Goal: Task Accomplishment & Management: Complete application form

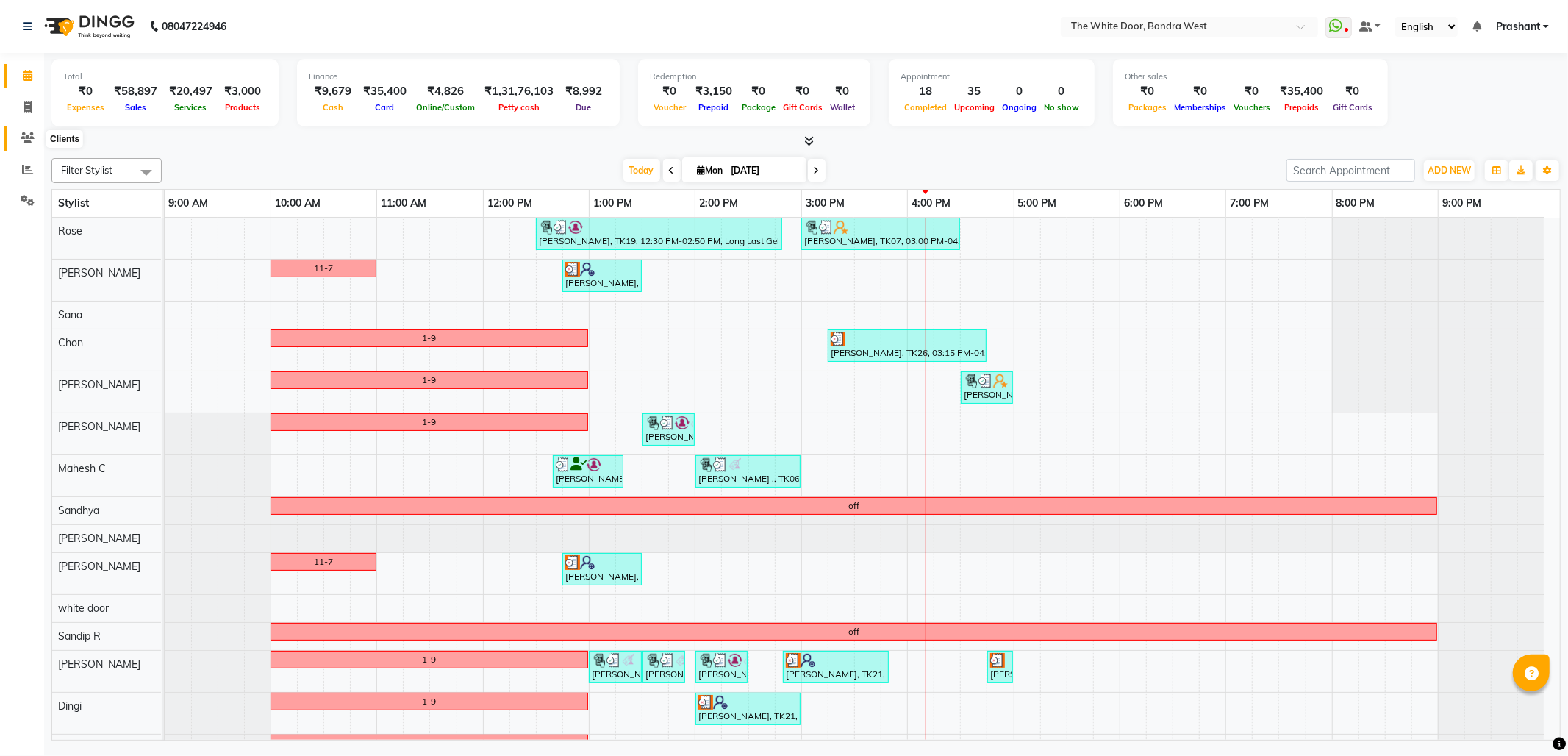
click at [25, 140] on icon at bounding box center [28, 137] width 14 height 11
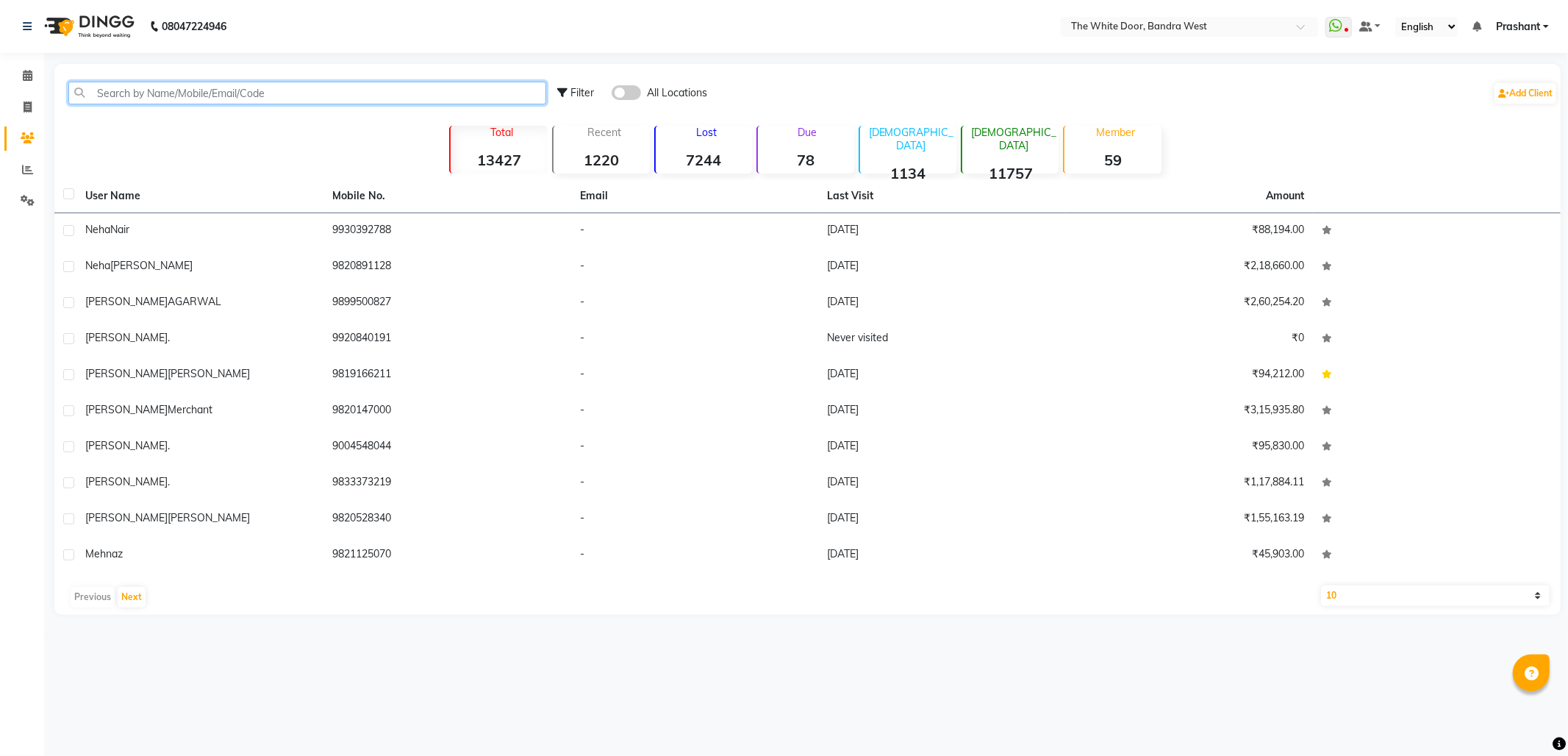
click at [303, 91] on input "text" at bounding box center [307, 93] width 478 height 23
paste input "9930773904"
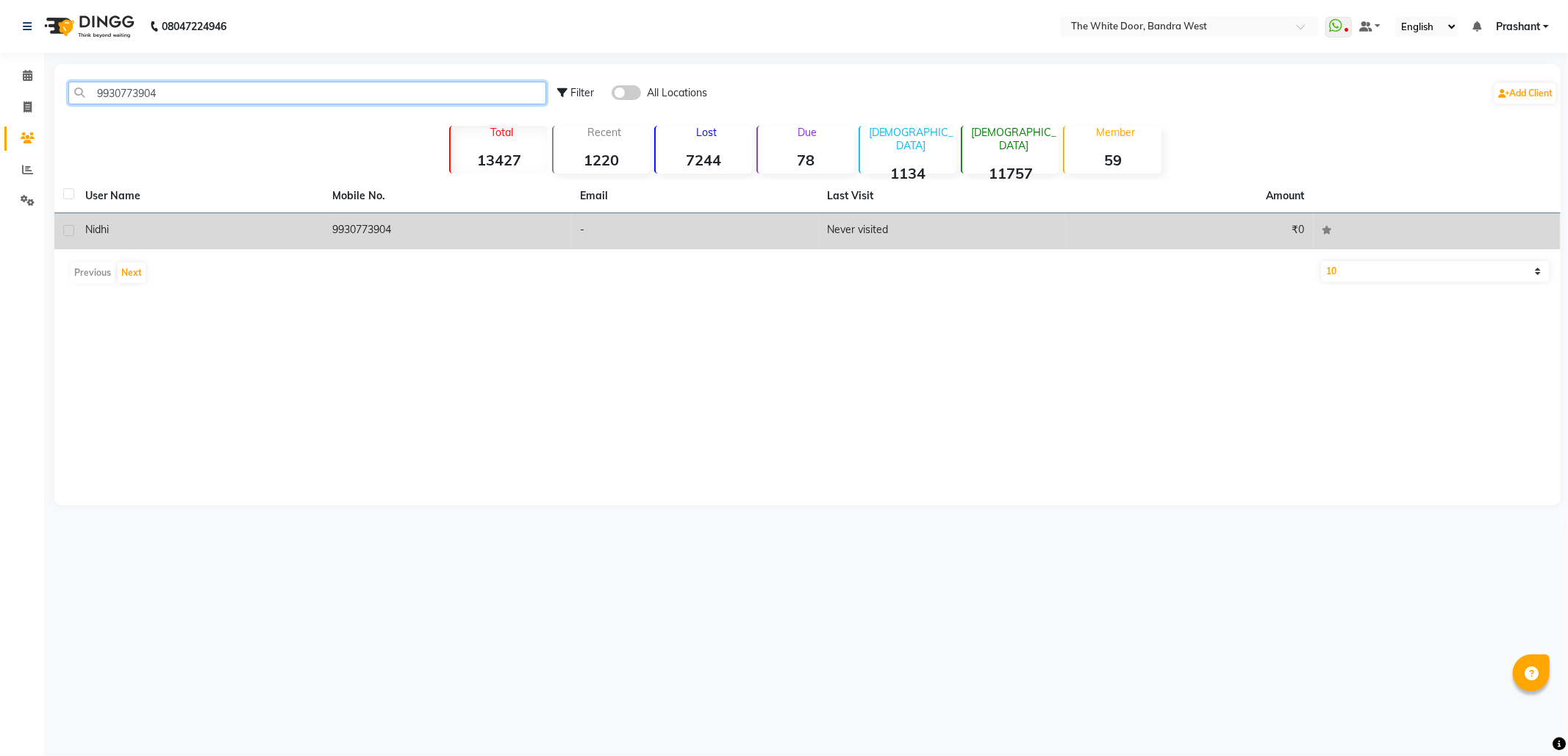
type input "9930773904"
click at [284, 230] on div "Nidhi" at bounding box center [200, 230] width 230 height 16
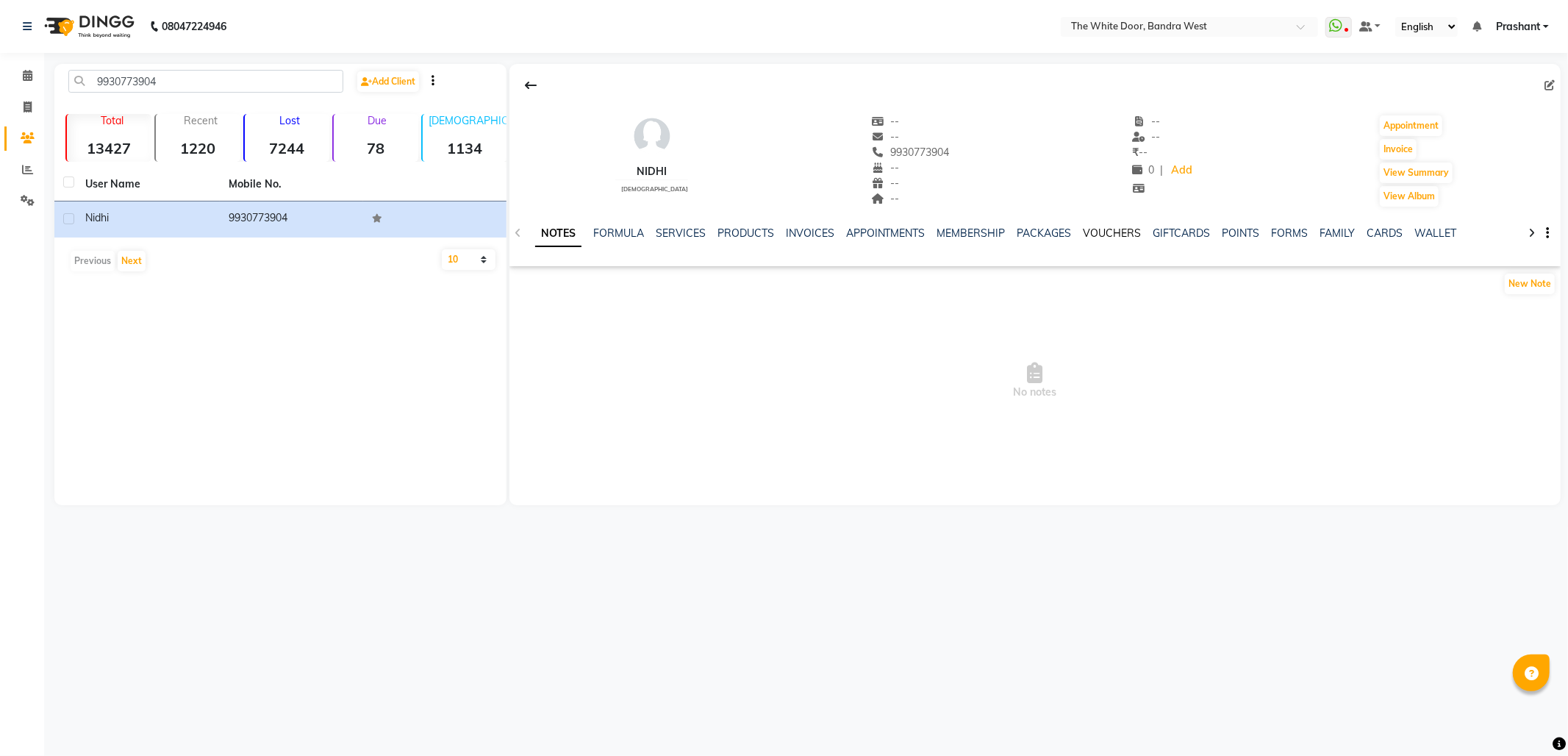
click at [1089, 227] on link "VOUCHERS" at bounding box center [1113, 232] width 58 height 13
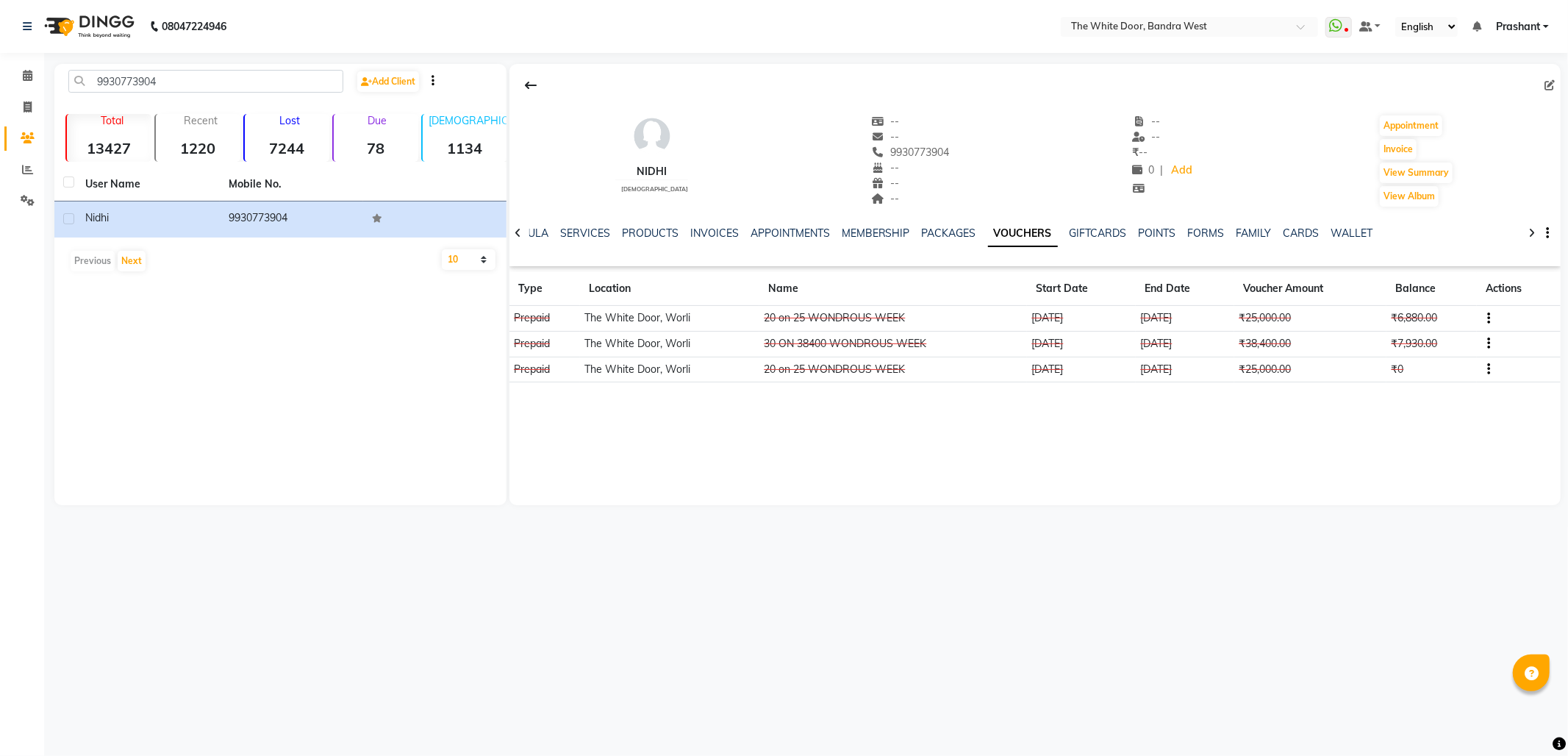
click at [1482, 319] on button "button" at bounding box center [1487, 318] width 9 height 16
click at [1403, 312] on div "Edit" at bounding box center [1420, 317] width 92 height 18
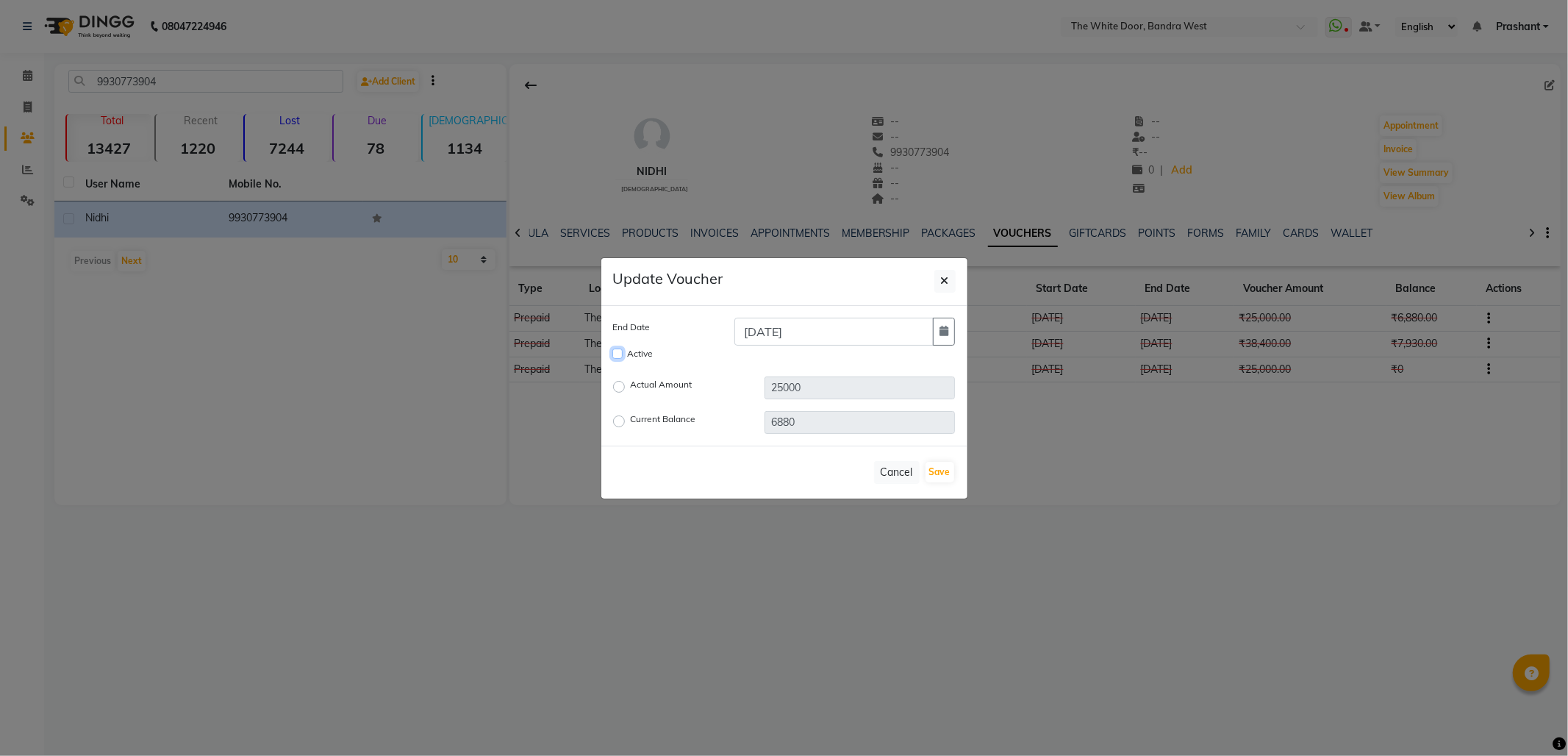
click at [615, 350] on input "Active" at bounding box center [618, 354] width 10 height 10
checkbox input "true"
click at [947, 330] on icon "button" at bounding box center [944, 331] width 9 height 10
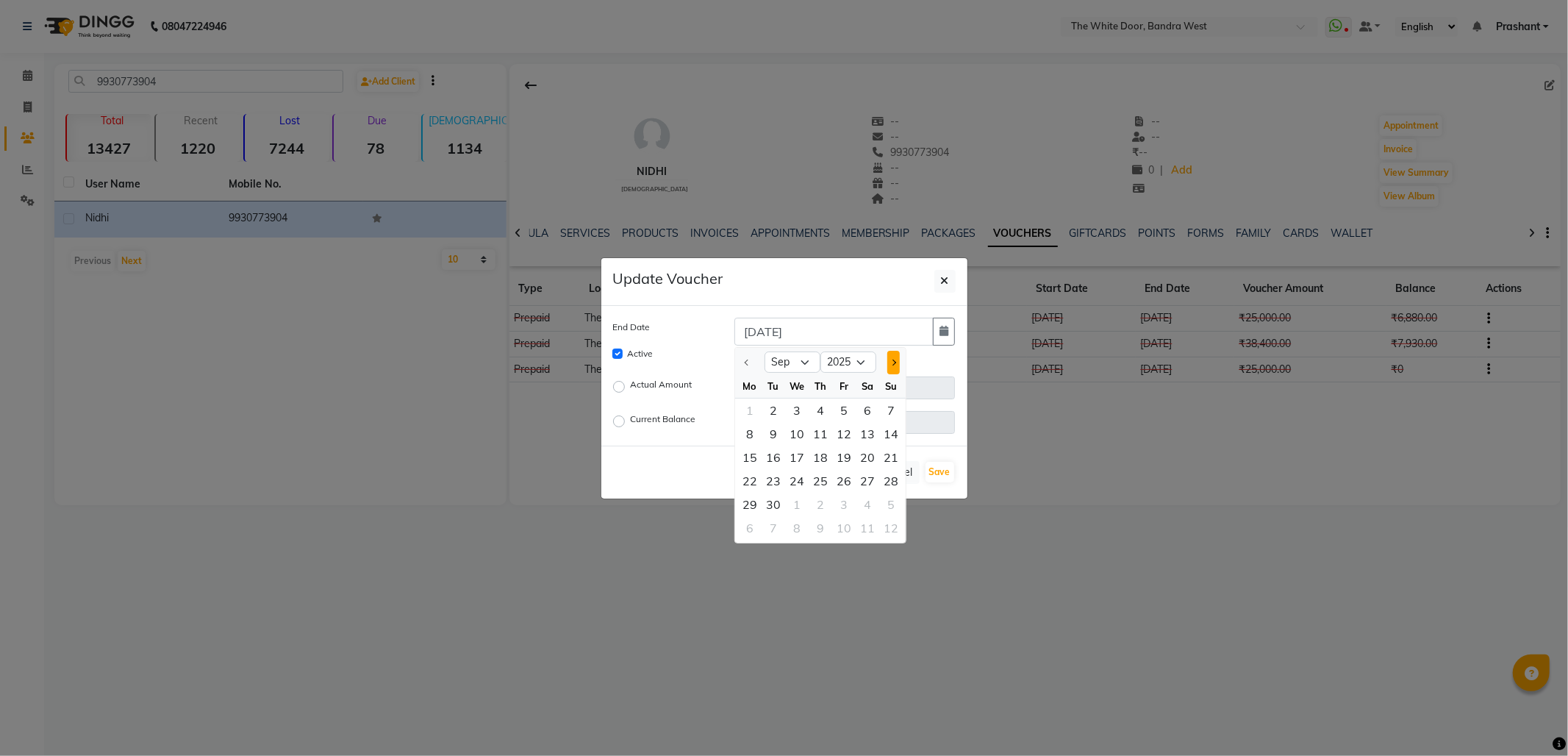
click at [890, 360] on span "Next month" at bounding box center [892, 361] width 6 height 6
select select "11"
click at [894, 503] on div "30" at bounding box center [891, 503] width 24 height 24
type input "[DATE]"
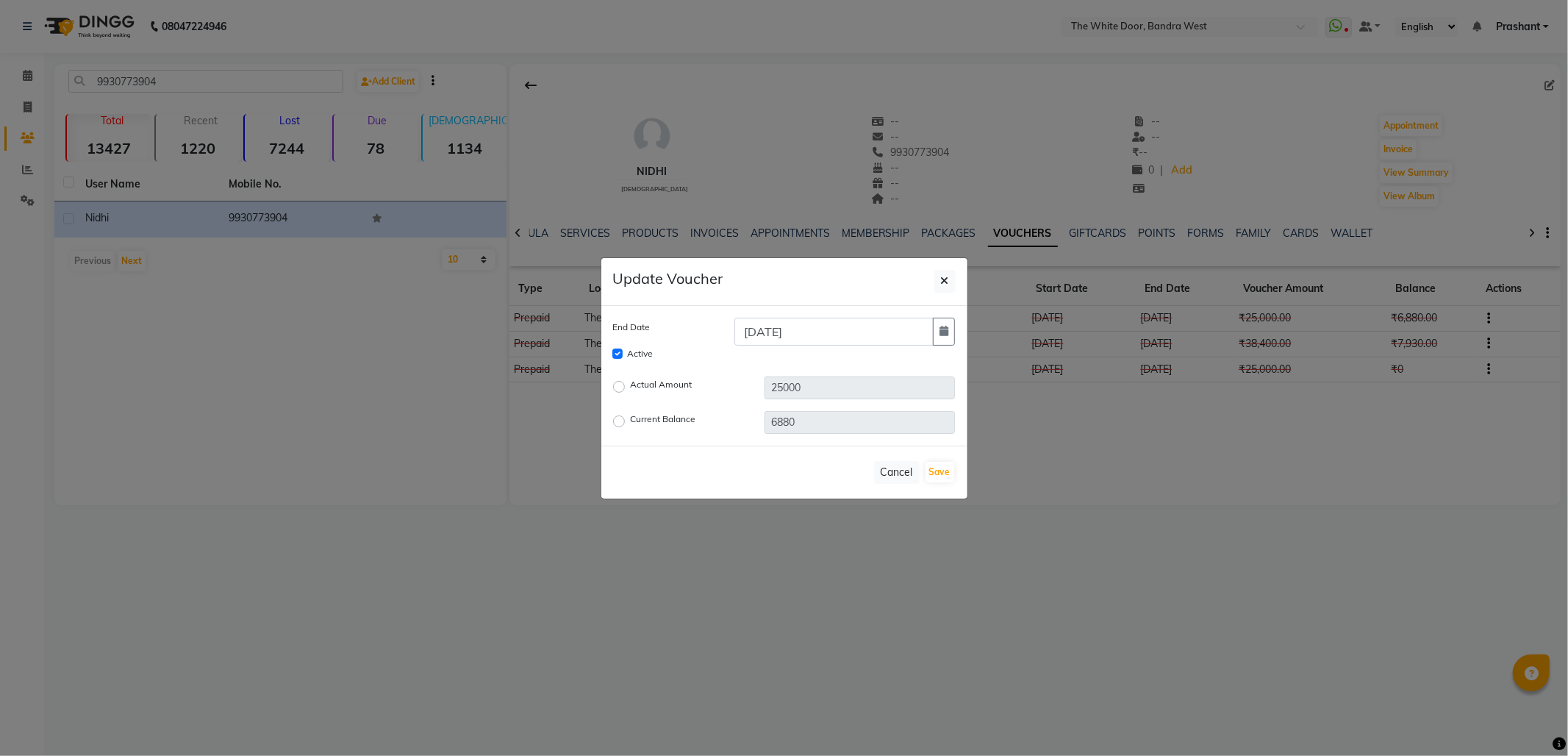
click at [631, 419] on label "Current Balance" at bounding box center [663, 421] width 66 height 17
click at [619, 419] on input "Current Balance" at bounding box center [621, 420] width 10 height 10
radio input "true"
click at [936, 468] on button "Save" at bounding box center [940, 472] width 29 height 21
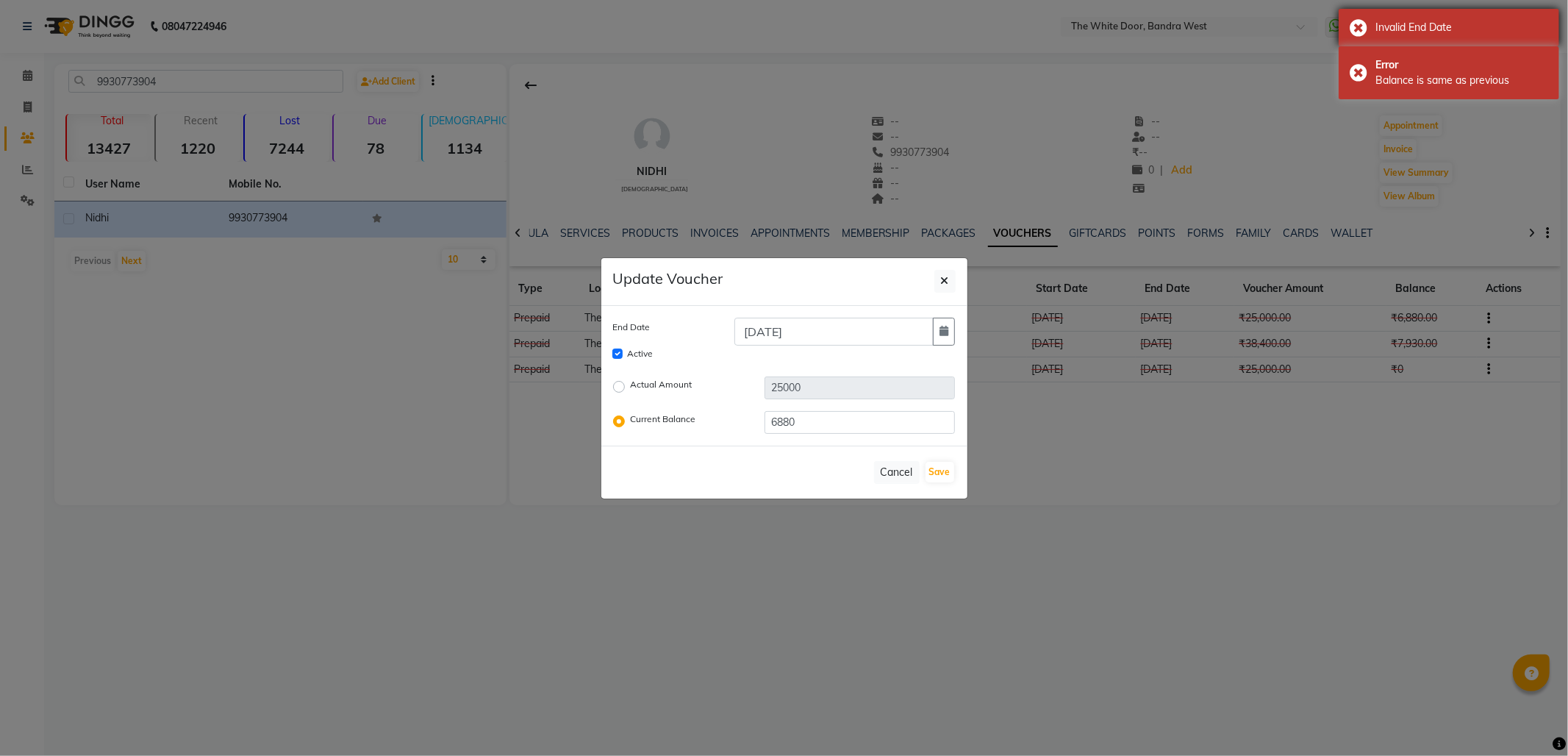
click at [1359, 24] on div "Invalid End Date" at bounding box center [1449, 27] width 220 height 38
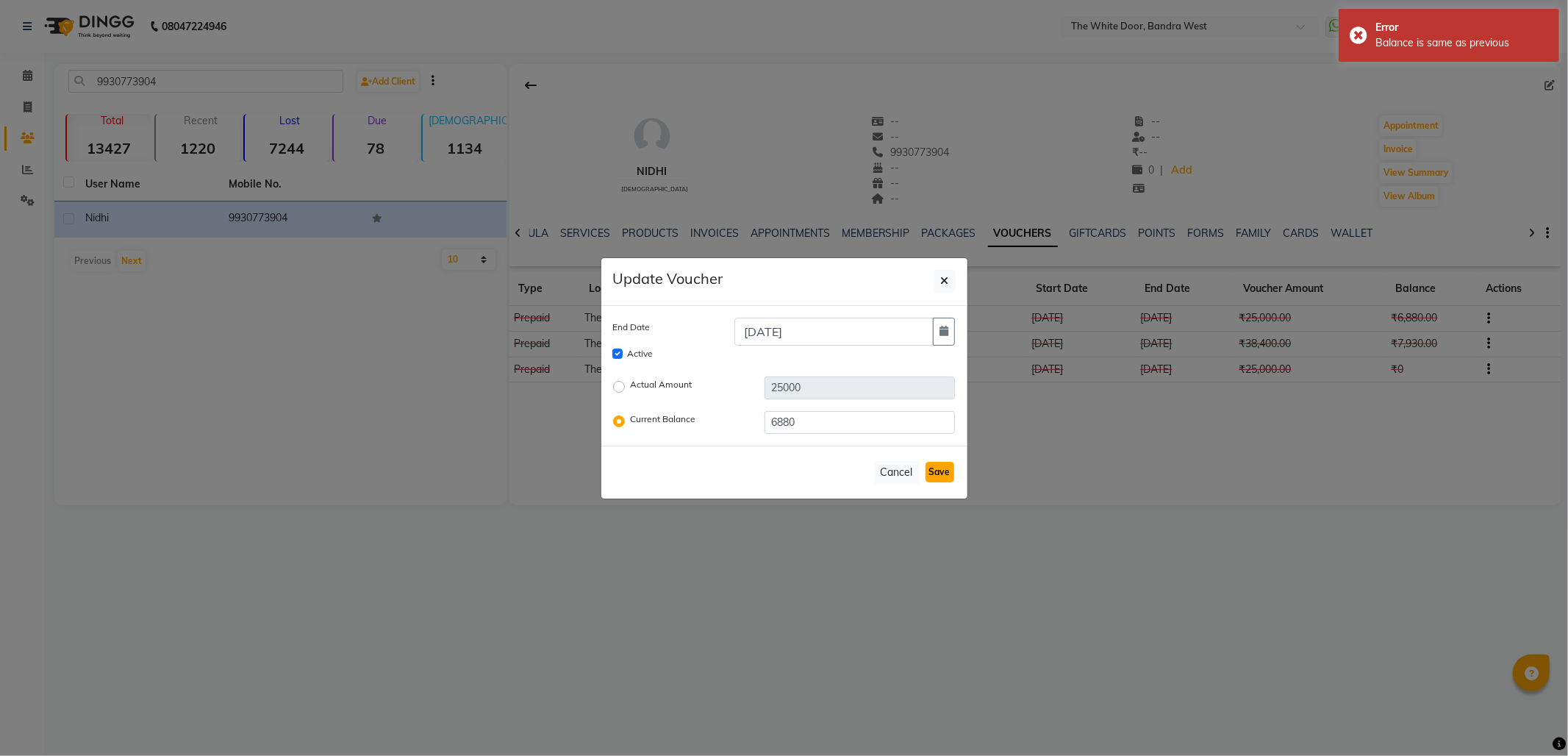
click at [942, 468] on button "Save" at bounding box center [940, 472] width 29 height 21
click at [945, 329] on icon "button" at bounding box center [944, 331] width 9 height 10
select select "11"
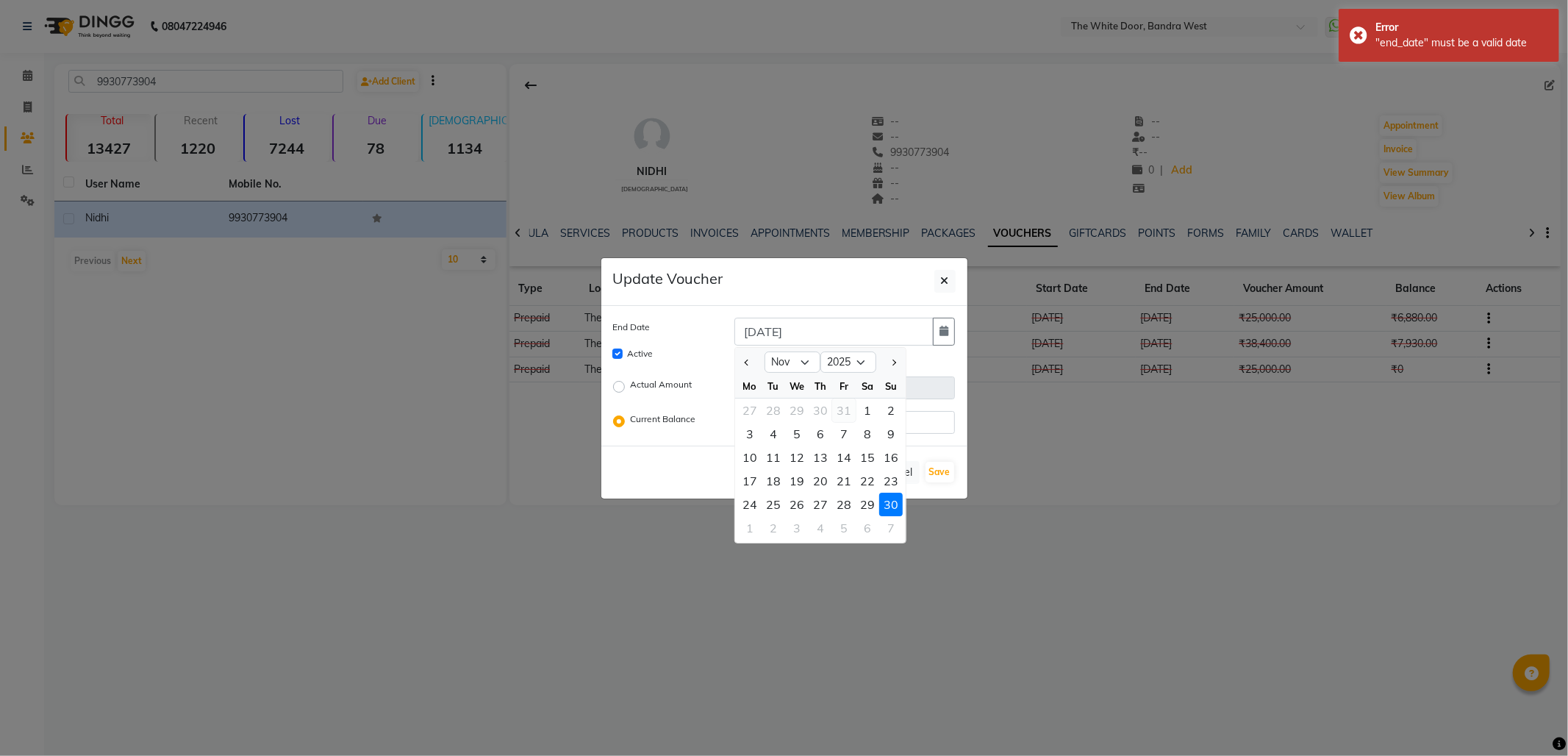
click at [844, 405] on div "31" at bounding box center [843, 410] width 24 height 24
type input "[DATE]"
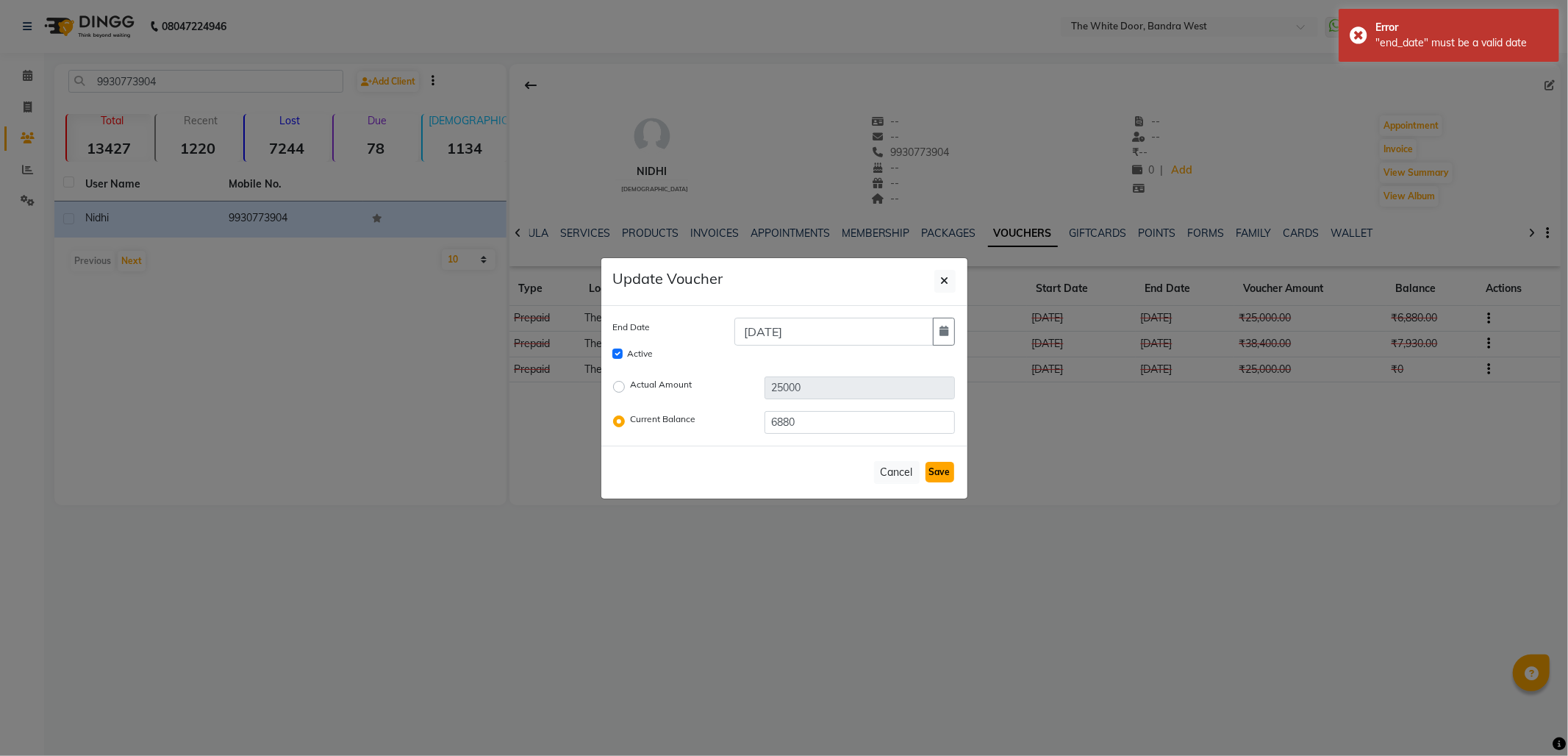
click at [941, 466] on button "Save" at bounding box center [940, 472] width 29 height 21
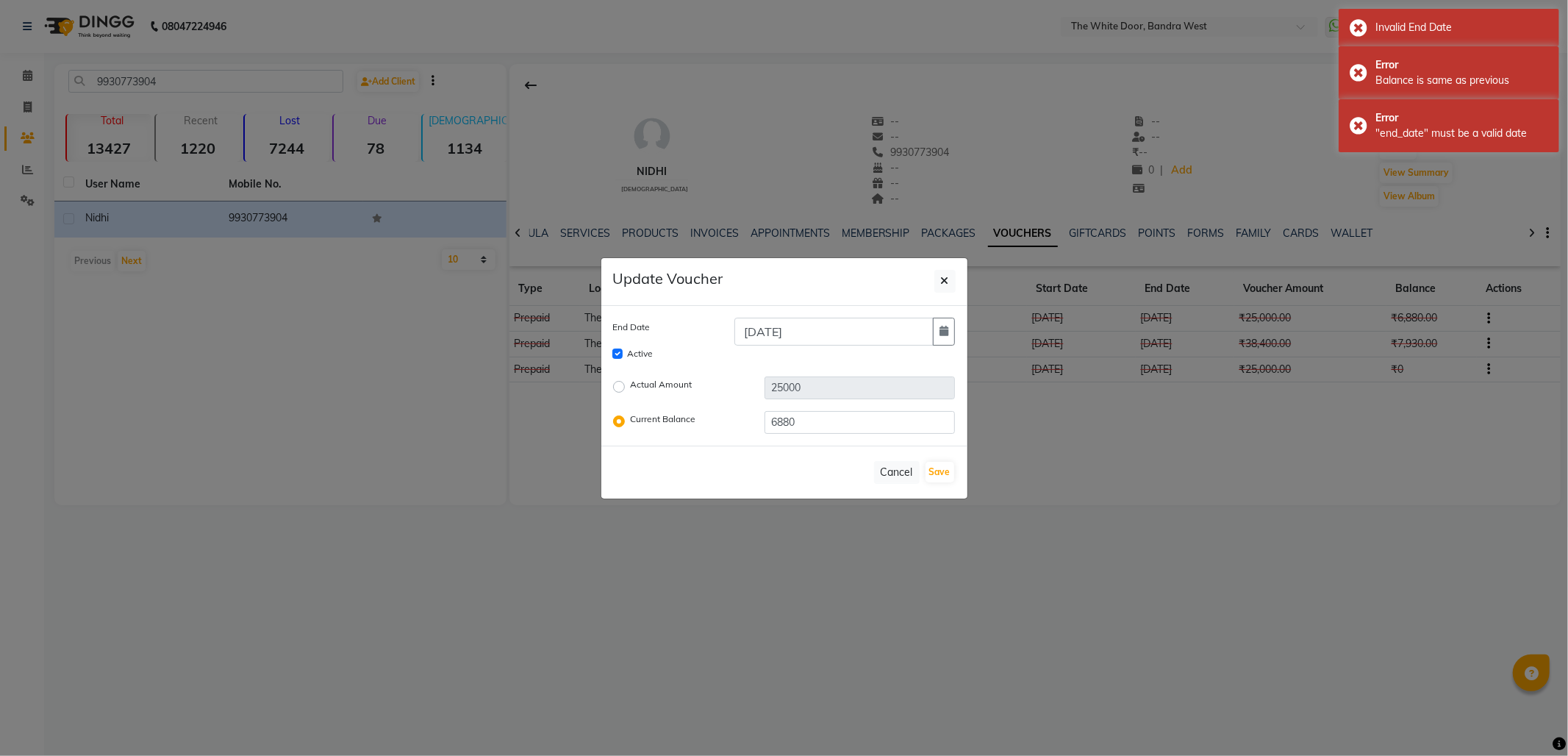
click at [631, 386] on label "Actual Amount" at bounding box center [662, 386] width 62 height 17
click at [621, 386] on input "Actual Amount" at bounding box center [621, 386] width 10 height 10
radio input "true"
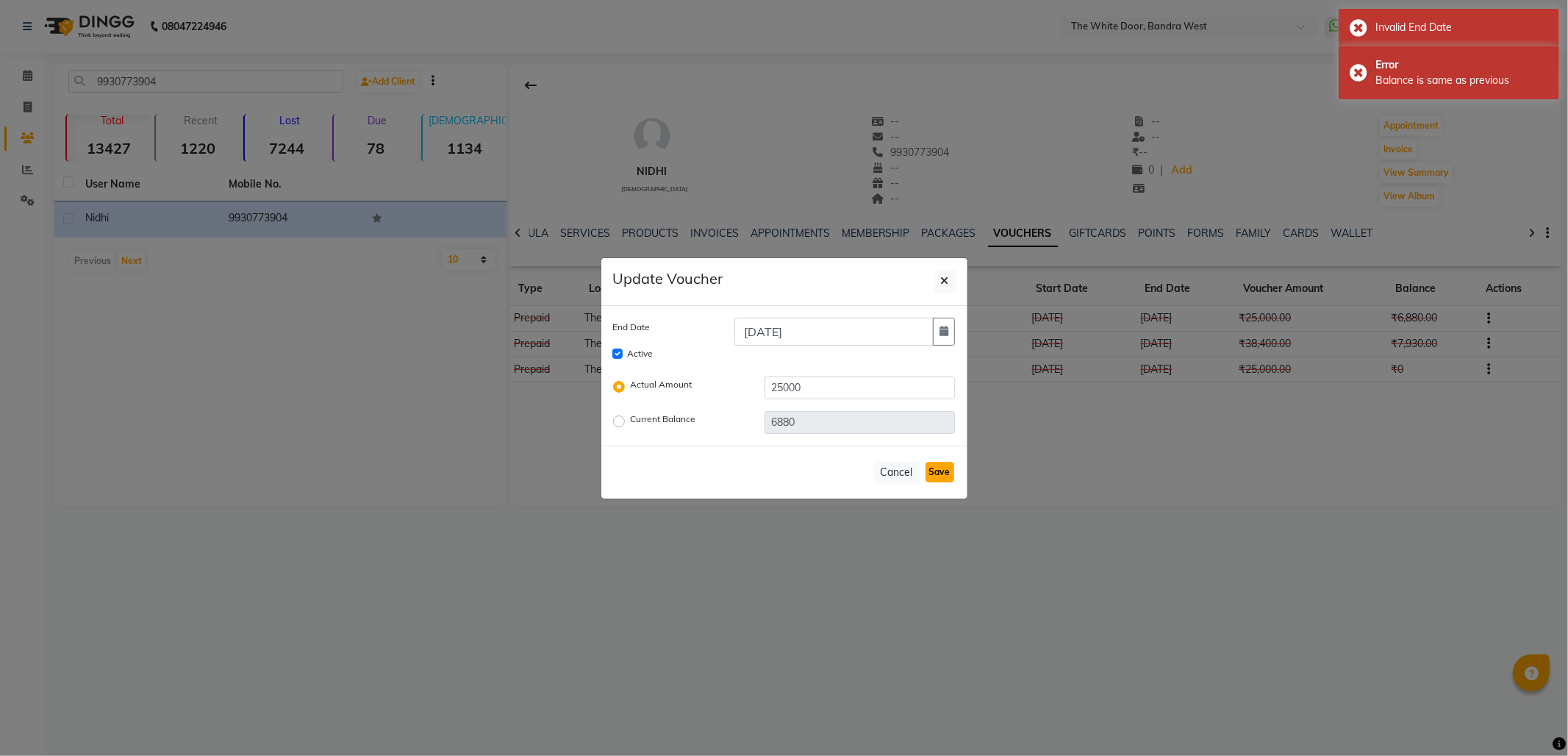
click at [945, 470] on button "Save" at bounding box center [940, 472] width 29 height 21
click at [947, 326] on icon "button" at bounding box center [944, 331] width 9 height 10
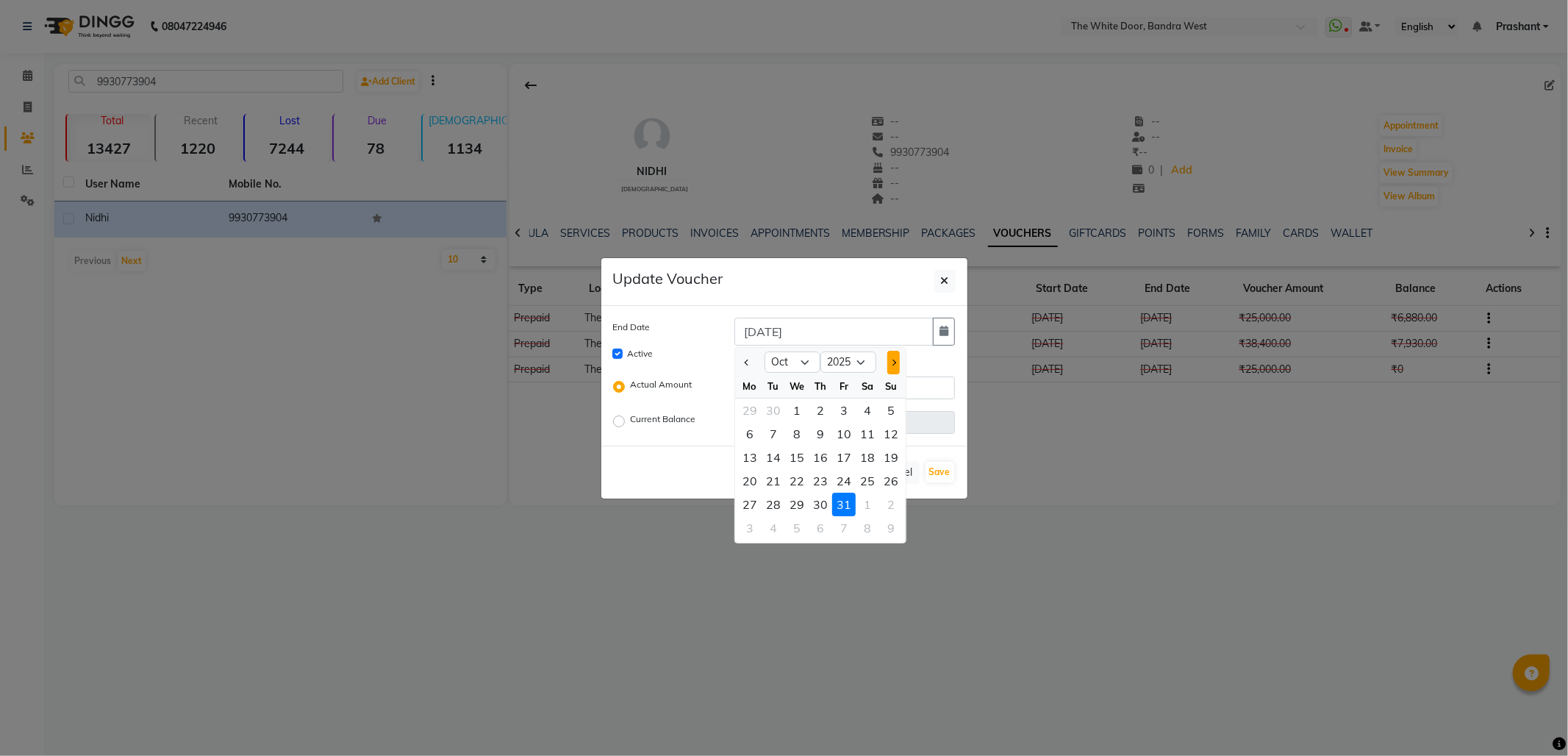
click at [894, 364] on button "Next month" at bounding box center [893, 362] width 12 height 24
select select "11"
click at [866, 406] on div "1" at bounding box center [867, 410] width 24 height 24
type input "[DATE]"
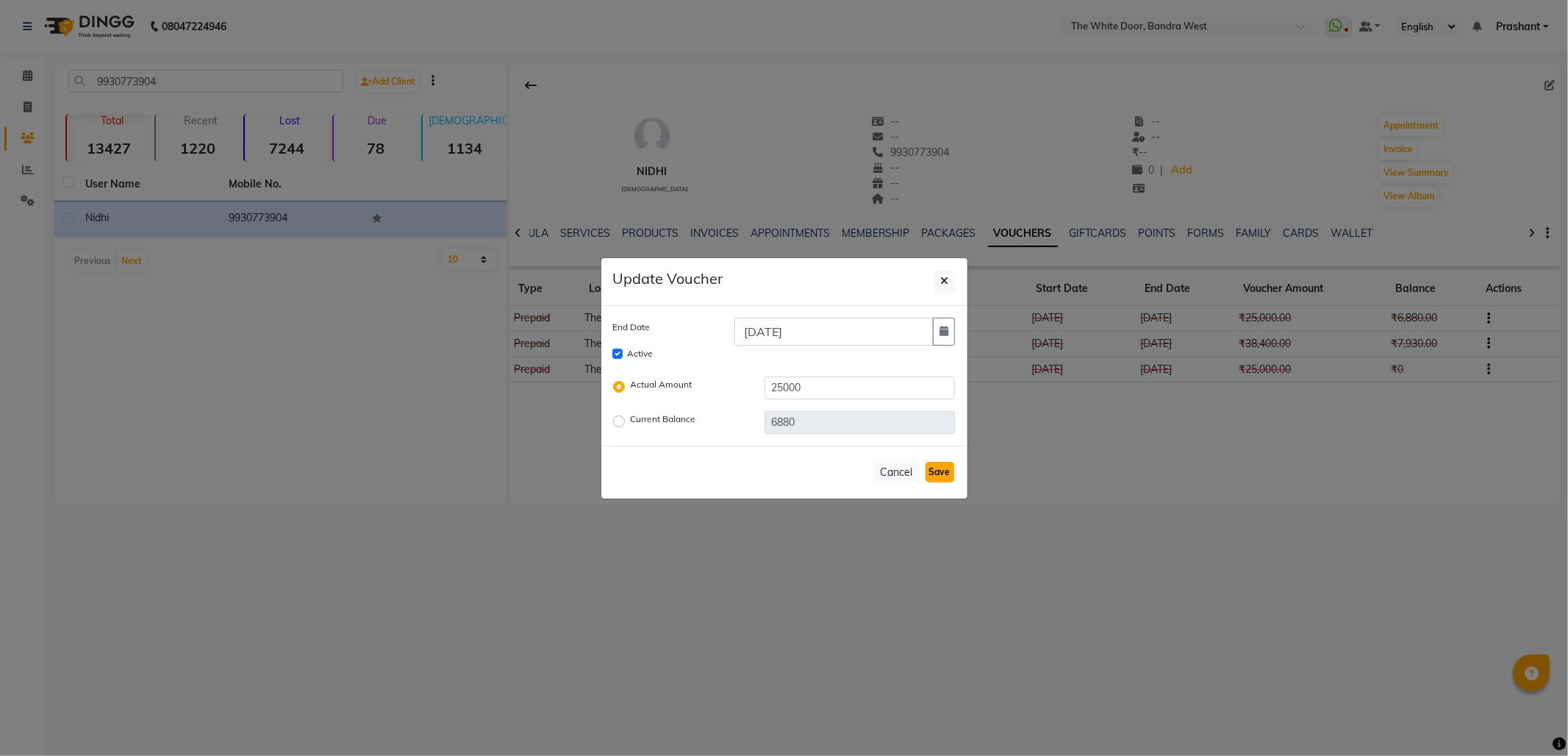
click at [941, 468] on button "Save" at bounding box center [940, 472] width 29 height 21
checkbox input "false"
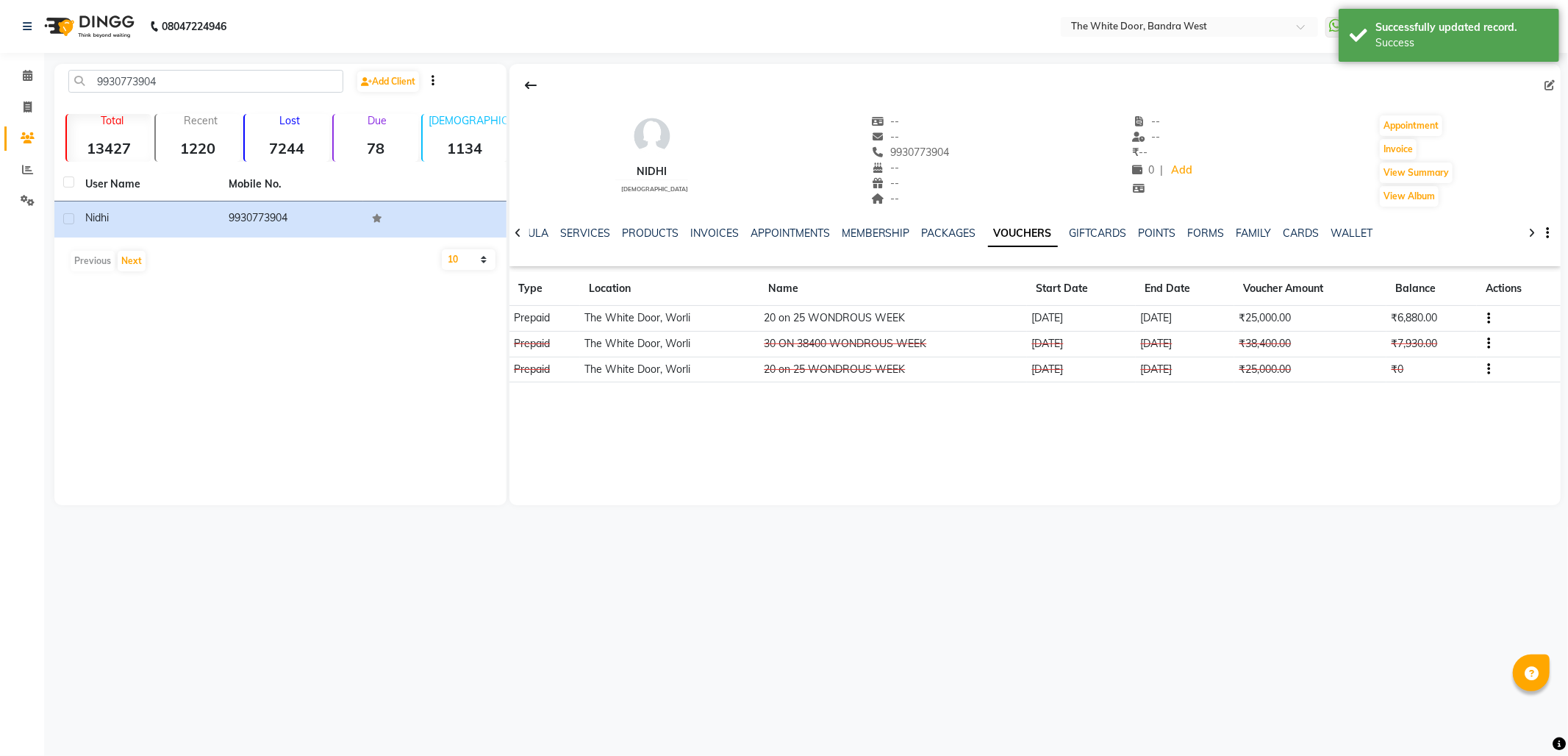
click at [1488, 343] on icon "button" at bounding box center [1488, 343] width 3 height 1
click at [1398, 344] on div "Edit" at bounding box center [1420, 343] width 92 height 18
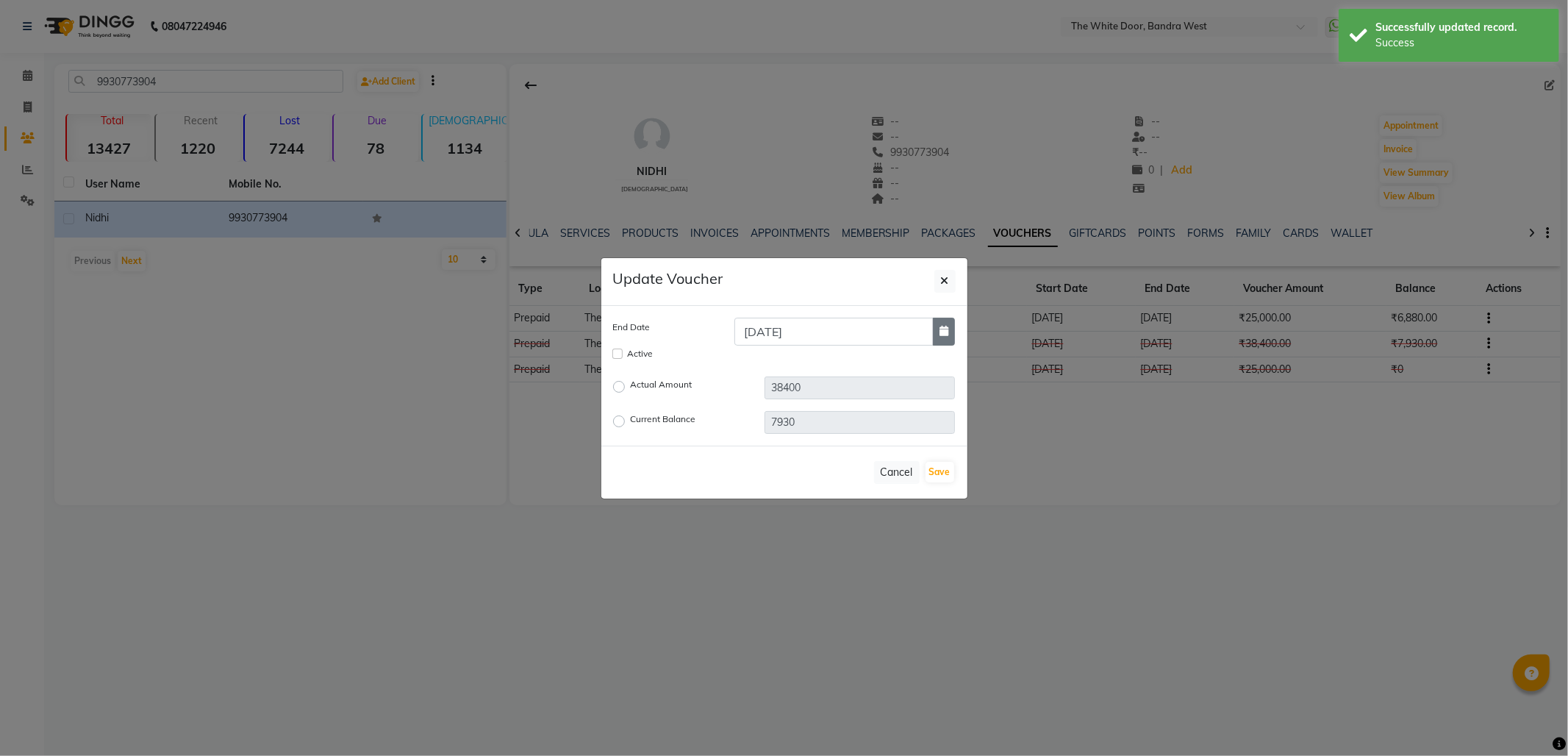
click at [942, 323] on button "button" at bounding box center [943, 331] width 22 height 28
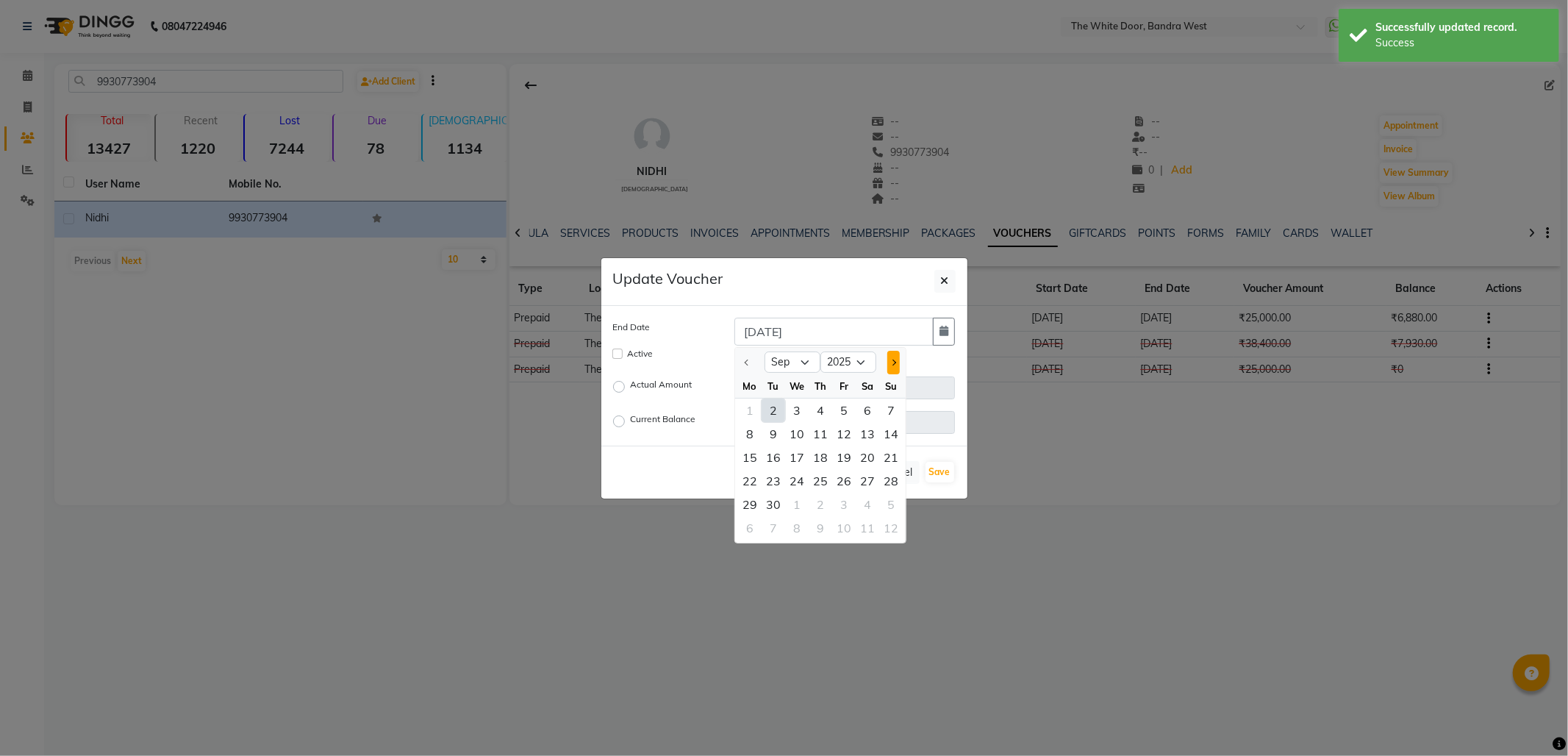
click at [898, 362] on button "Next month" at bounding box center [893, 362] width 12 height 24
select select "11"
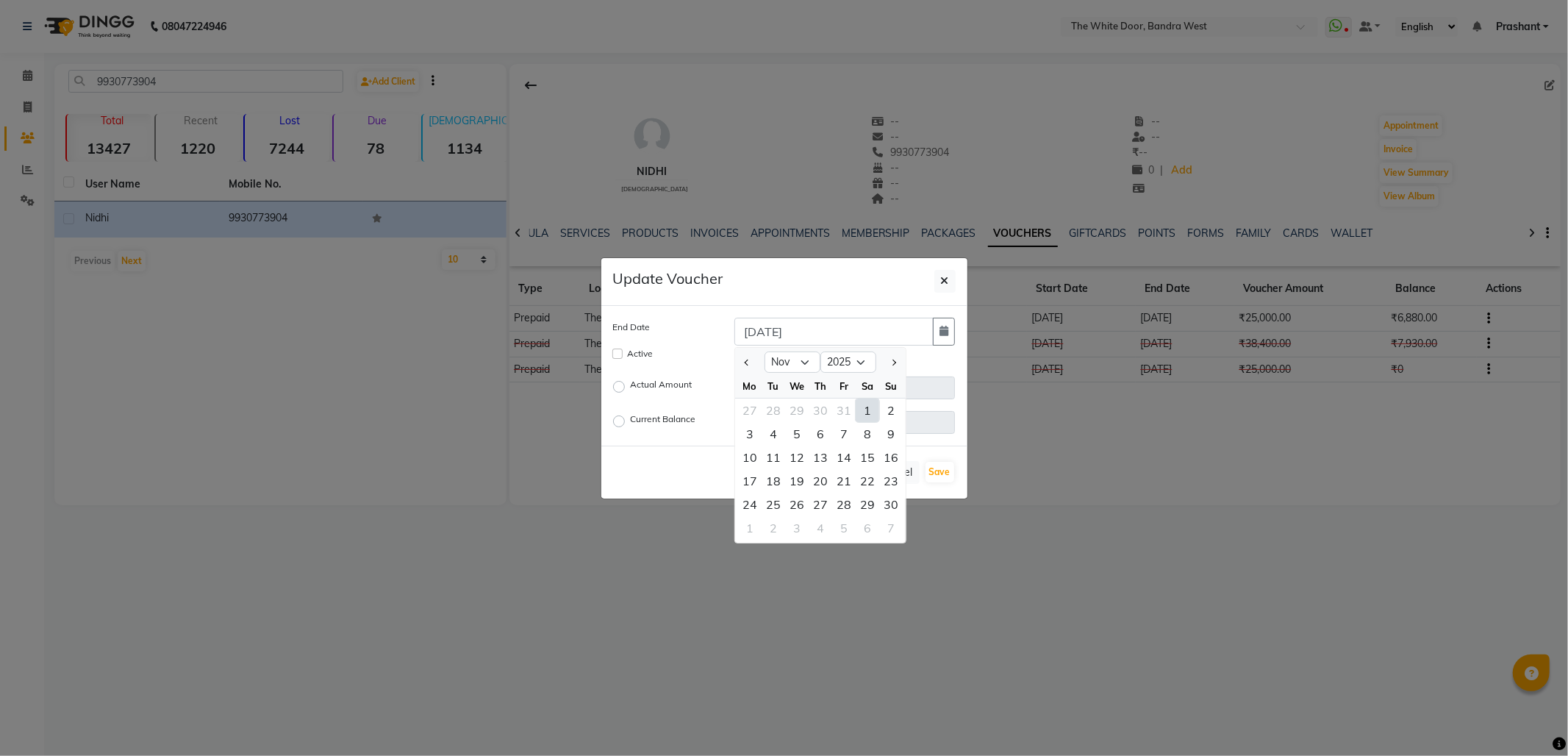
click at [866, 409] on div "1" at bounding box center [867, 410] width 24 height 24
type input "[DATE]"
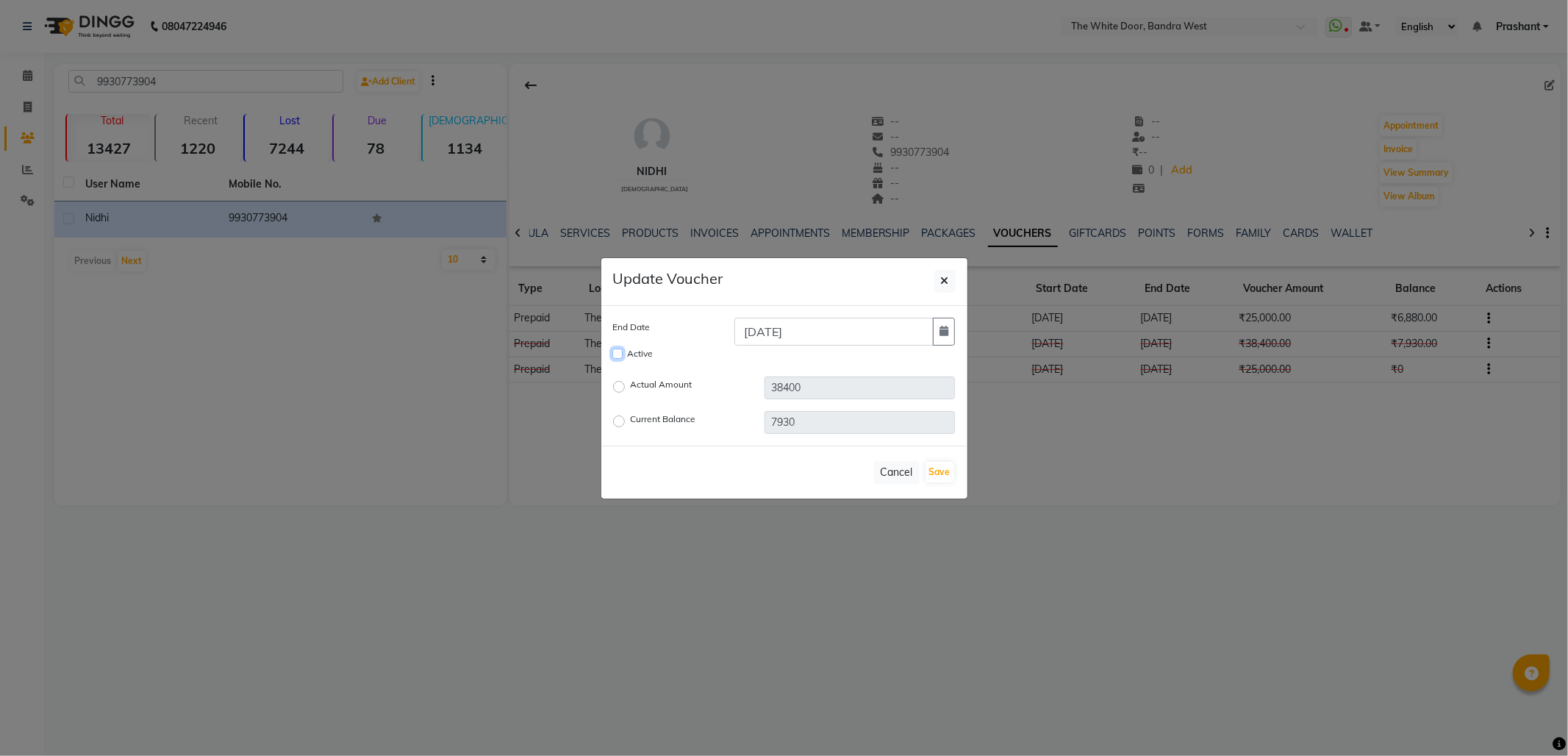
click at [617, 350] on input "Active" at bounding box center [618, 354] width 10 height 10
checkbox input "true"
click at [938, 462] on button "Save" at bounding box center [940, 472] width 29 height 21
checkbox input "false"
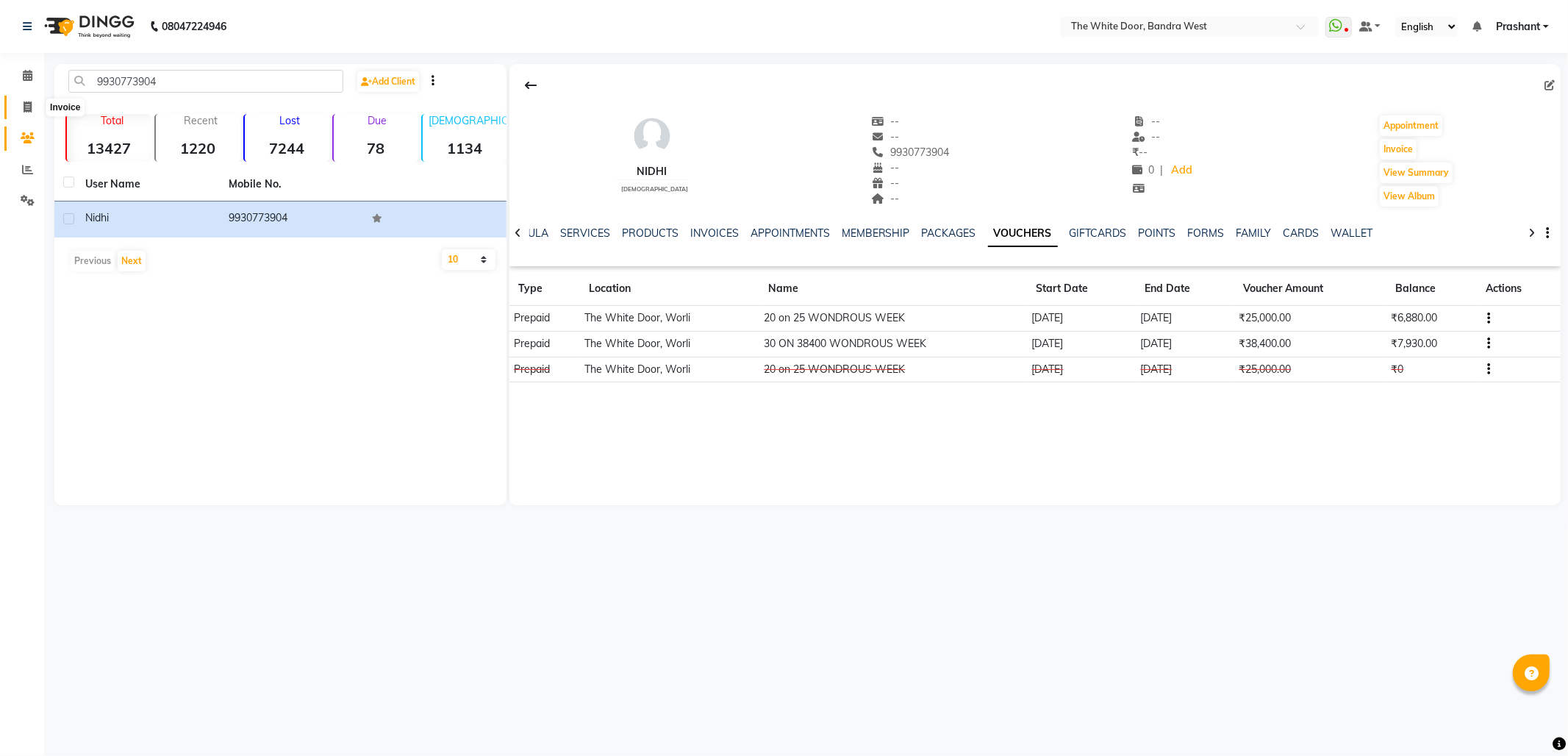
click at [28, 107] on icon at bounding box center [27, 107] width 8 height 11
select select "service"
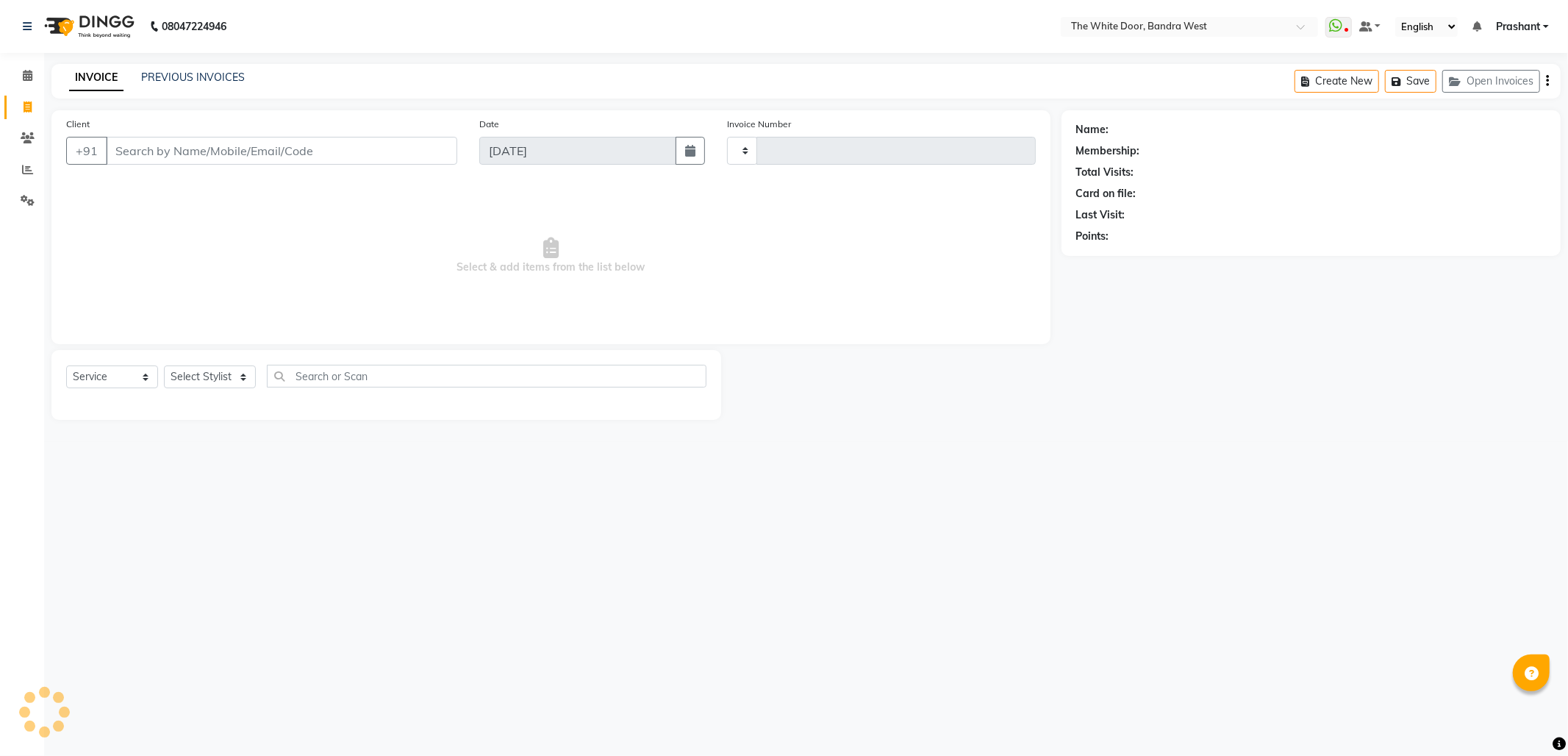
type input "4564"
select select "3980"
click at [212, 67] on div "INVOICE PREVIOUS INVOICES Create New Save Open Invoices" at bounding box center [806, 81] width 1509 height 35
click at [213, 76] on link "PREVIOUS INVOICES" at bounding box center [192, 77] width 104 height 13
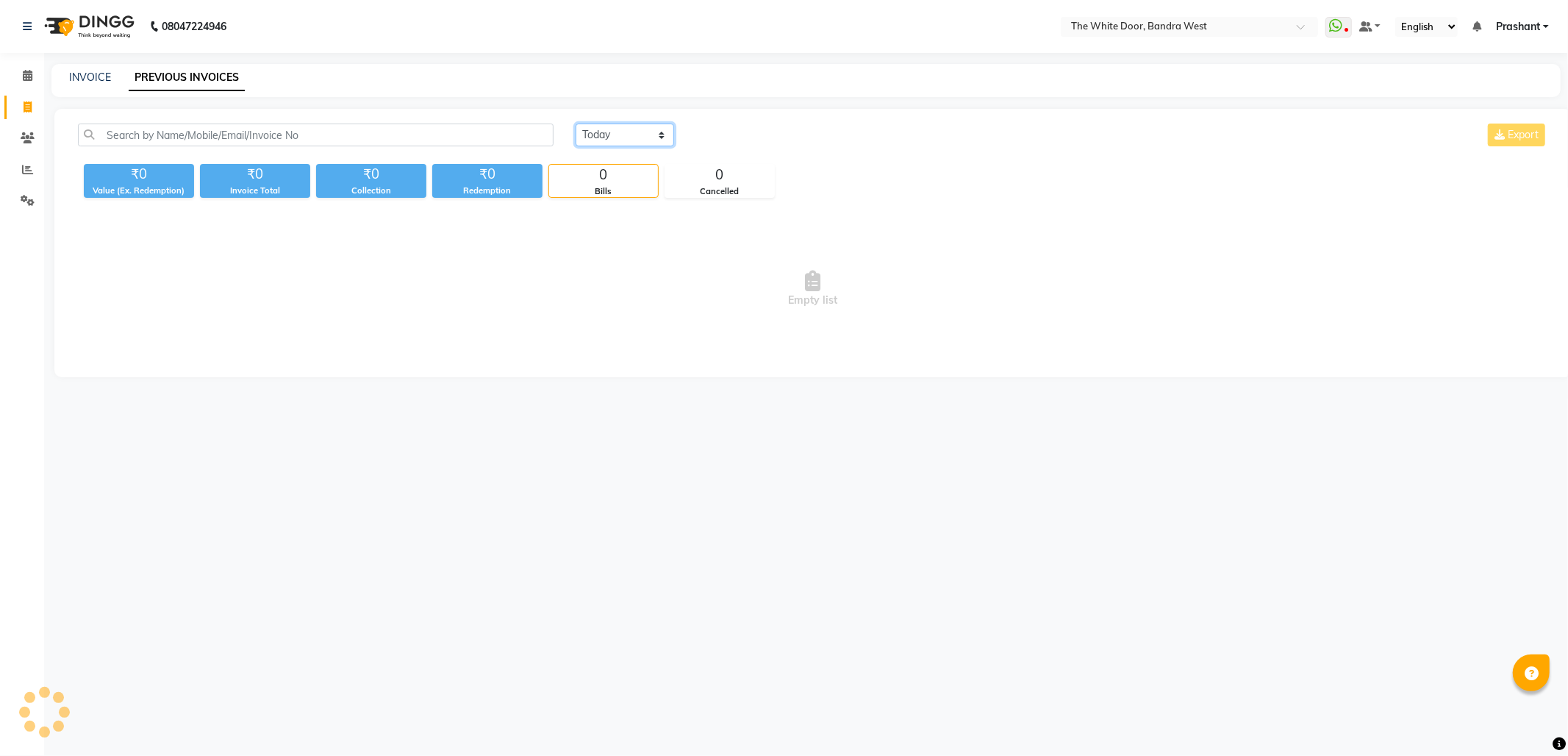
click at [627, 135] on select "[DATE] [DATE] Custom Range" at bounding box center [625, 135] width 99 height 23
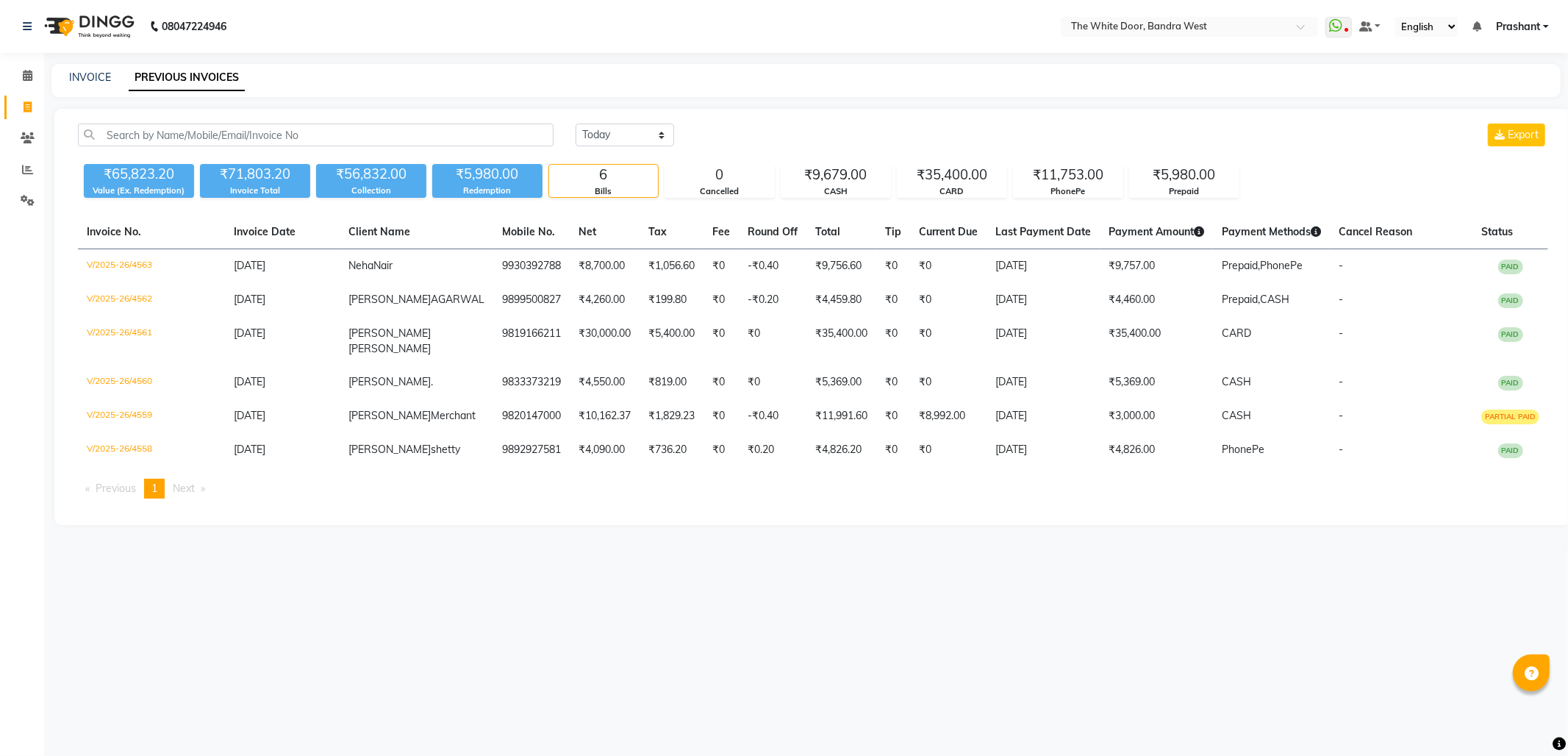
click at [739, 121] on div "[DATE] [DATE] Custom Range Export ₹65,823.20 Value (Ex. Redemption) ₹71,803.20 …" at bounding box center [813, 316] width 1517 height 416
click at [25, 169] on icon at bounding box center [27, 170] width 11 height 11
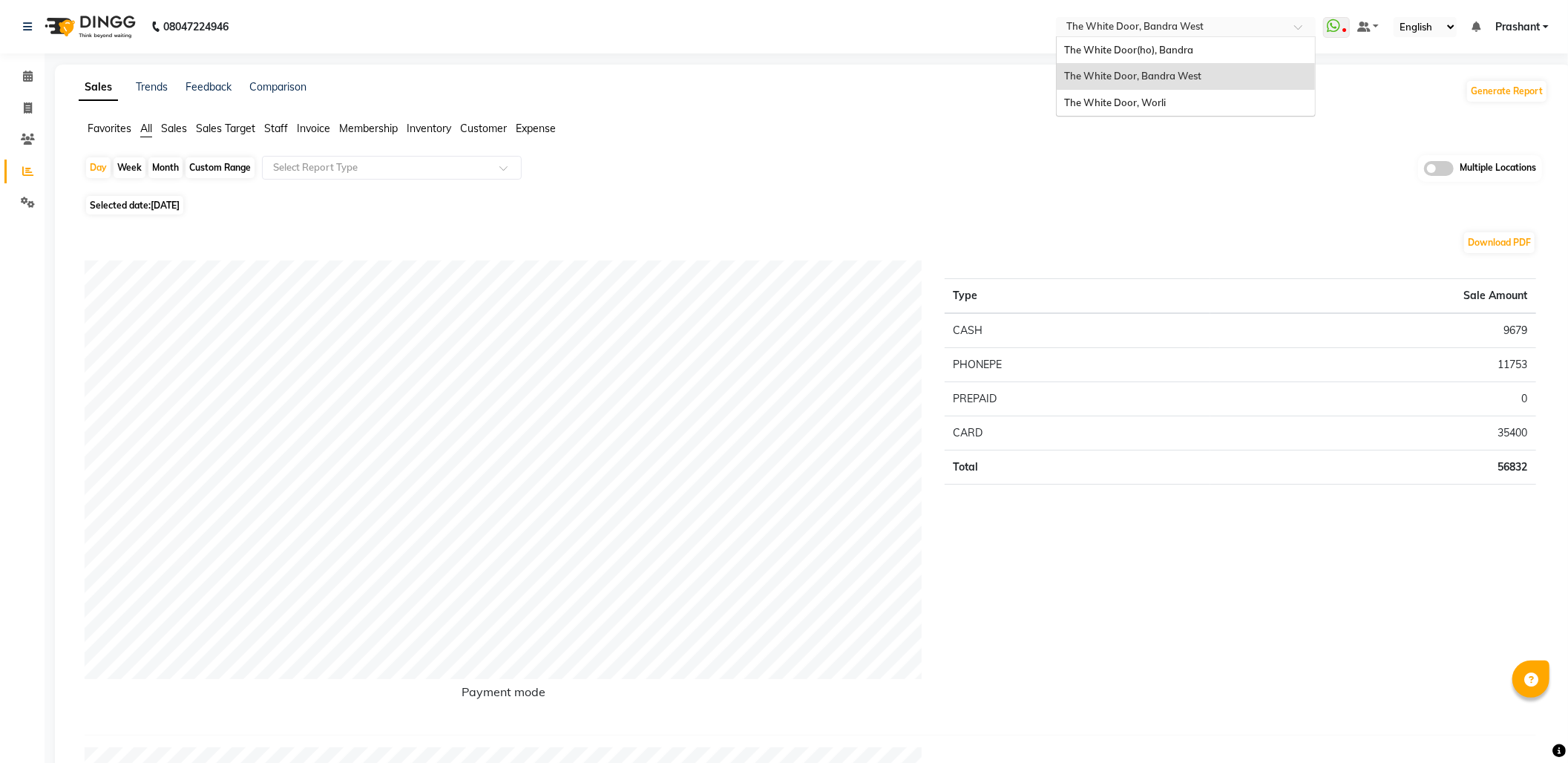
click at [1195, 26] on input "text" at bounding box center [1171, 28] width 215 height 15
click at [1120, 101] on span "The White Door, Worli" at bounding box center [1114, 101] width 101 height 11
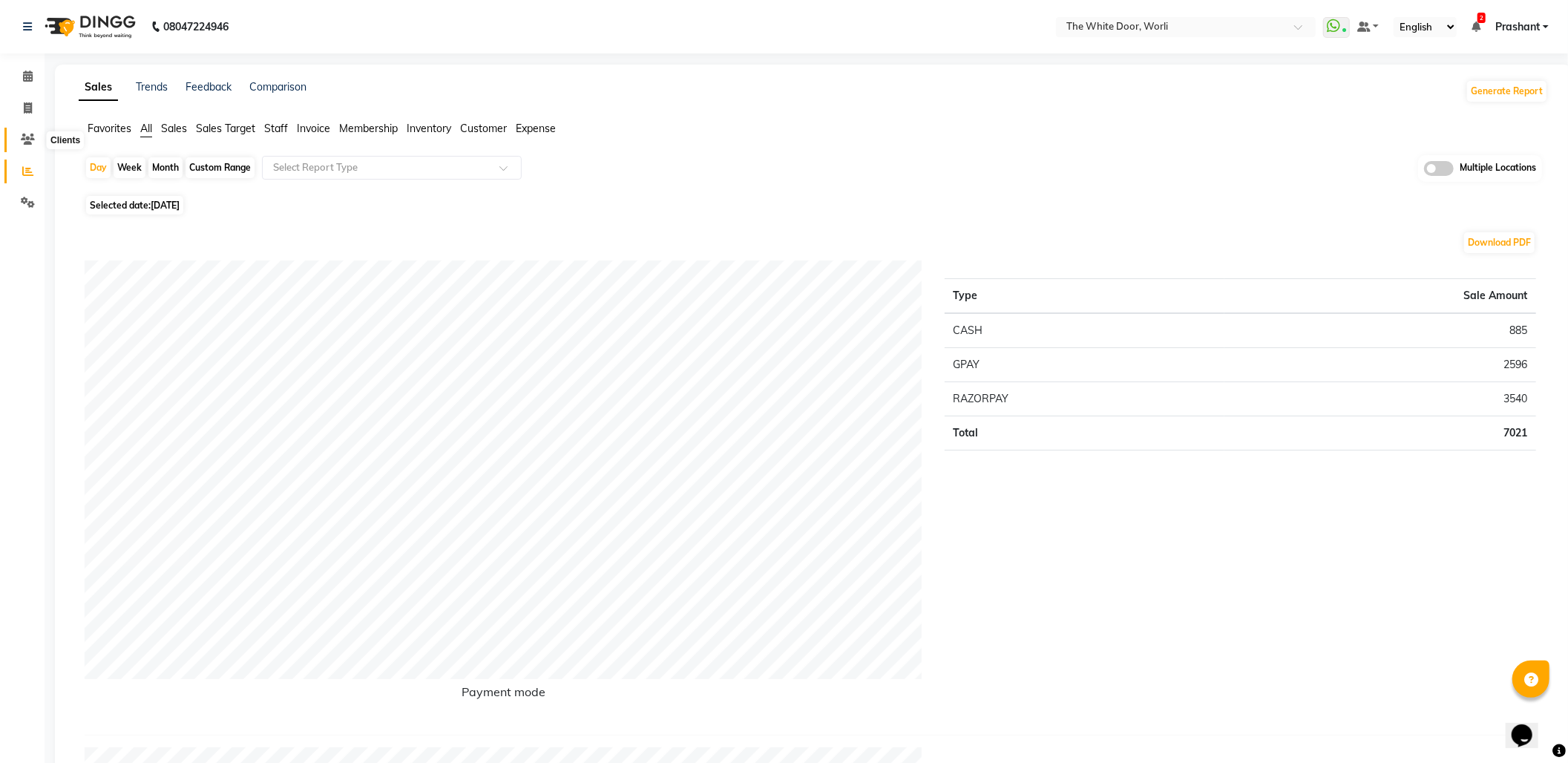
click at [25, 138] on icon at bounding box center [28, 138] width 14 height 11
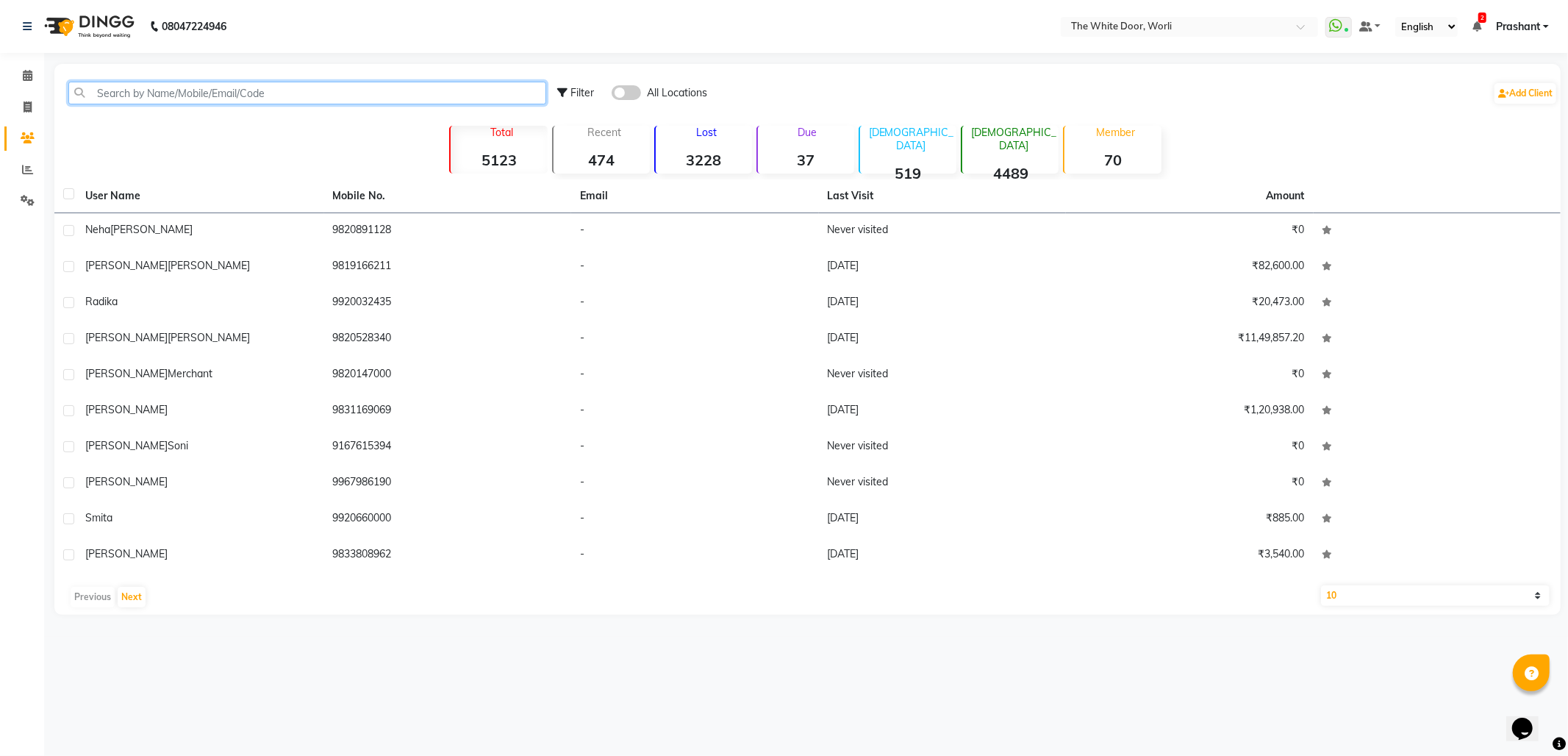
click at [173, 86] on input "text" at bounding box center [307, 93] width 478 height 23
type input "v"
paste input "9930773904"
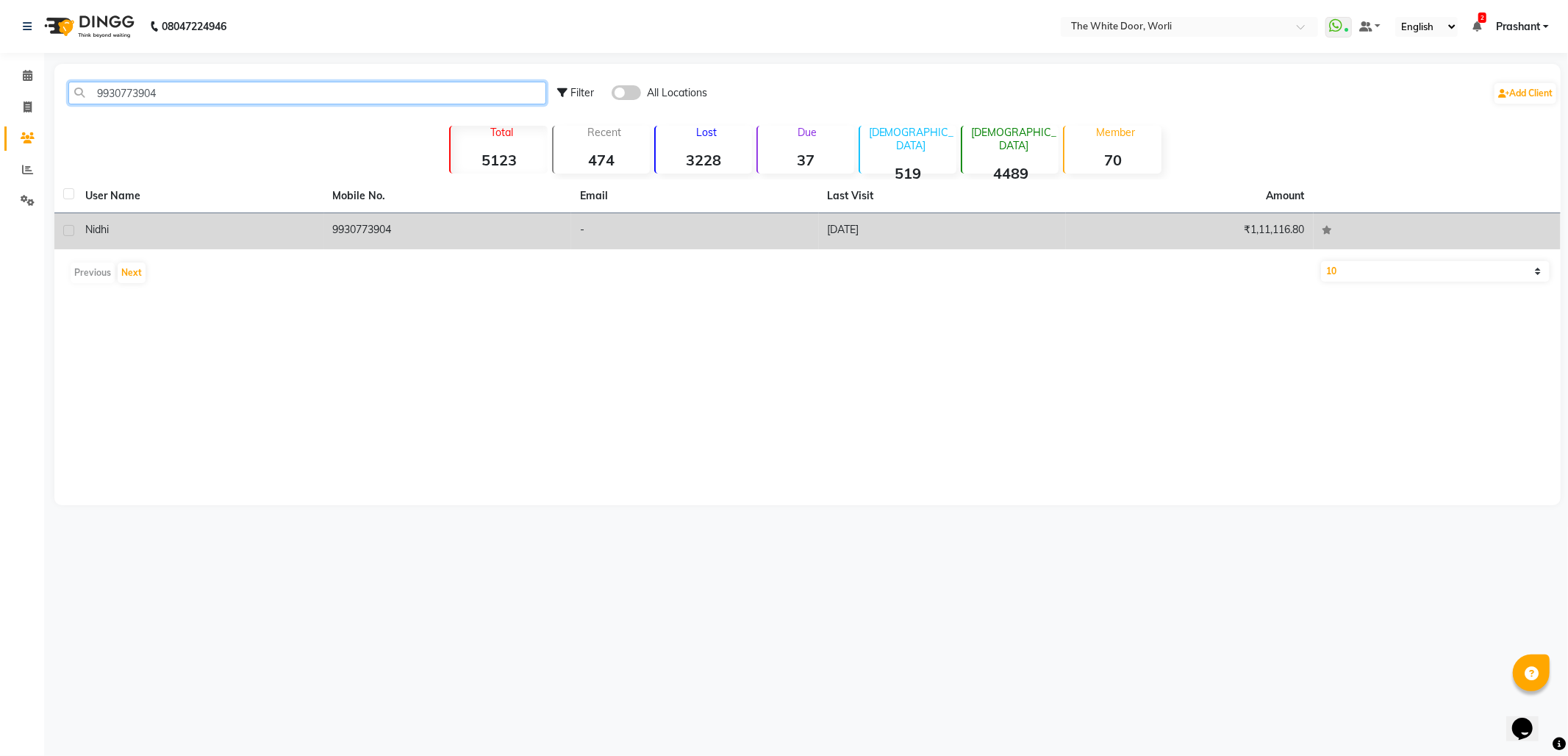
type input "9930773904"
click at [362, 216] on td "9930773904" at bounding box center [448, 231] width 247 height 36
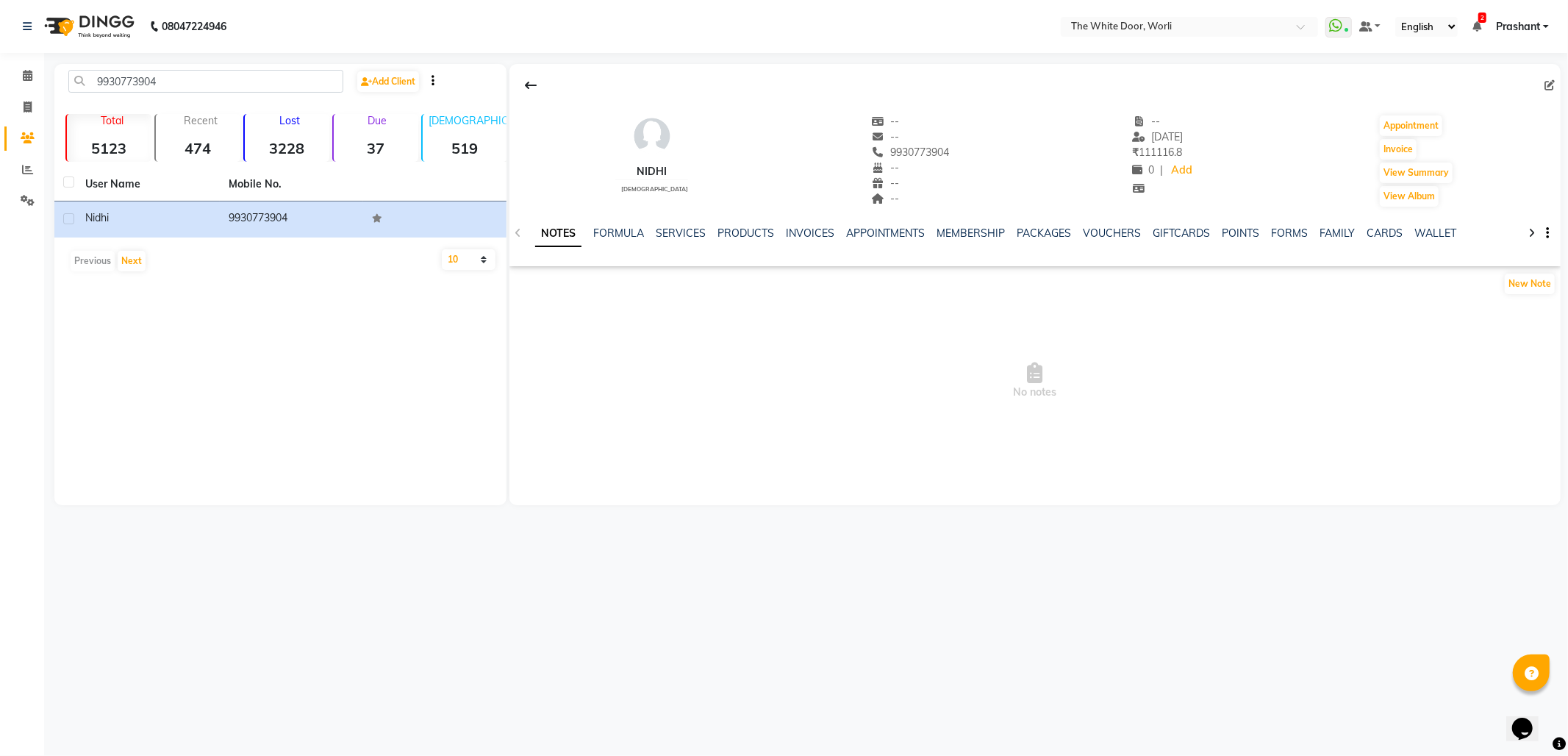
click at [1109, 222] on div "NOTES FORMULA SERVICES PRODUCTS INVOICES APPOINTMENTS MEMBERSHIP PACKAGES VOUCH…" at bounding box center [1035, 233] width 1051 height 51
click at [1113, 233] on link "VOUCHERS" at bounding box center [1113, 232] width 58 height 13
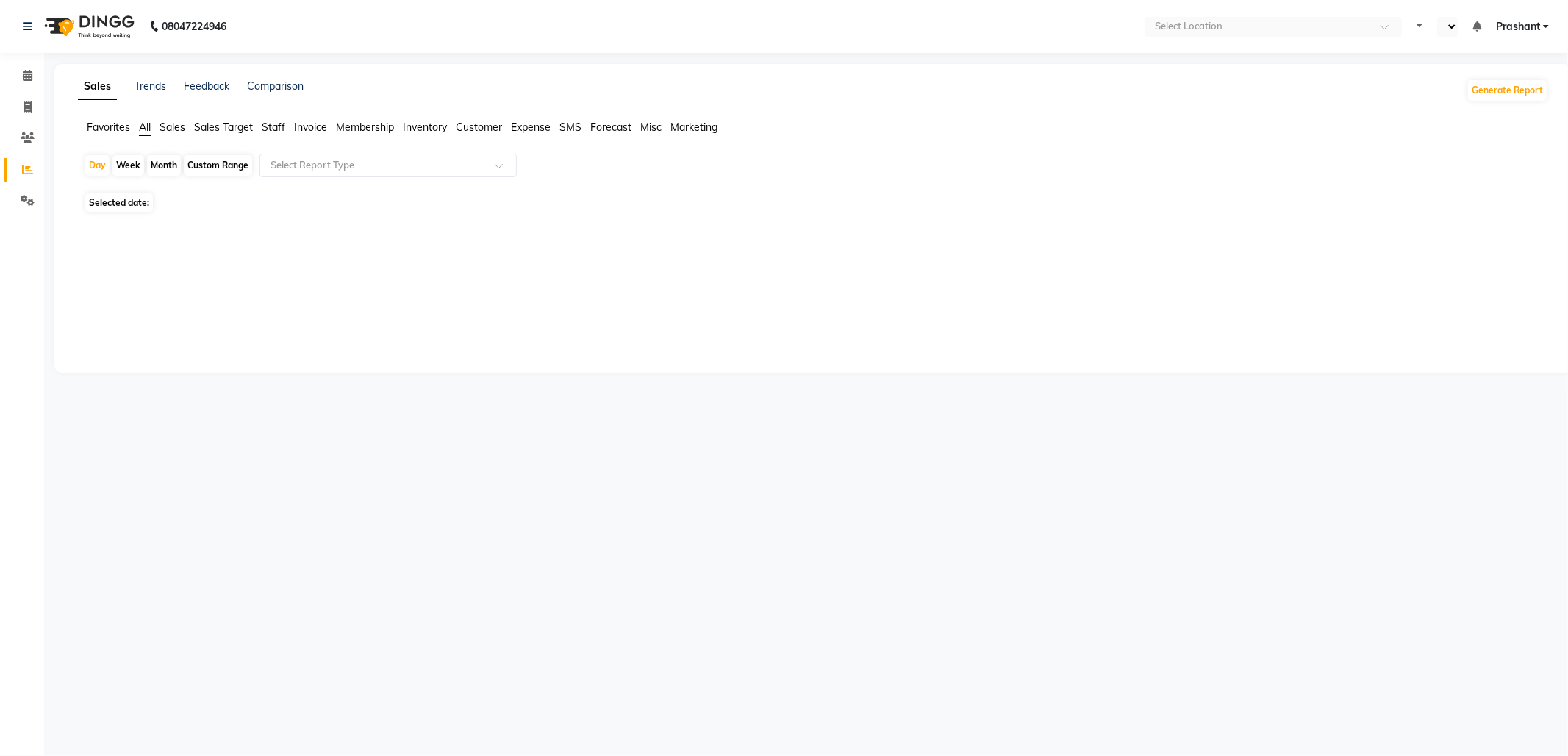
select select "en"
click at [25, 107] on icon at bounding box center [27, 107] width 8 height 11
select select "service"
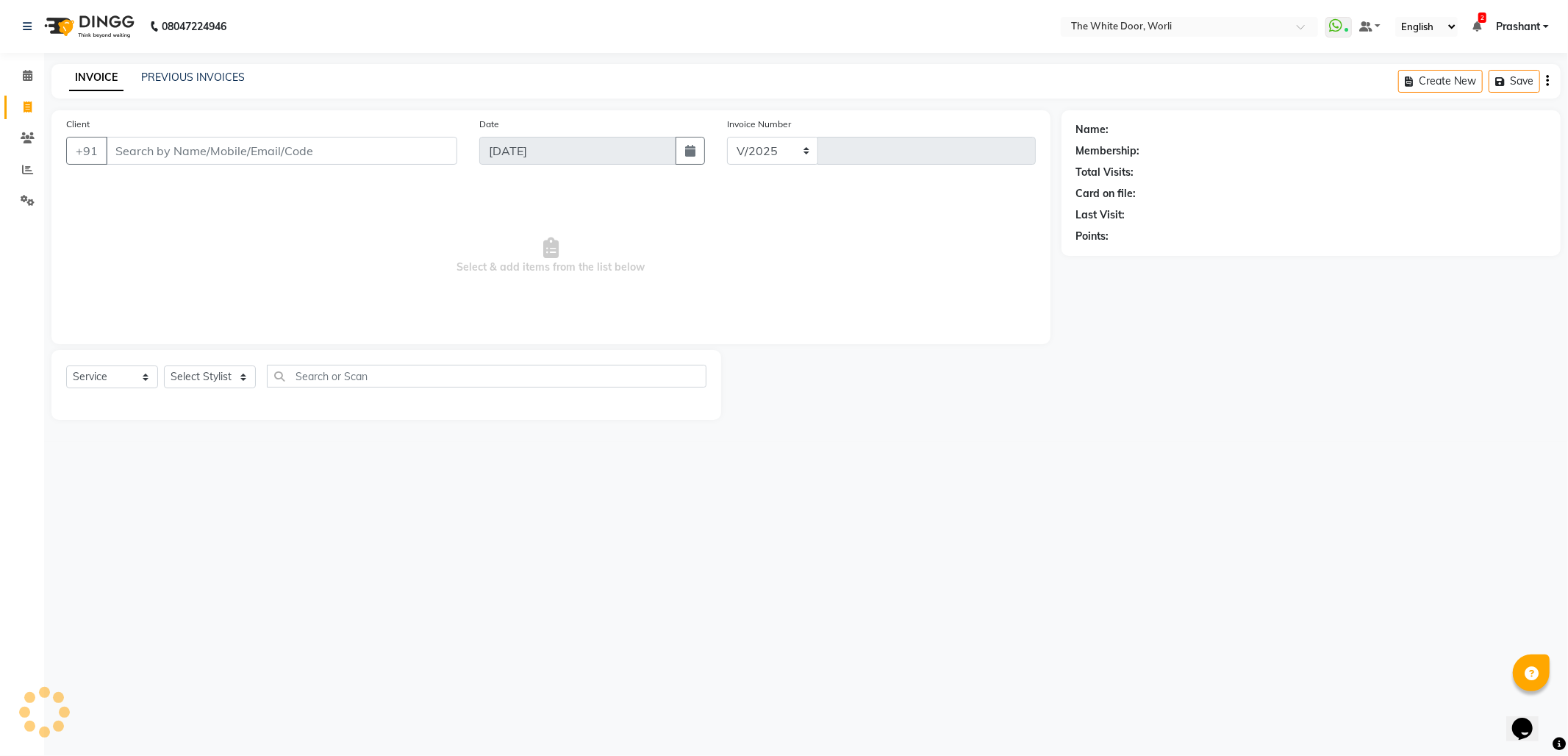
select select "4027"
type input "1406"
click at [150, 68] on div "INVOICE PREVIOUS INVOICES Create New Save" at bounding box center [806, 81] width 1509 height 35
click at [204, 83] on link "PREVIOUS INVOICES" at bounding box center [192, 77] width 104 height 13
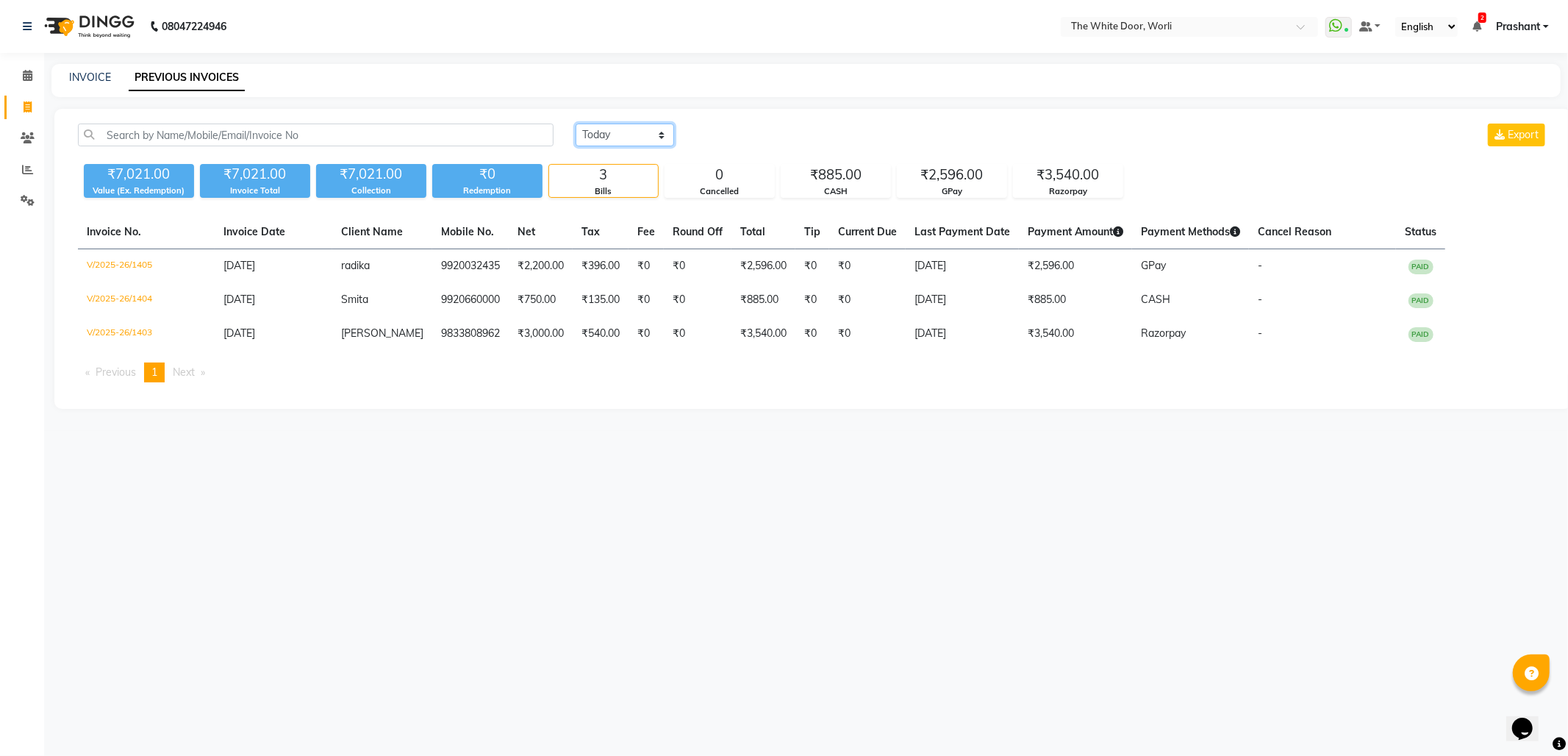
click at [618, 134] on select "Today Yesterday Custom Range" at bounding box center [625, 135] width 99 height 23
click at [576, 123] on select "Today Yesterday Custom Range" at bounding box center [625, 135] width 99 height 23
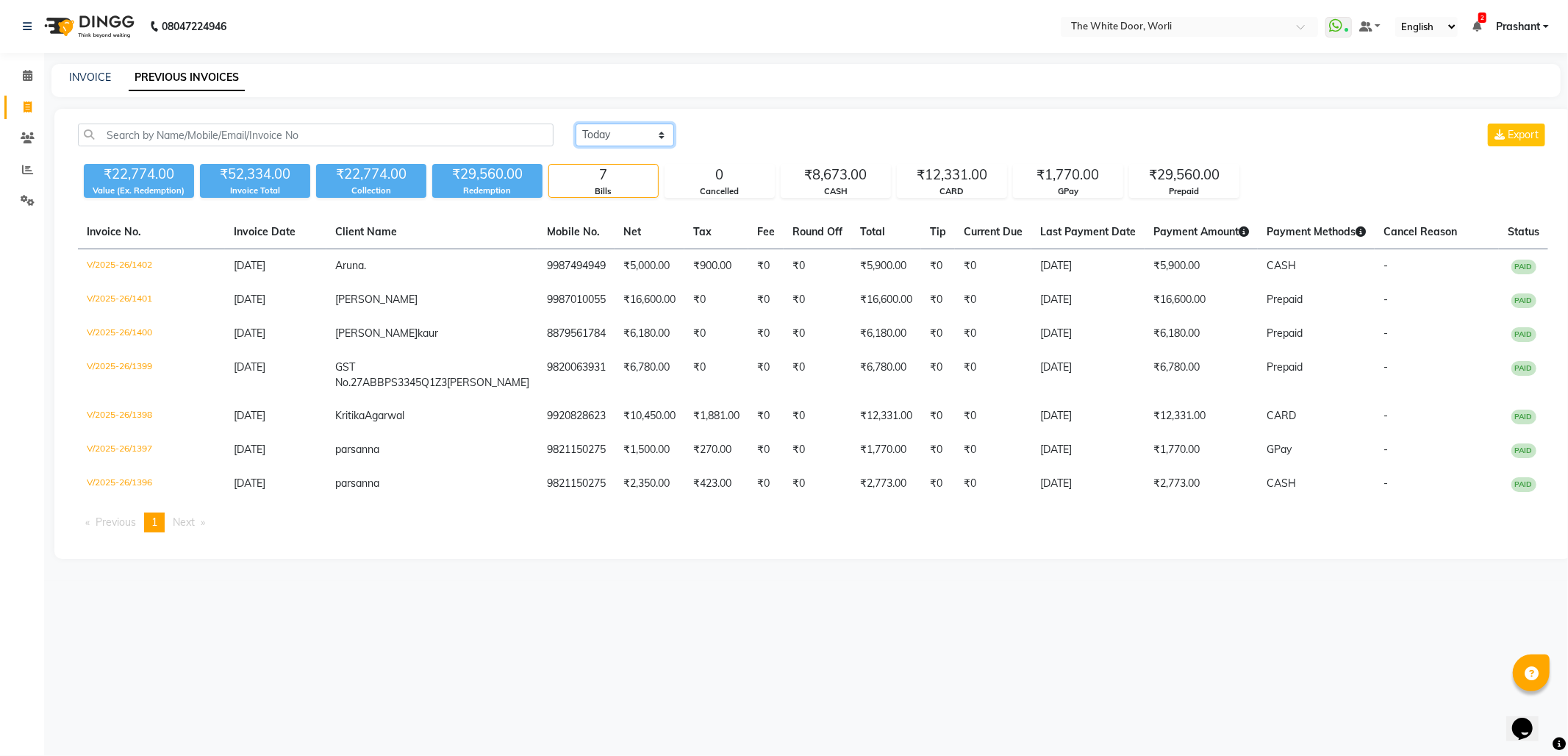
click at [633, 125] on select "Today Yesterday Custom Range" at bounding box center [625, 135] width 99 height 23
click at [576, 123] on select "Today Yesterday Custom Range" at bounding box center [625, 135] width 99 height 23
click at [618, 133] on select "Today Yesterday Custom Range" at bounding box center [625, 135] width 99 height 23
select select "today"
click at [576, 123] on select "Today Yesterday Custom Range" at bounding box center [625, 135] width 99 height 23
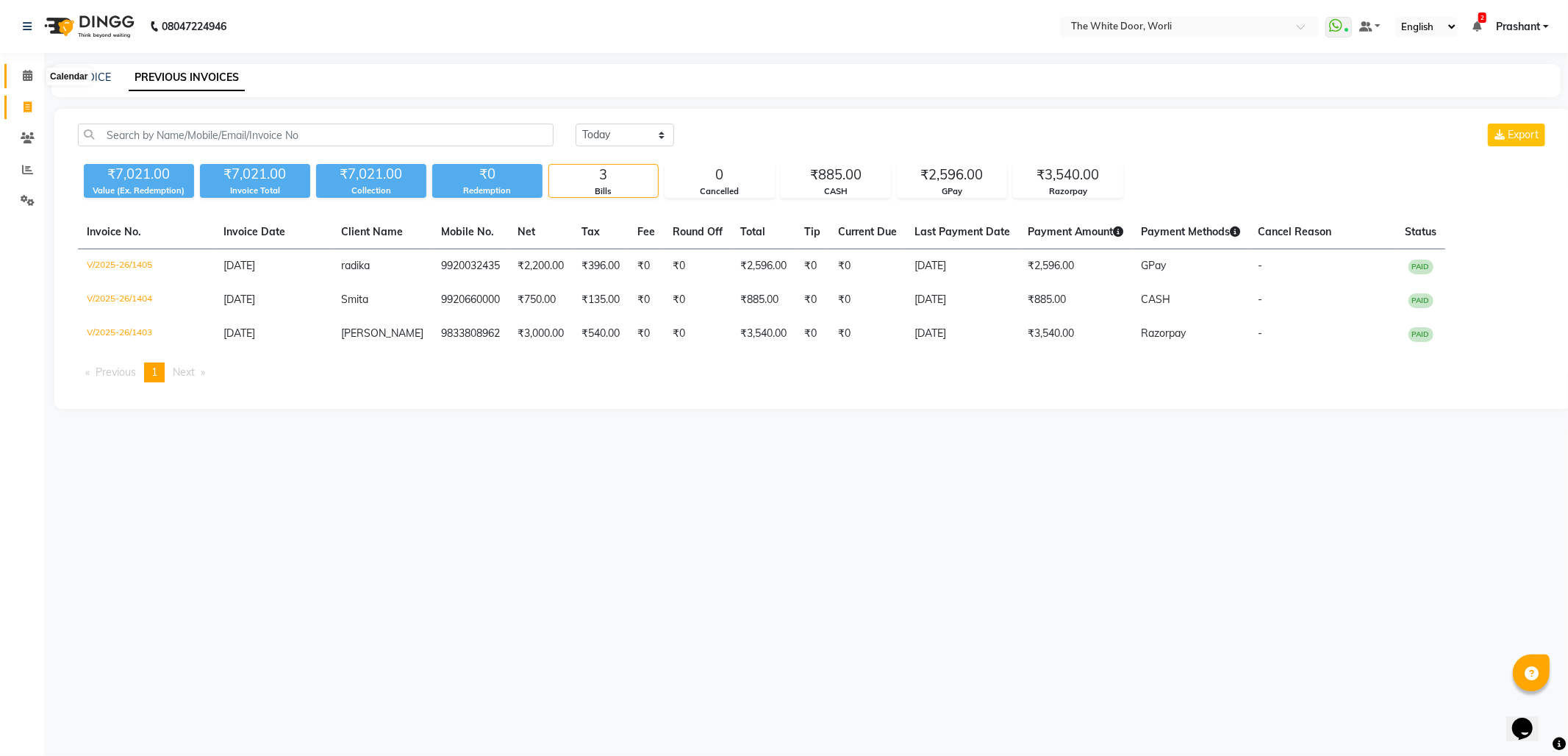
click at [24, 71] on icon at bounding box center [27, 75] width 10 height 11
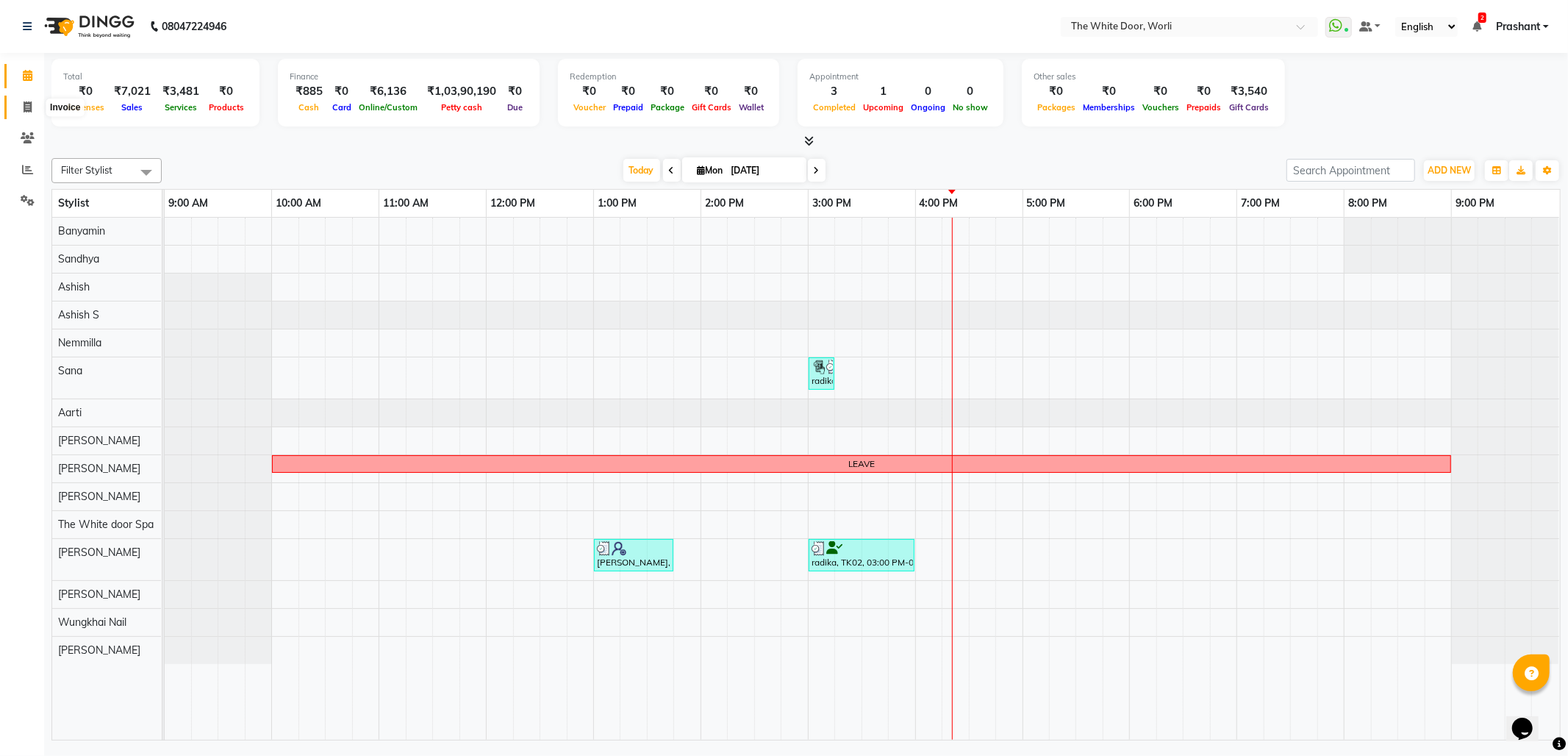
click at [18, 113] on span at bounding box center [27, 108] width 25 height 17
select select "service"
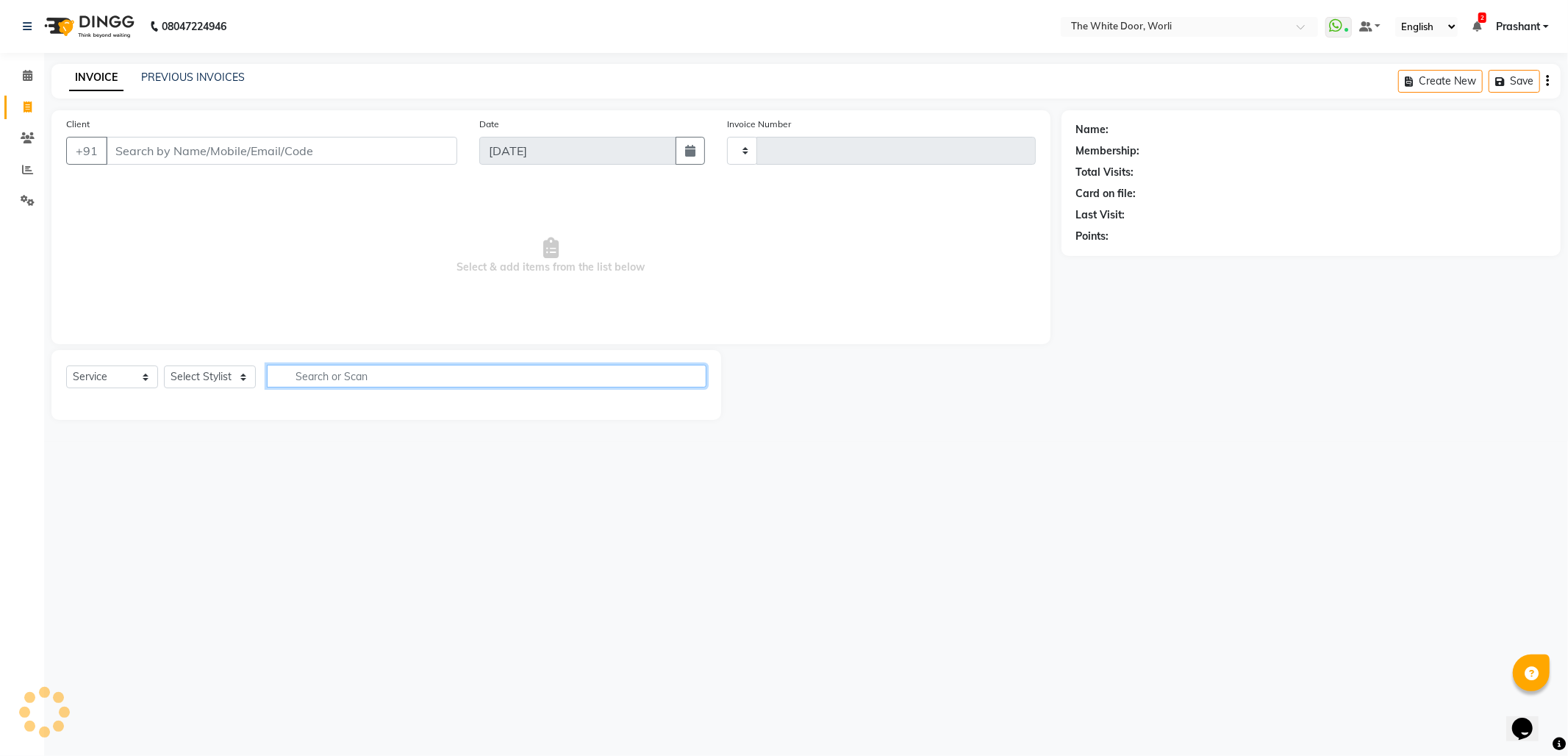
click at [330, 366] on input "text" at bounding box center [486, 376] width 440 height 23
type input "1406"
select select "4027"
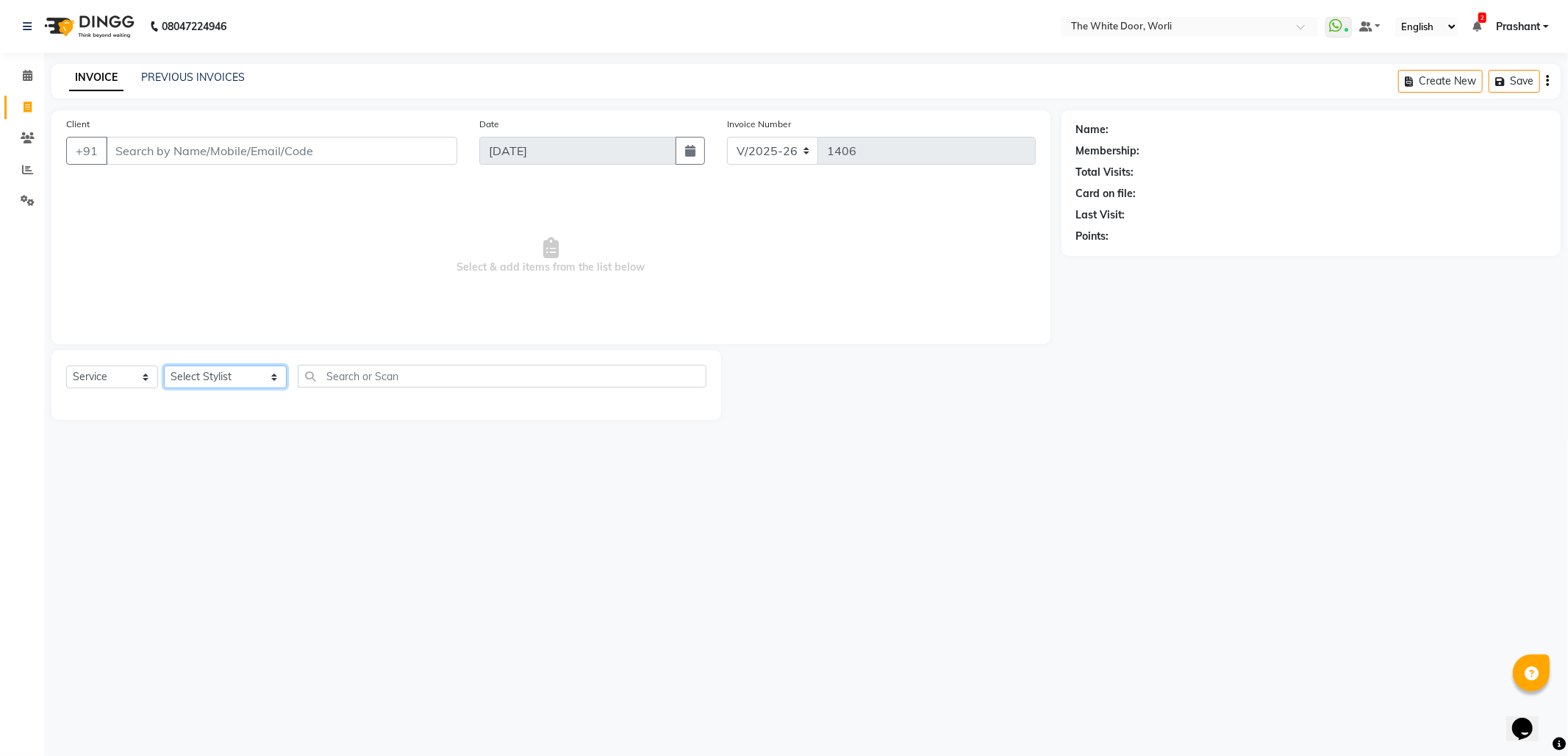
click at [238, 375] on select "Select Stylist Aarti Amit d Anil APEI Asa Ashish Ashish S Banyamin CELIN CHITRA…" at bounding box center [225, 377] width 122 height 23
select select "20573"
click at [164, 365] on select "Select Stylist Aarti Amit d Anil APEI Asa Ashish Ashish S Banyamin CELIN CHITRA…" at bounding box center [225, 377] width 122 height 23
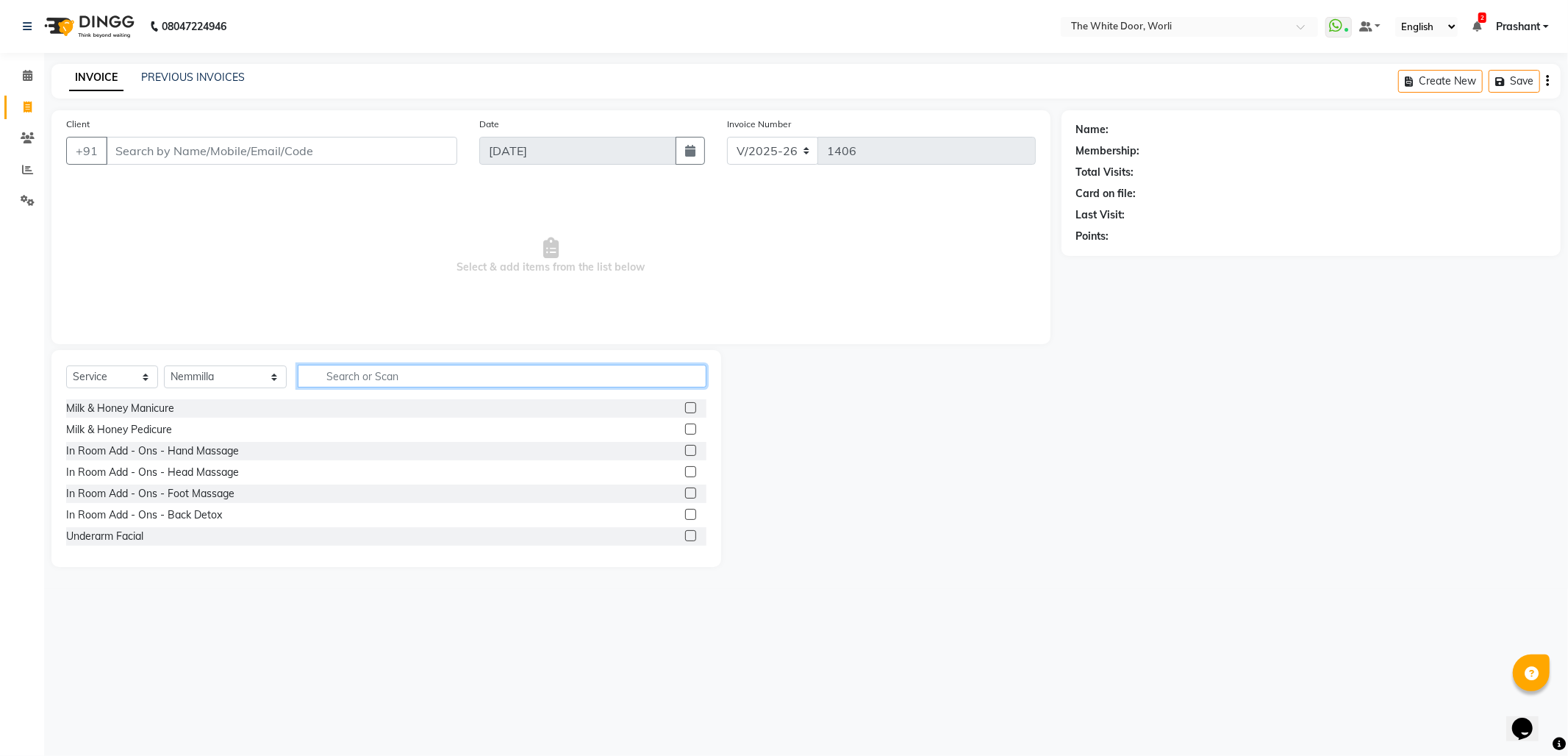
click at [447, 381] on input "text" at bounding box center [502, 376] width 408 height 23
type input "deep"
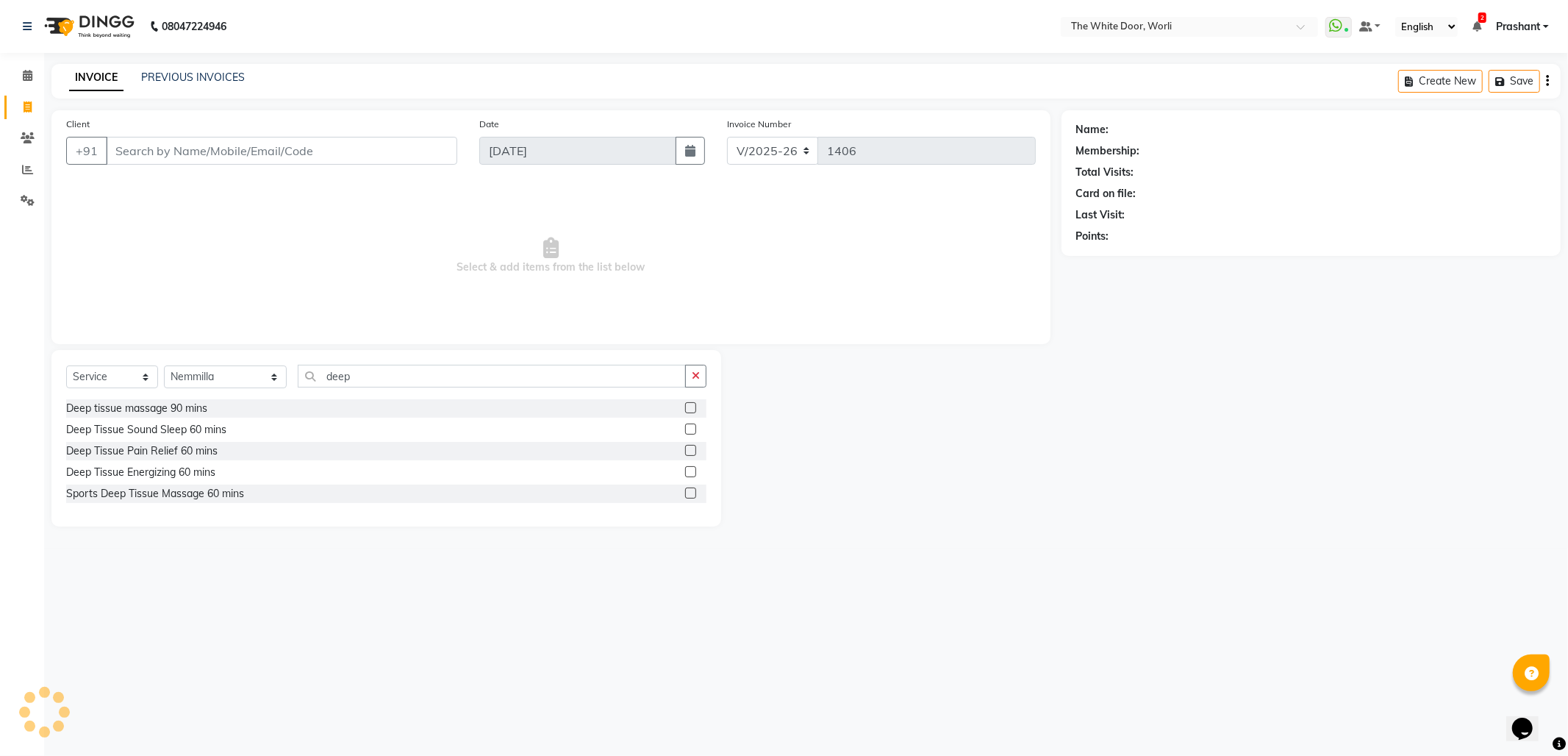
click at [691, 427] on label at bounding box center [690, 428] width 11 height 11
click at [691, 427] on input "checkbox" at bounding box center [690, 429] width 10 height 10
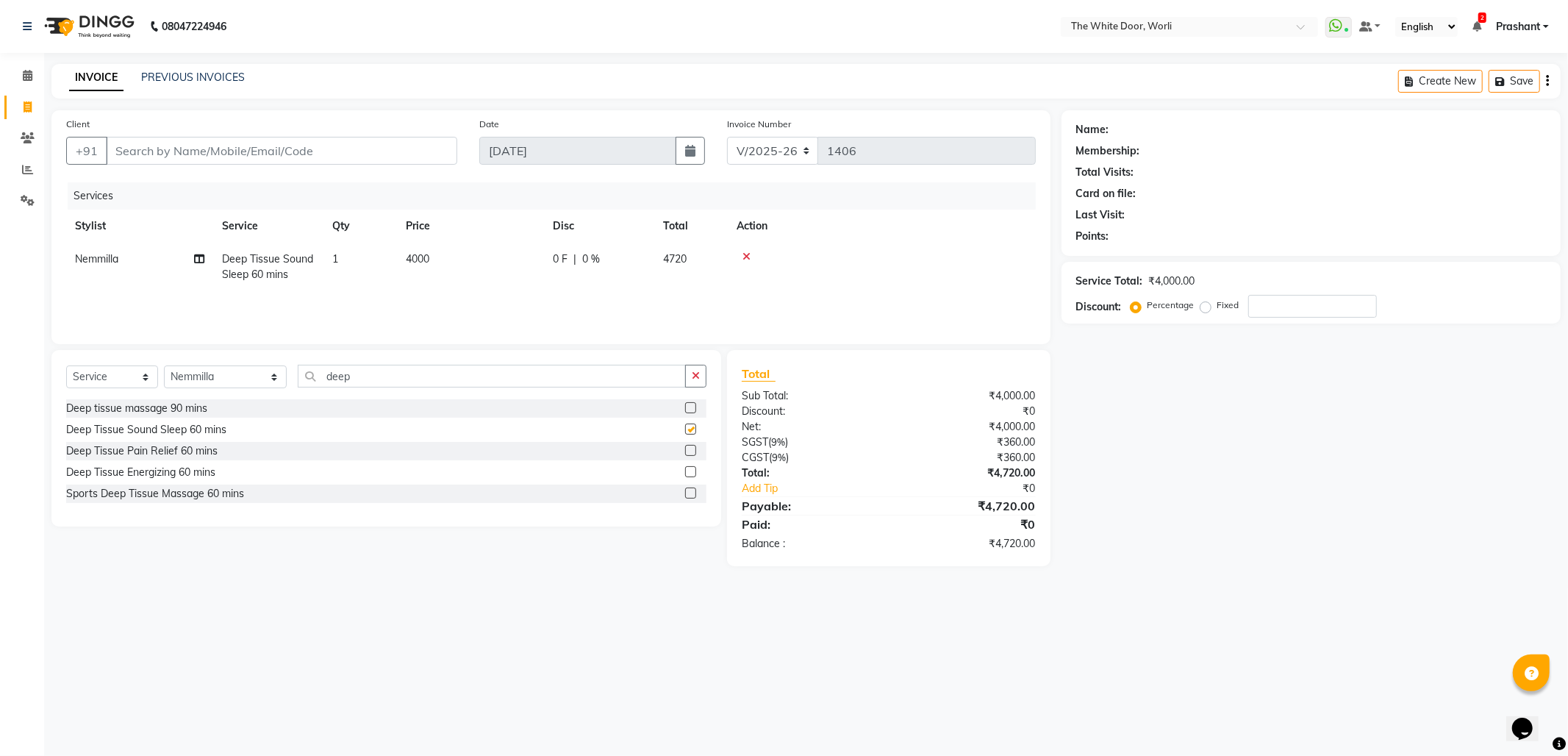
checkbox input "false"
click at [521, 378] on input "deep" at bounding box center [491, 376] width 387 height 23
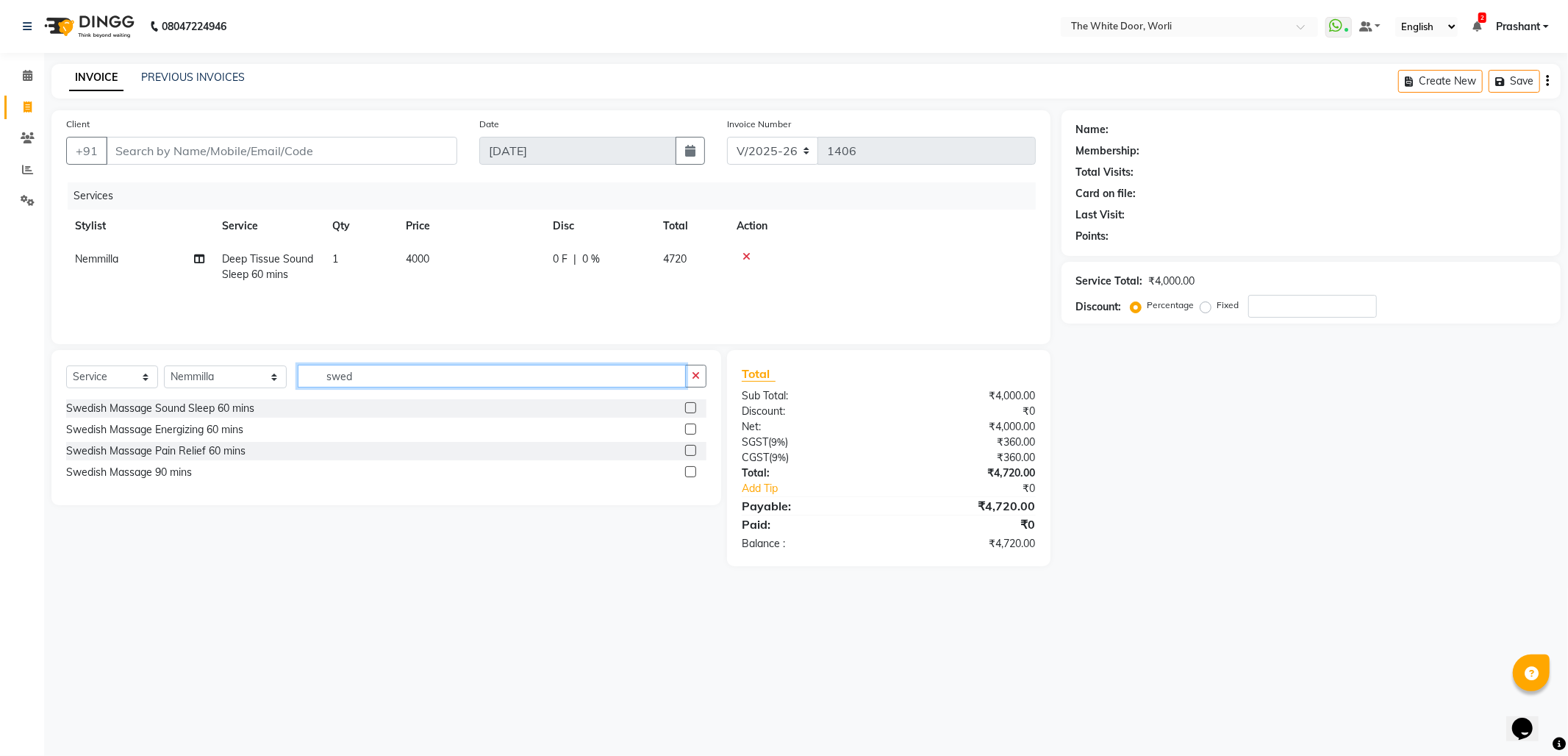
type input "swed"
click at [691, 410] on label at bounding box center [690, 407] width 11 height 11
click at [691, 410] on input "checkbox" at bounding box center [690, 408] width 10 height 10
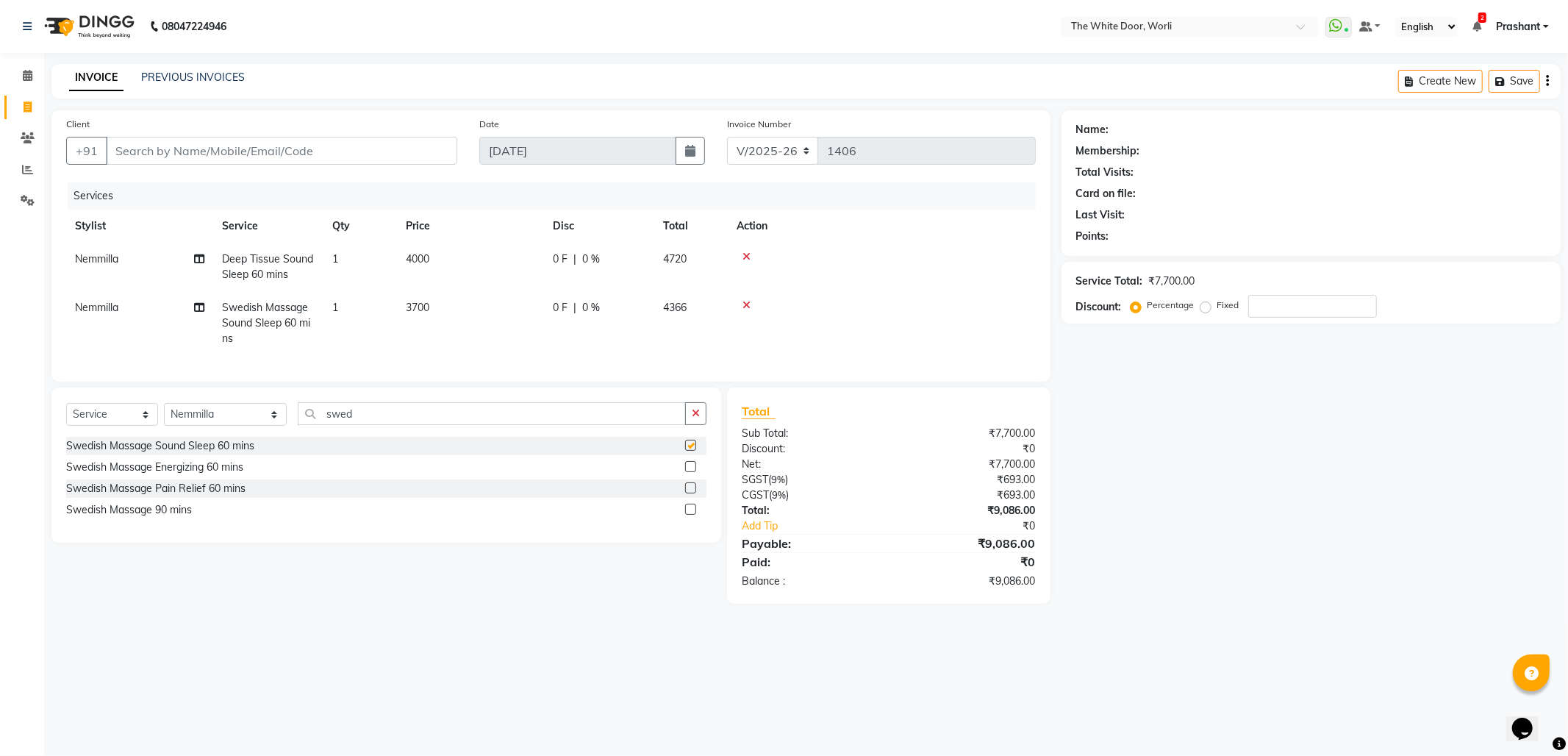
checkbox input "false"
click at [746, 256] on icon at bounding box center [746, 257] width 8 height 10
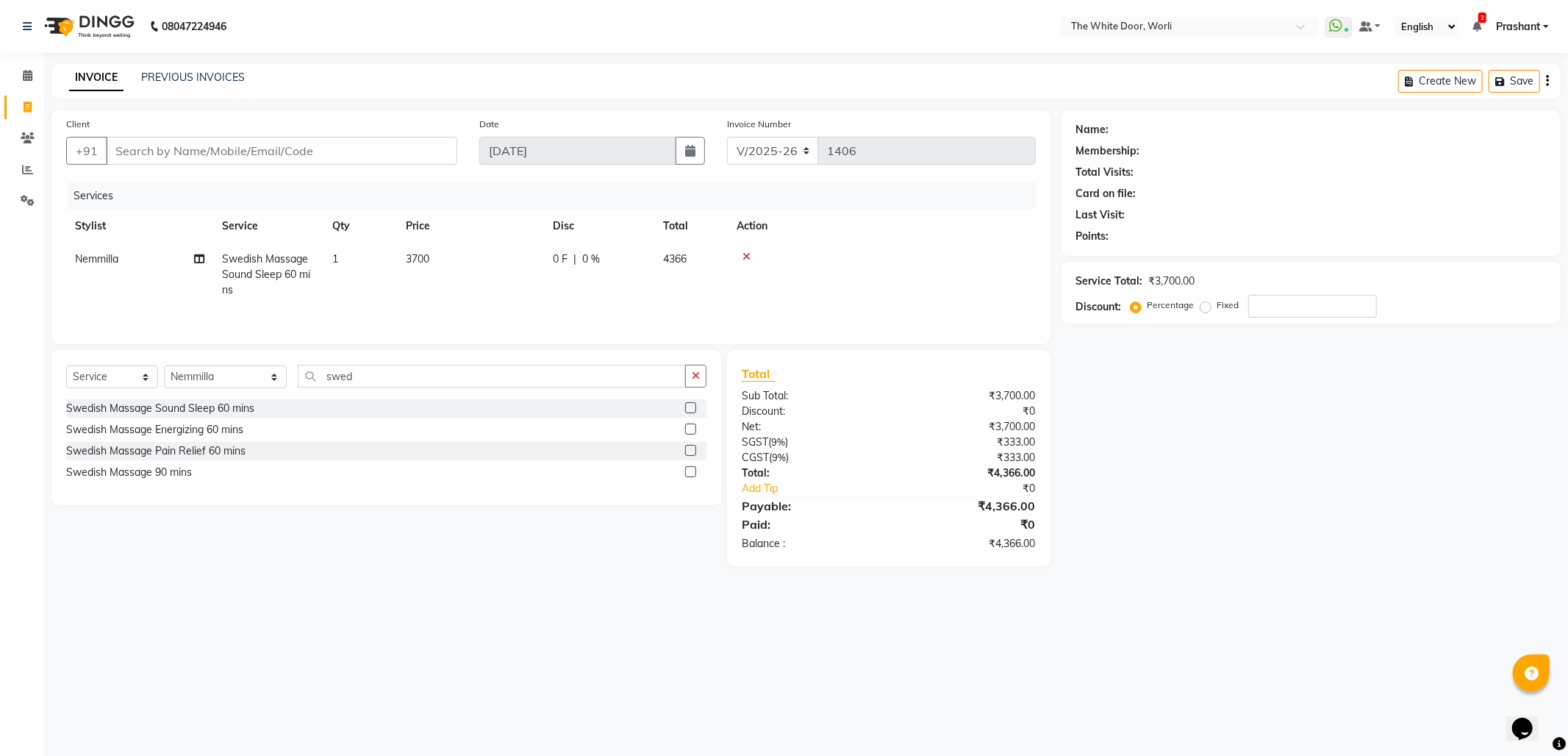
click at [746, 256] on icon at bounding box center [746, 257] width 8 height 10
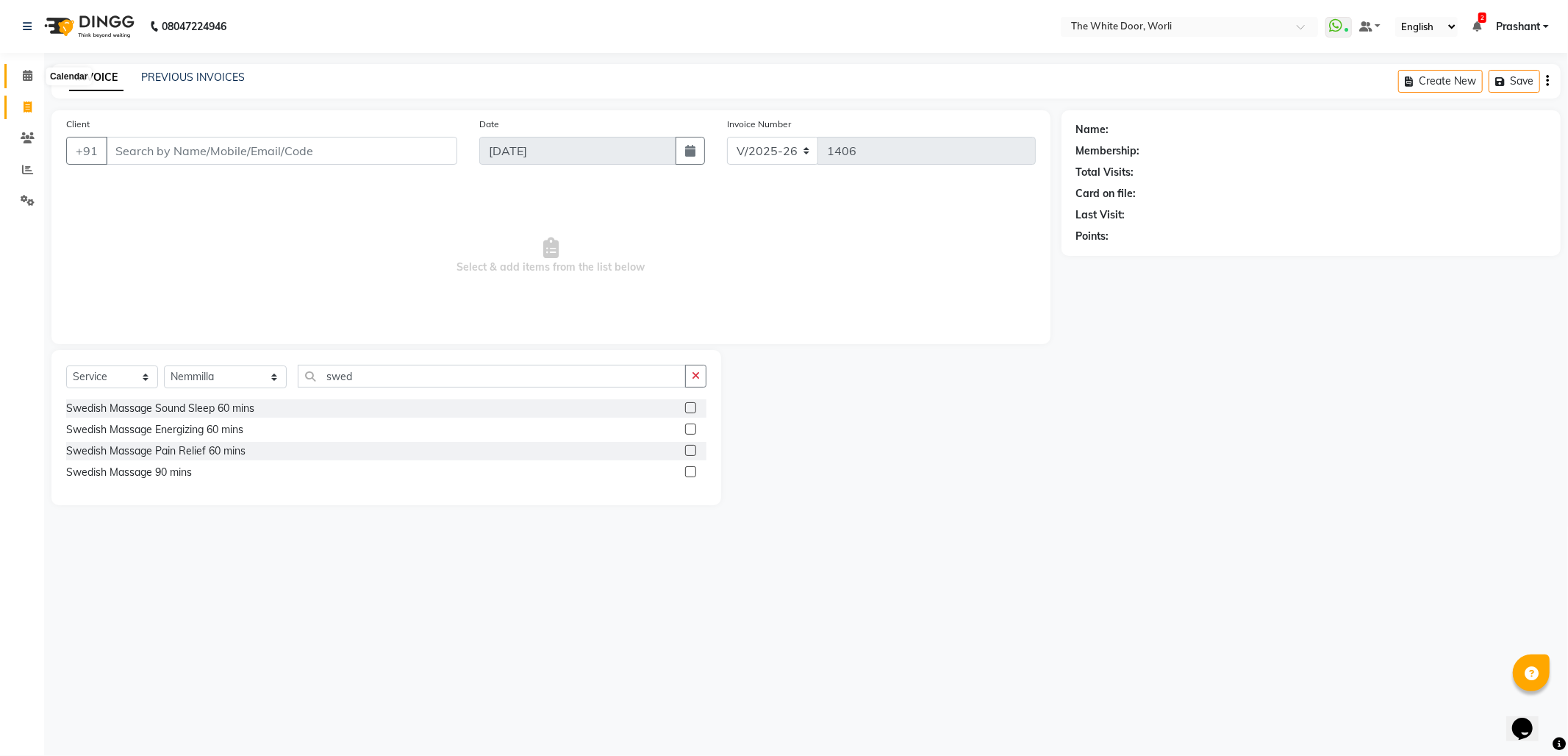
click at [23, 80] on icon at bounding box center [27, 75] width 10 height 11
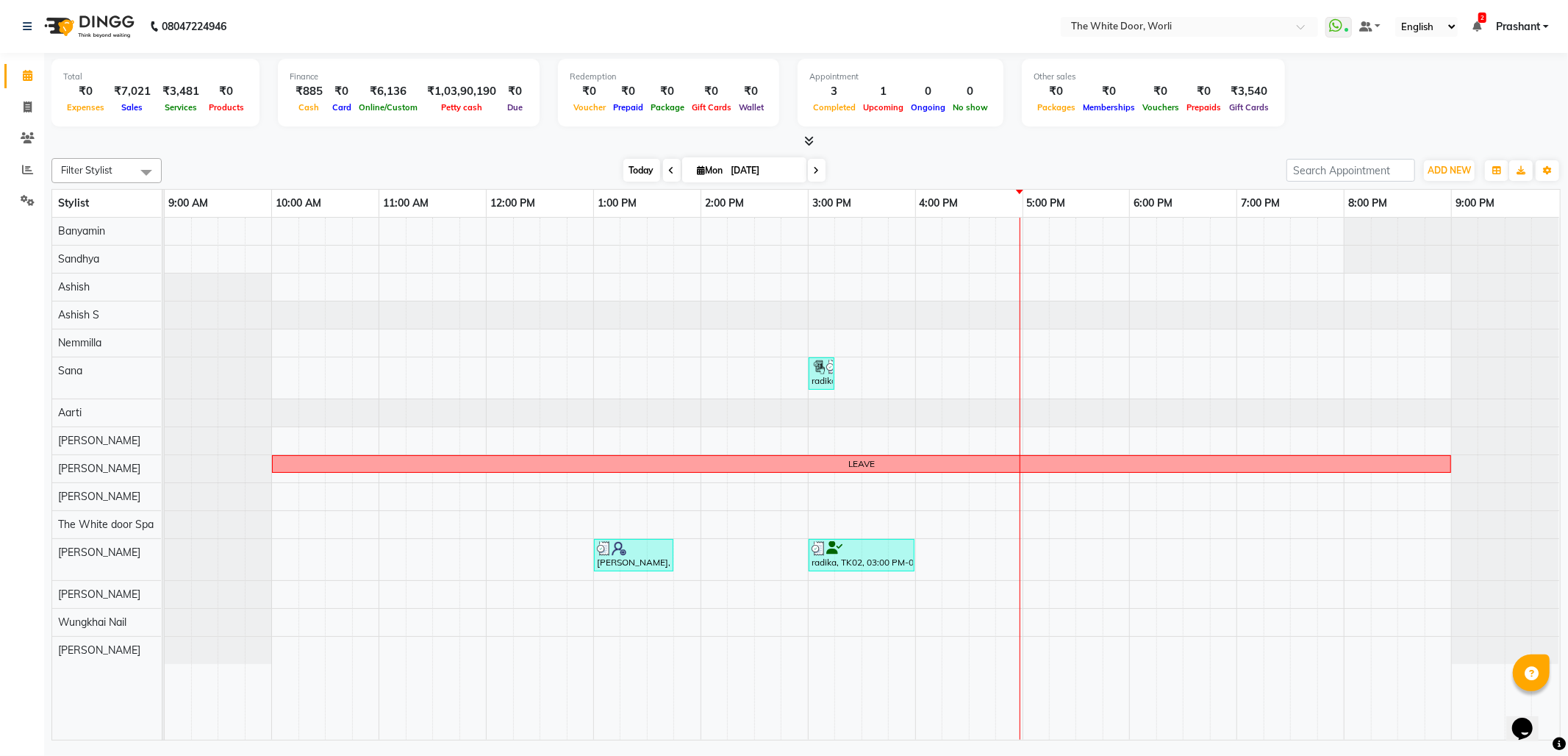
click at [624, 166] on span "Today" at bounding box center [642, 170] width 37 height 23
click at [27, 110] on icon at bounding box center [27, 107] width 8 height 11
select select "service"
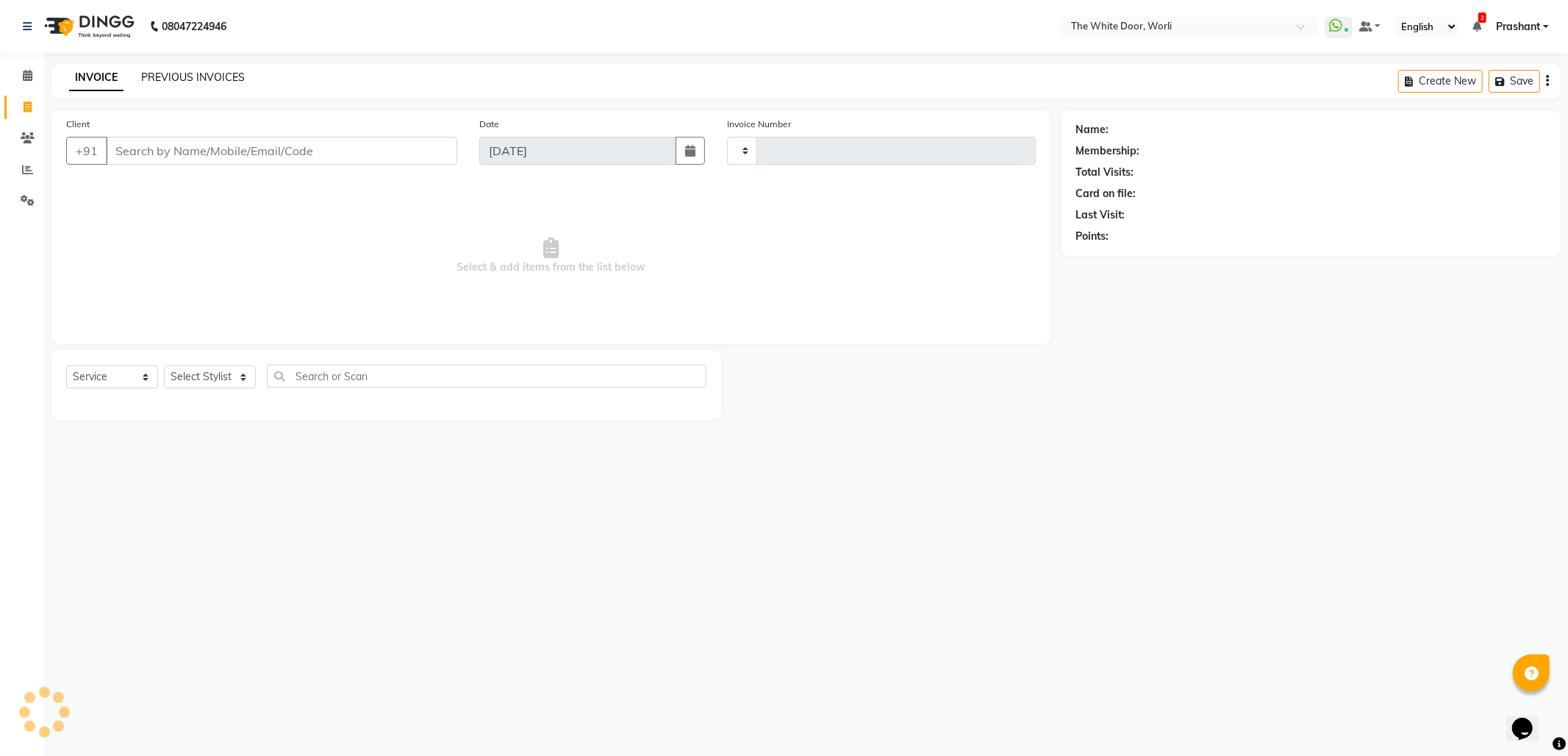
click at [206, 72] on link "PREVIOUS INVOICES" at bounding box center [192, 77] width 104 height 13
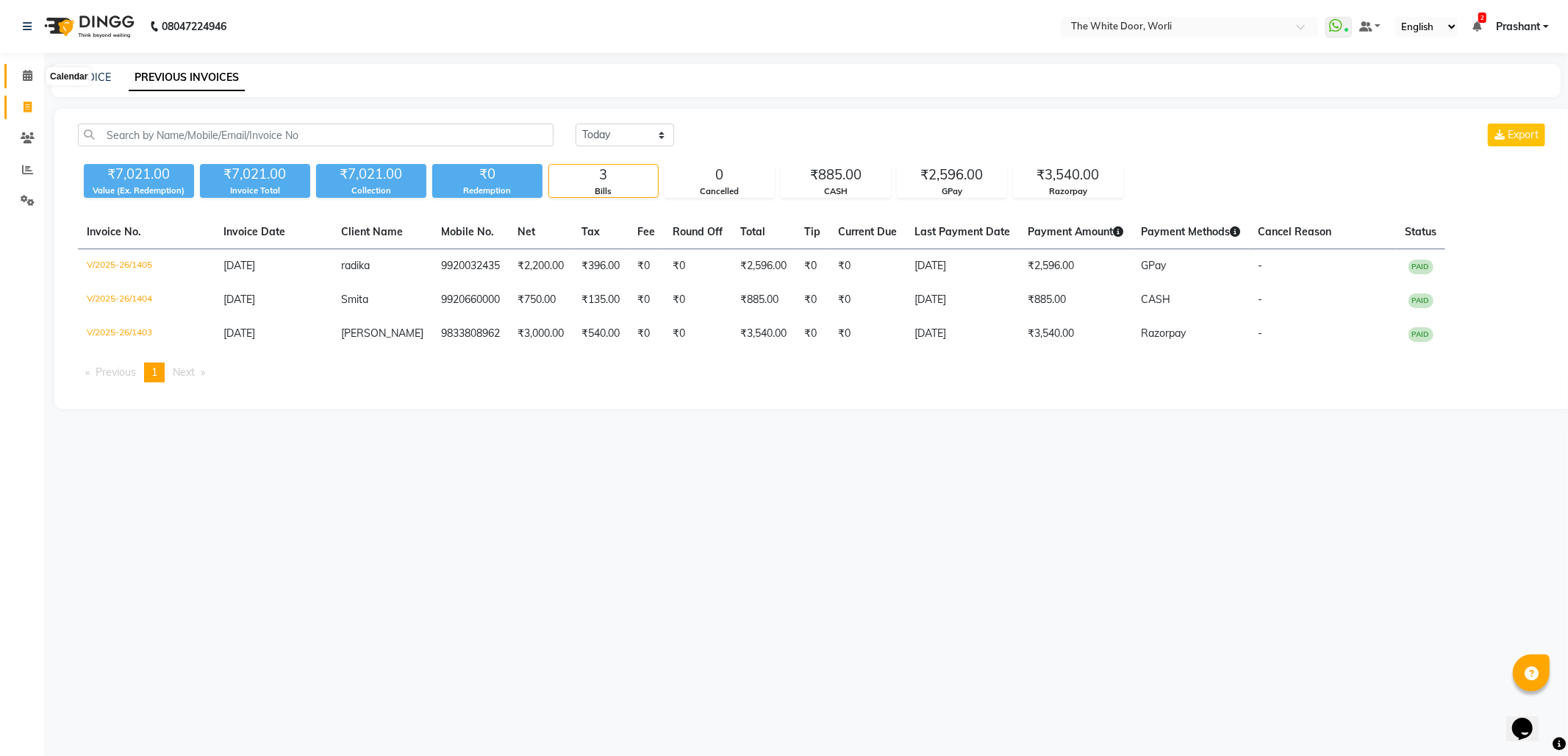
click at [28, 73] on icon at bounding box center [27, 75] width 10 height 11
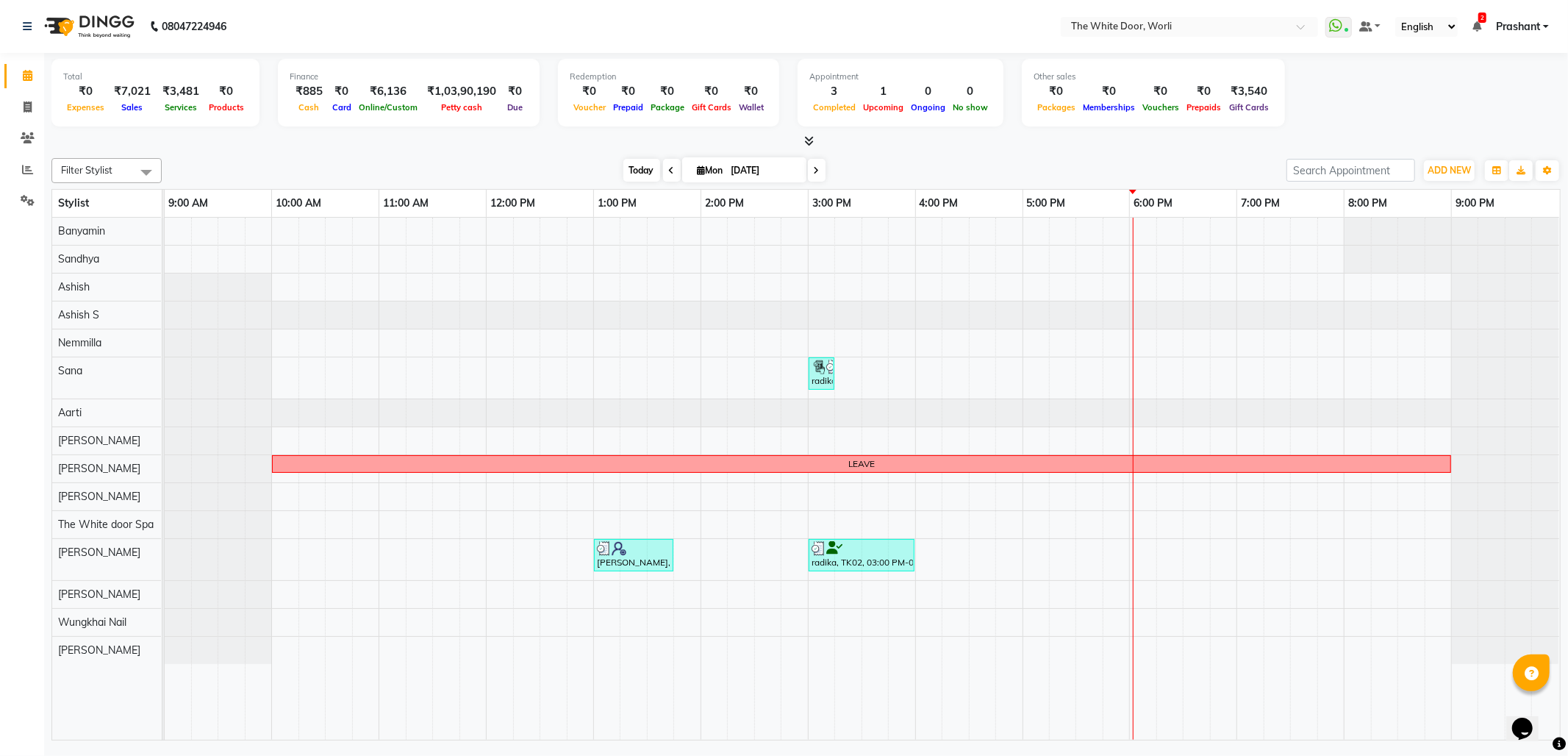
click at [638, 163] on span "Today" at bounding box center [642, 170] width 37 height 23
click at [750, 168] on input "[DATE]" at bounding box center [764, 170] width 73 height 22
select select "9"
select select "2025"
click at [679, 260] on span "2" at bounding box center [682, 263] width 24 height 24
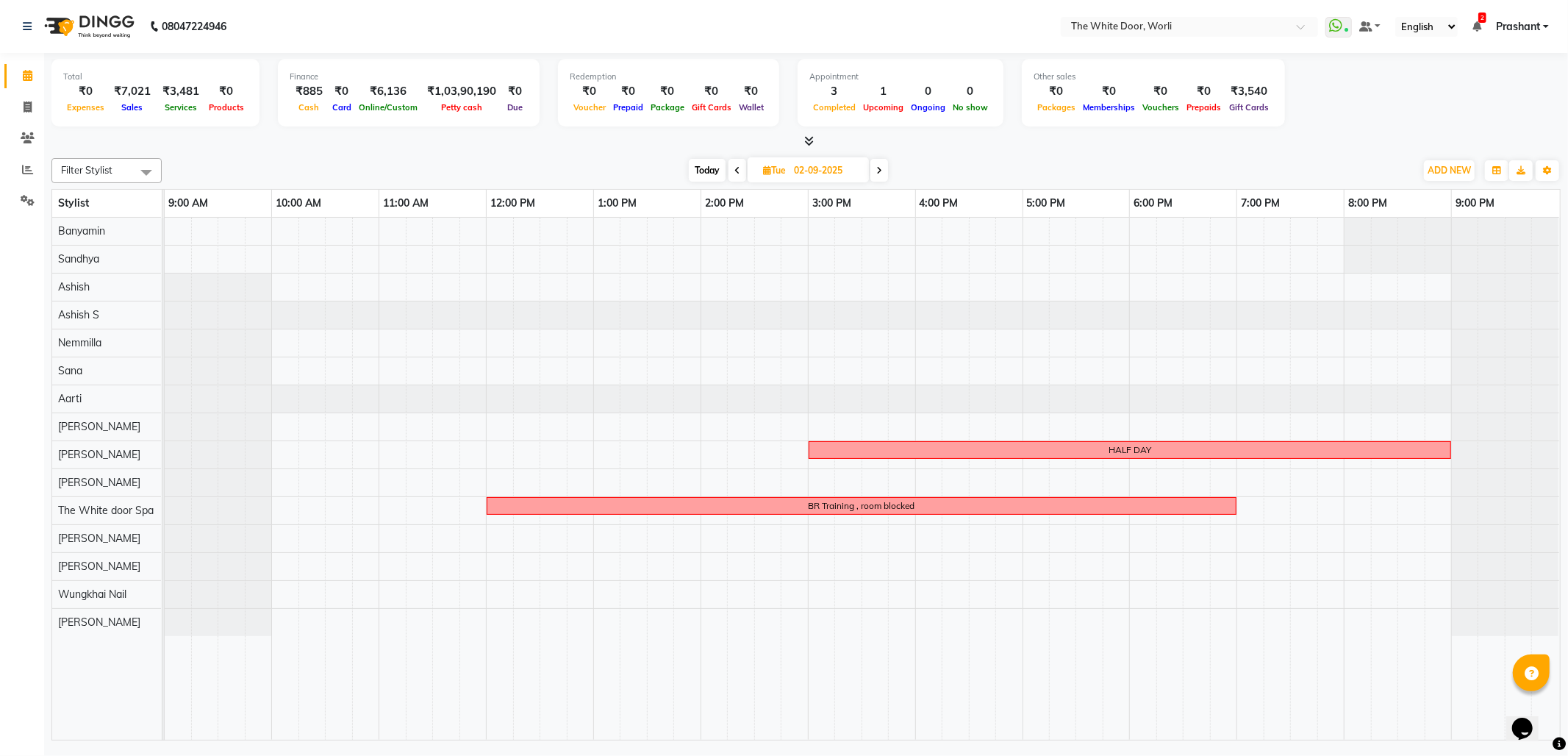
click at [885, 169] on span at bounding box center [879, 170] width 17 height 23
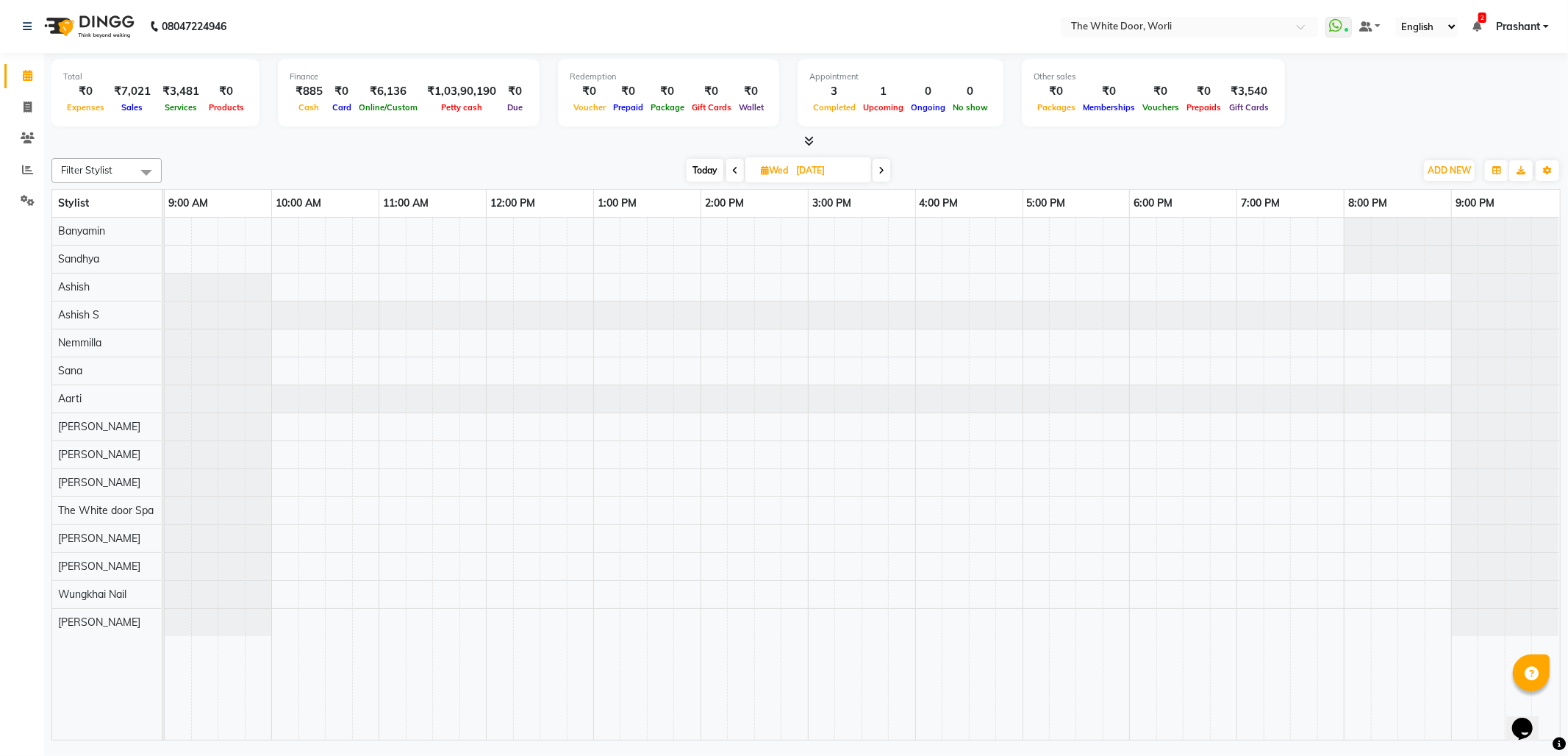
click at [688, 174] on span "Today" at bounding box center [705, 170] width 37 height 23
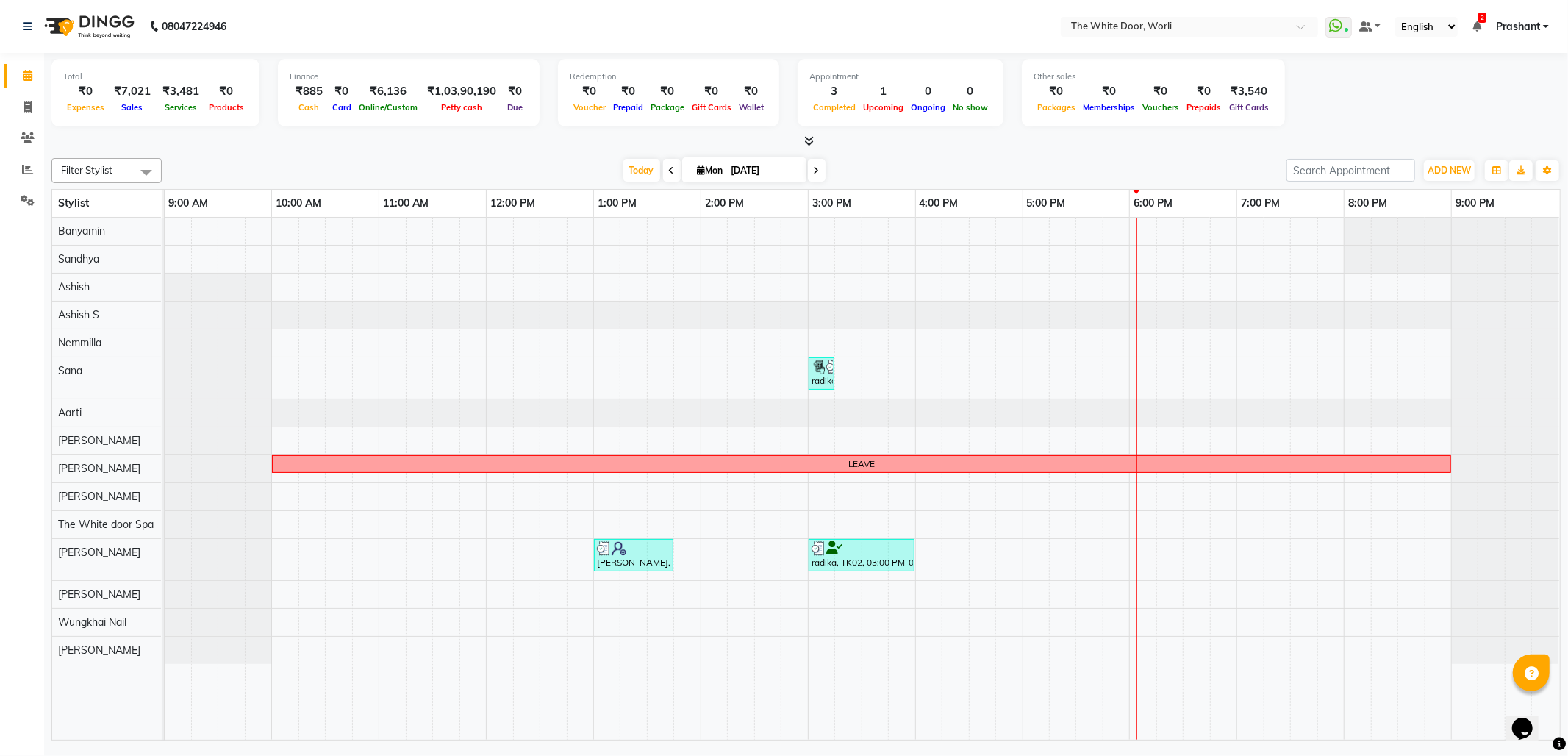
click at [814, 168] on icon at bounding box center [816, 170] width 6 height 9
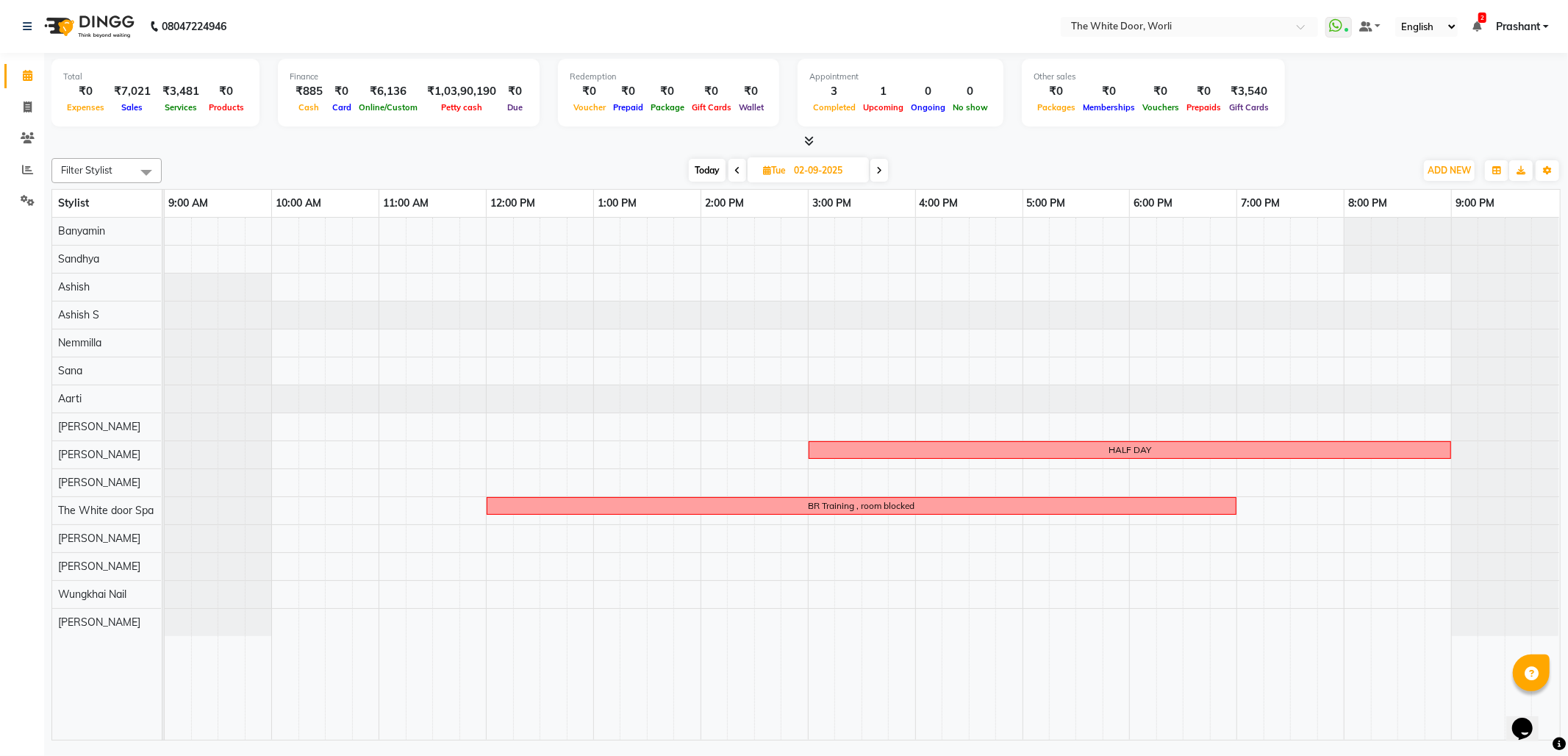
click at [879, 162] on span at bounding box center [879, 170] width 17 height 23
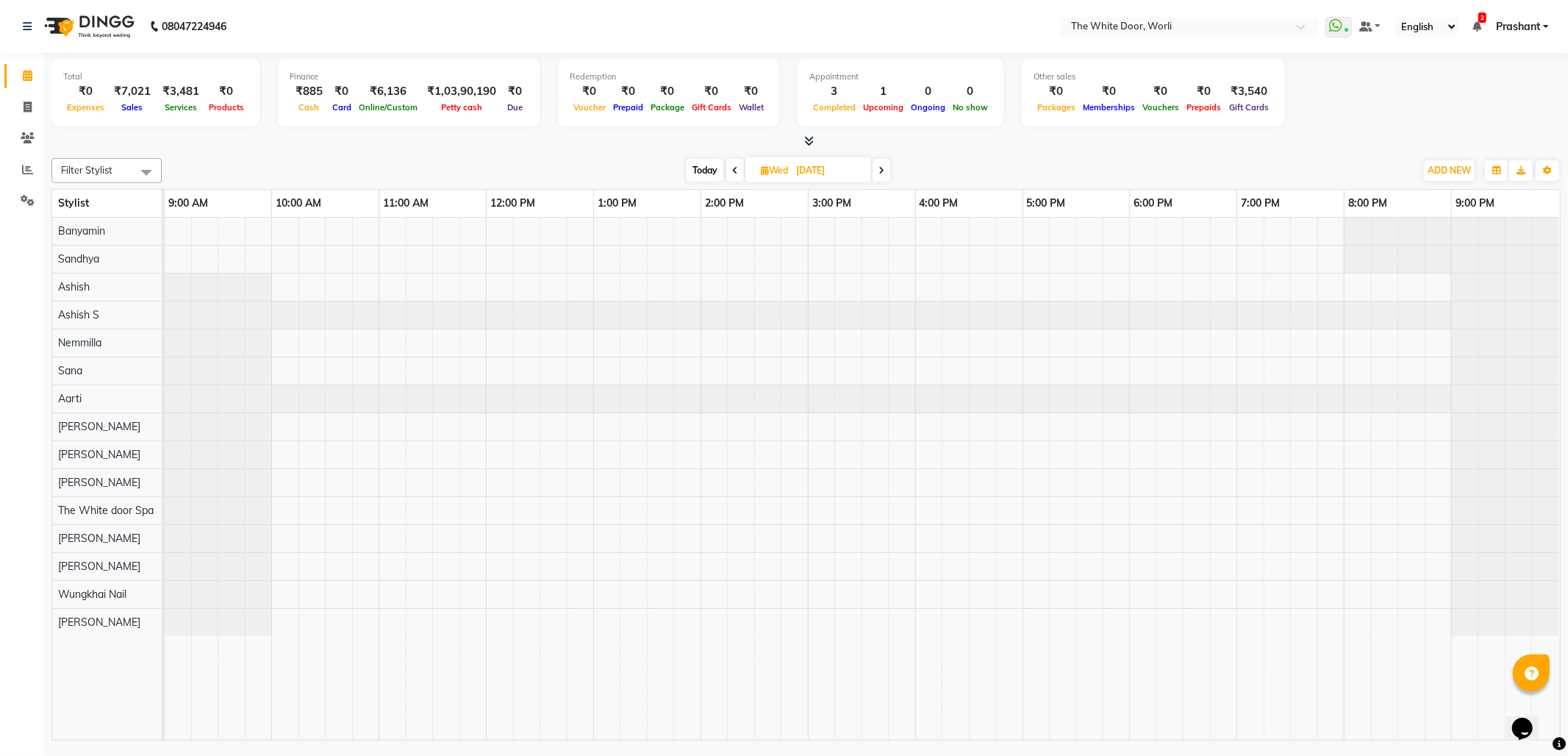
click at [886, 169] on span at bounding box center [881, 170] width 17 height 23
click at [878, 173] on icon at bounding box center [879, 170] width 6 height 9
click at [710, 169] on span "Today" at bounding box center [710, 170] width 37 height 23
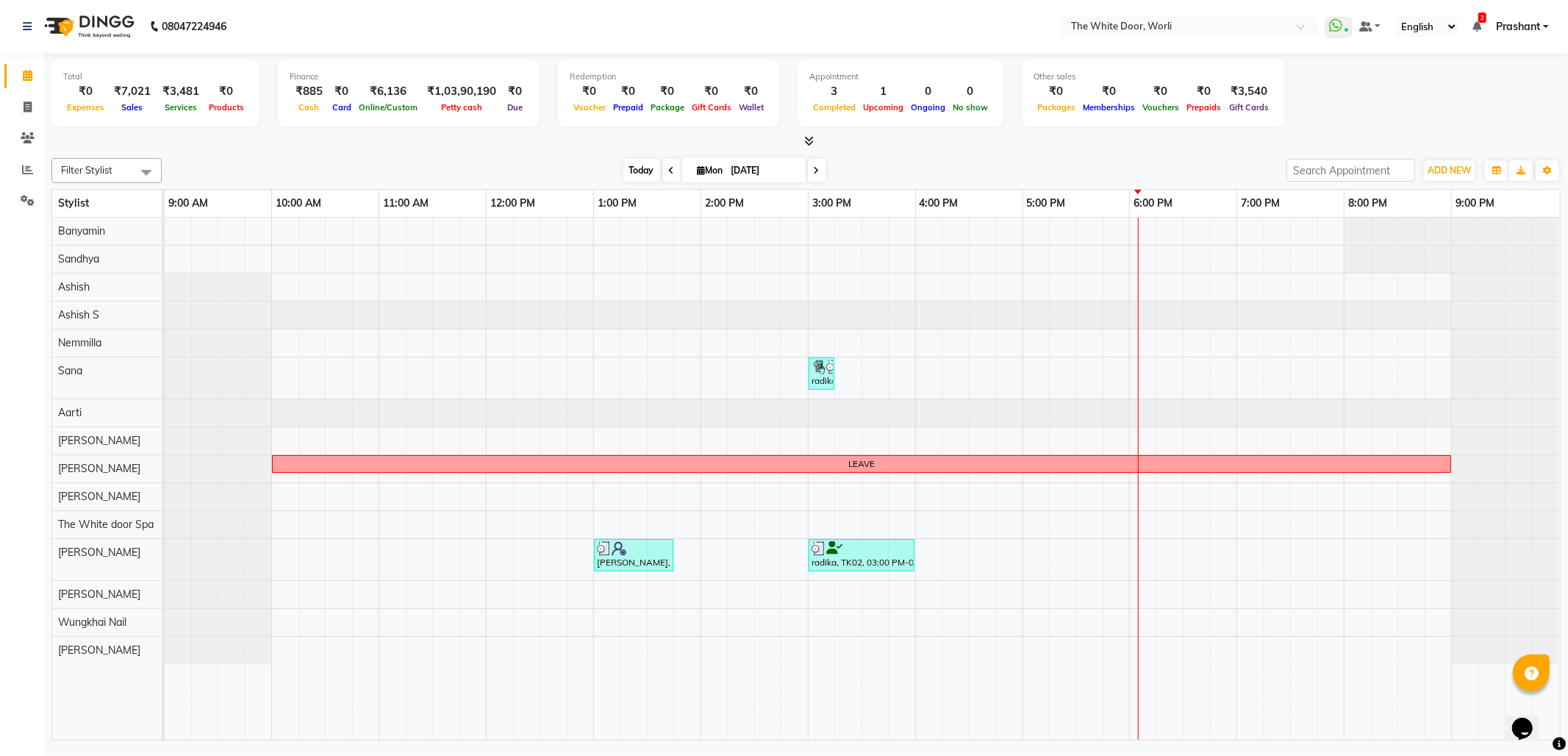
click at [630, 162] on span "Today" at bounding box center [642, 170] width 37 height 23
click at [636, 170] on span "Today" at bounding box center [642, 170] width 37 height 23
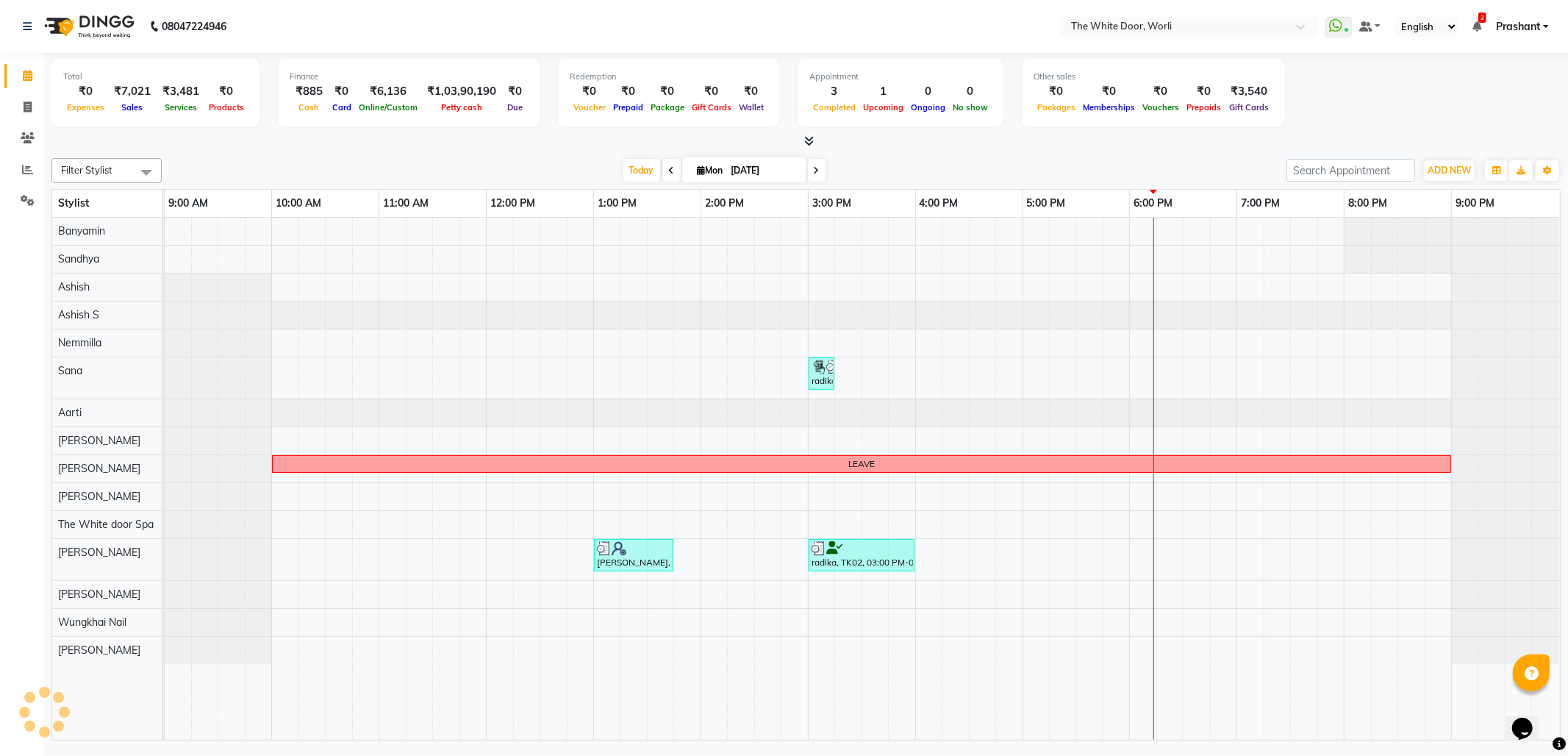
click at [808, 169] on span at bounding box center [816, 170] width 17 height 23
type input "02-09-2025"
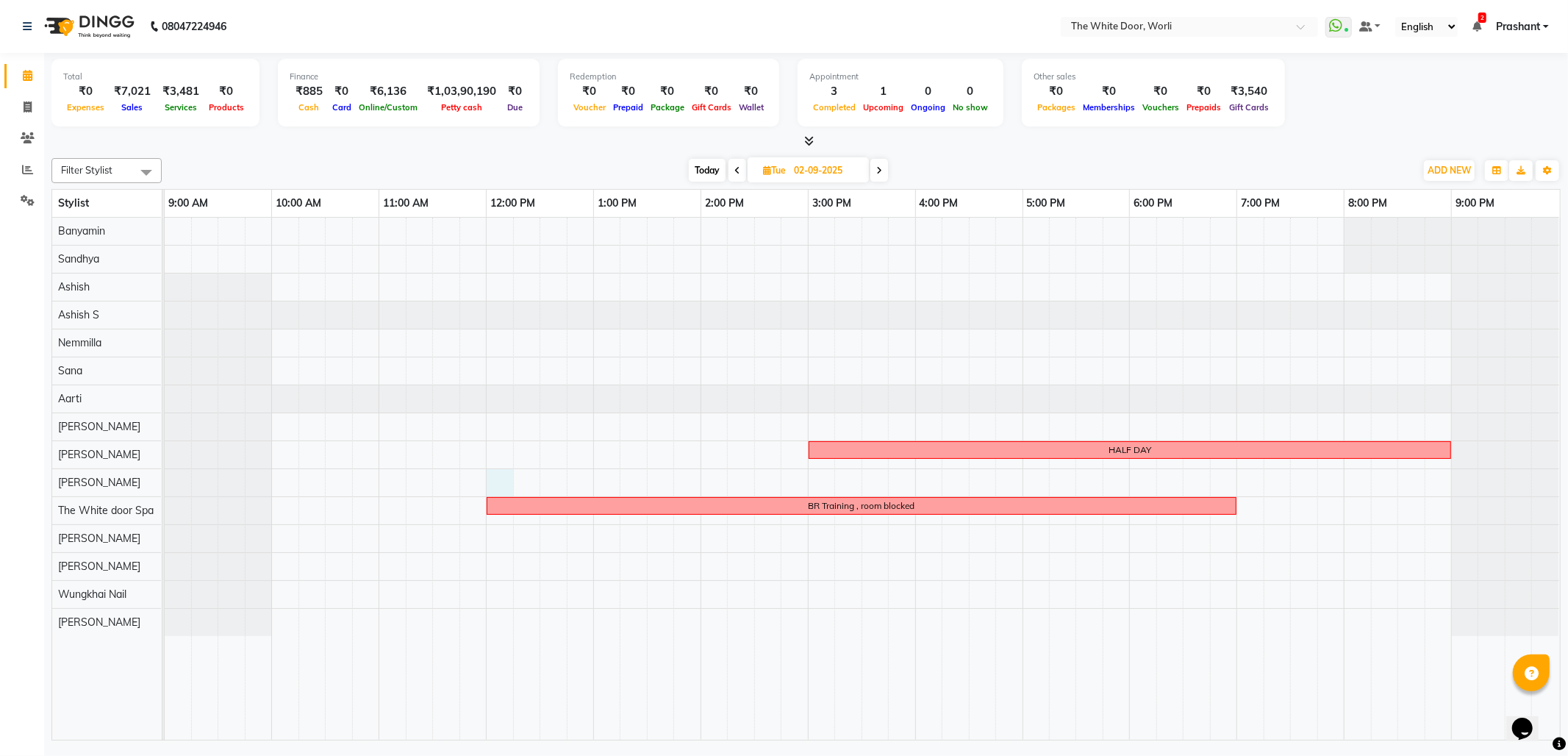
click at [510, 482] on div "HALF DAY BR Training , room blocked" at bounding box center [862, 478] width 1395 height 522
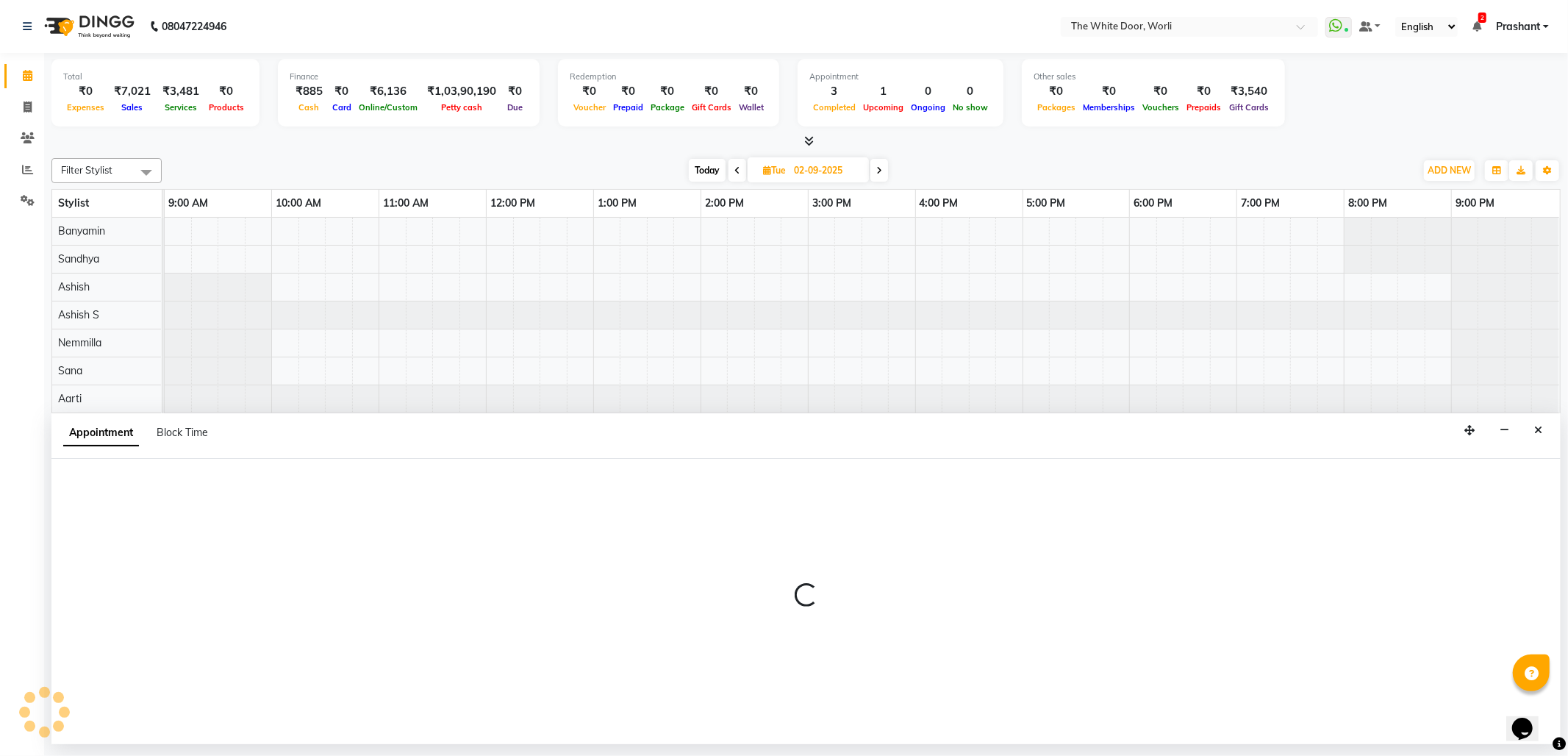
select select "22903"
select select "720"
select select "tentative"
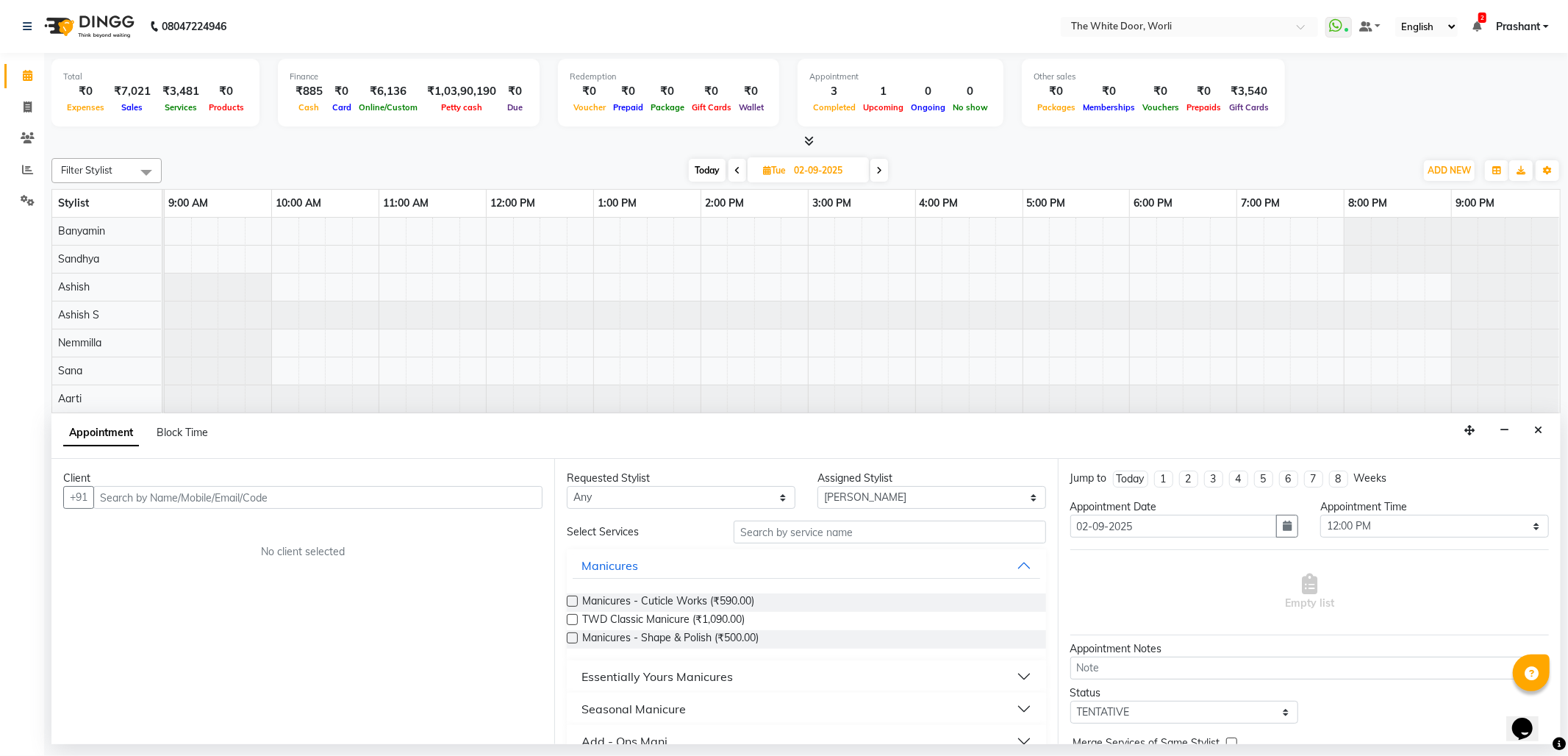
click at [175, 501] on input "text" at bounding box center [318, 497] width 449 height 23
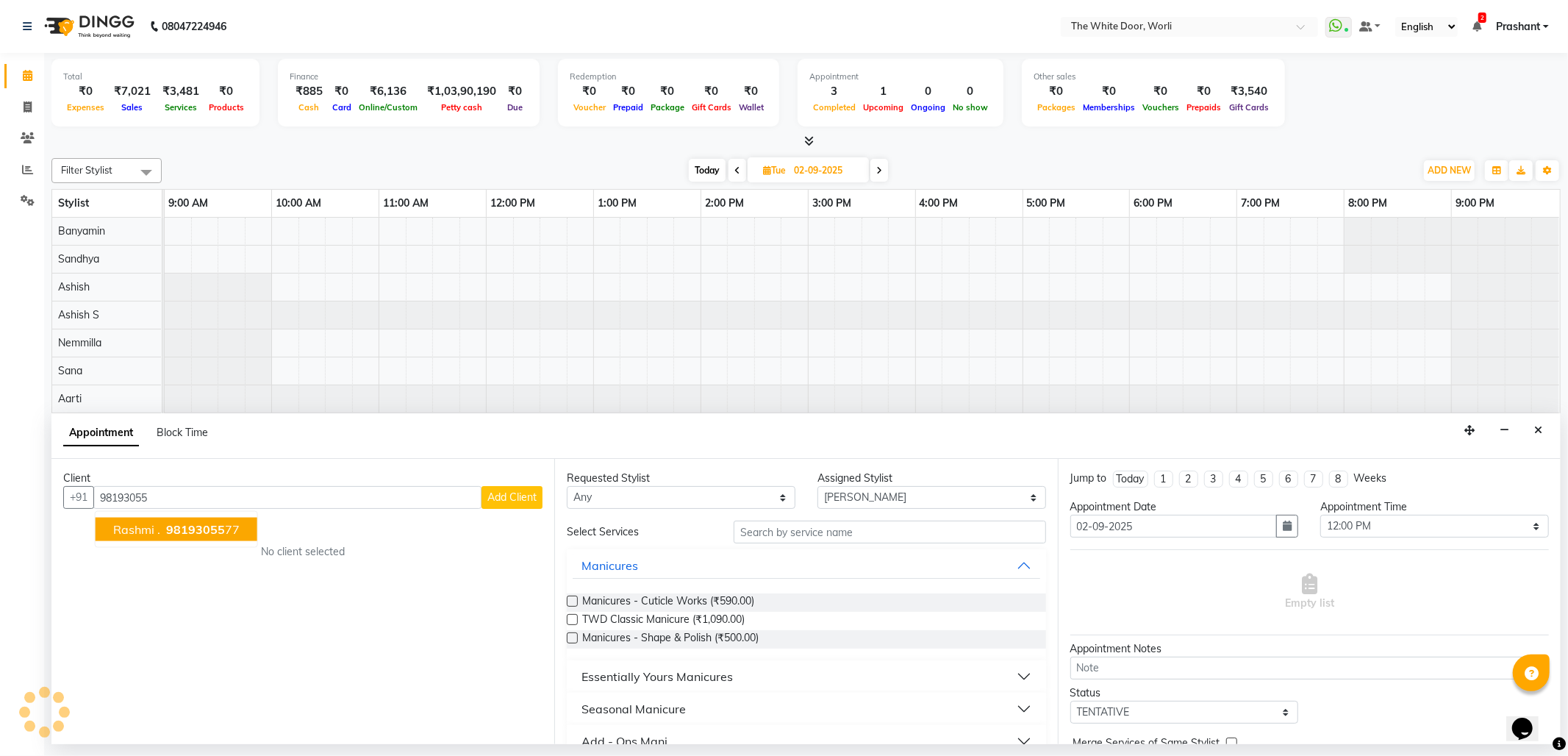
click at [192, 531] on span "98193055" at bounding box center [195, 529] width 59 height 15
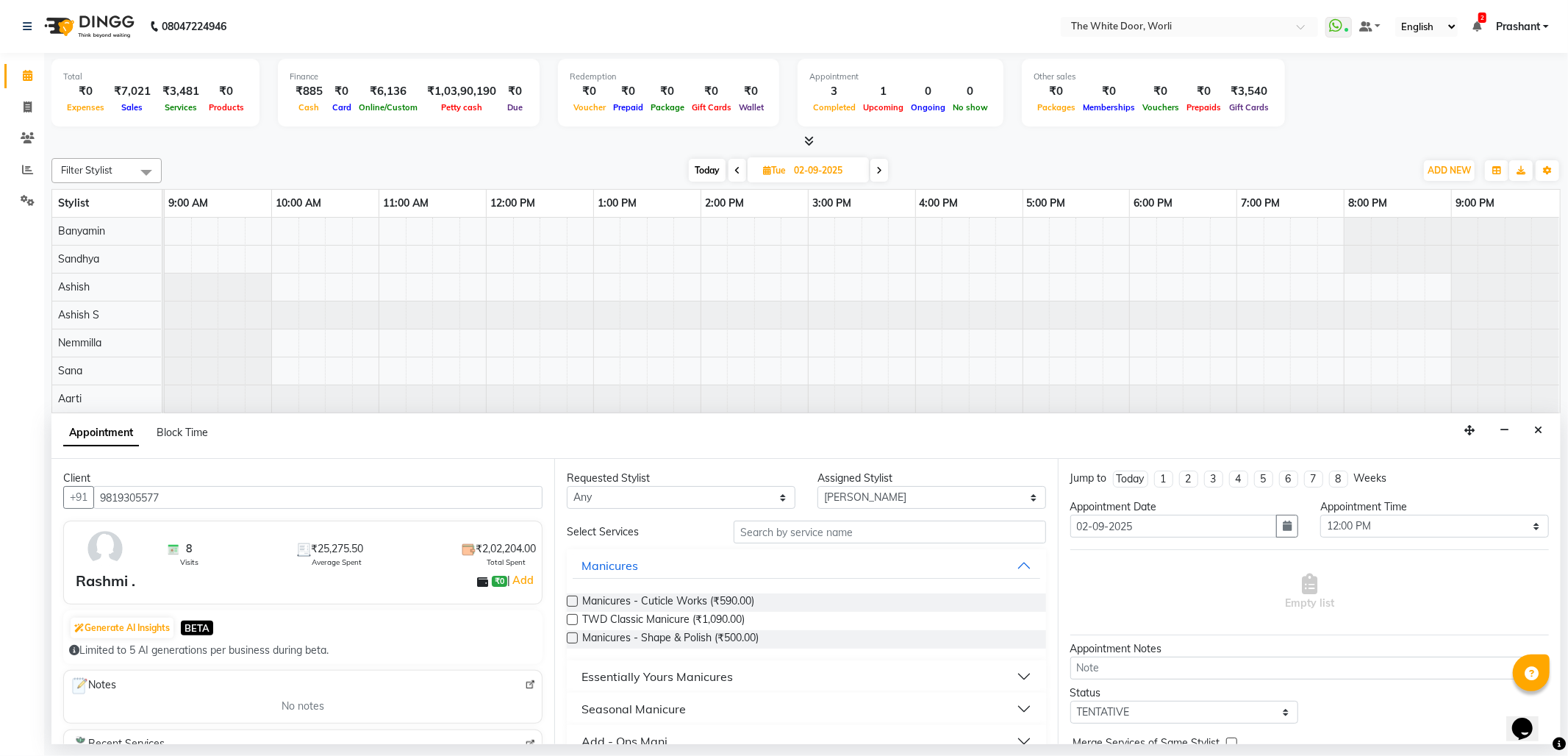
type input "9819305577"
click at [683, 506] on select "Any Aarti Ashish Ashish S Banyamin Leyla Lash Nemmilla Pranali Rashid Salmani S…" at bounding box center [681, 497] width 229 height 23
select select "22903"
click at [566, 487] on select "Any Aarti Ashish Ashish S Banyamin Leyla Lash Nemmilla Pranali Rashid Salmani S…" at bounding box center [681, 497] width 229 height 23
click at [839, 531] on input "text" at bounding box center [889, 531] width 312 height 23
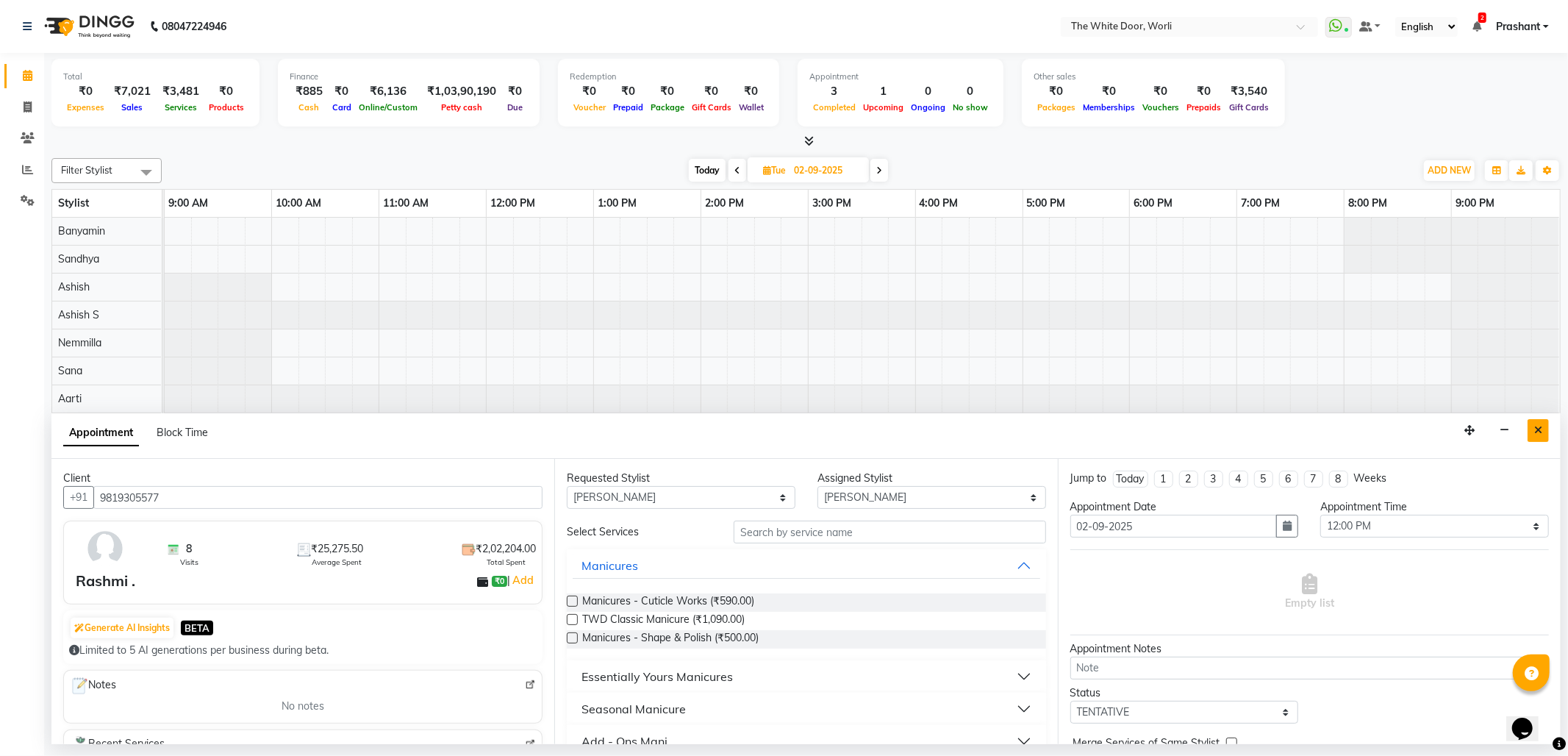
click at [1542, 431] on icon "Close" at bounding box center [1537, 430] width 8 height 10
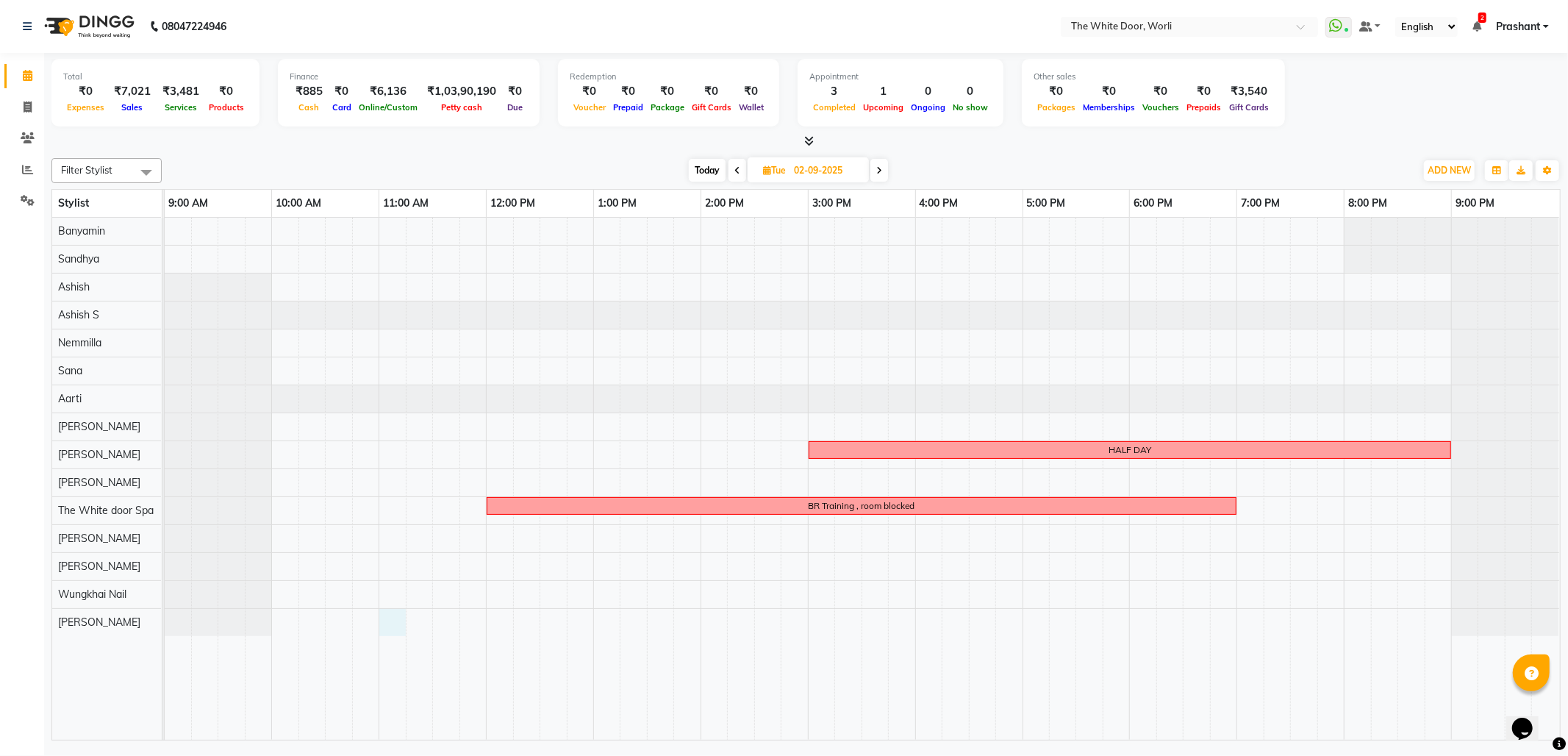
click at [395, 633] on div "HALF DAY BR Training , room blocked" at bounding box center [862, 478] width 1395 height 522
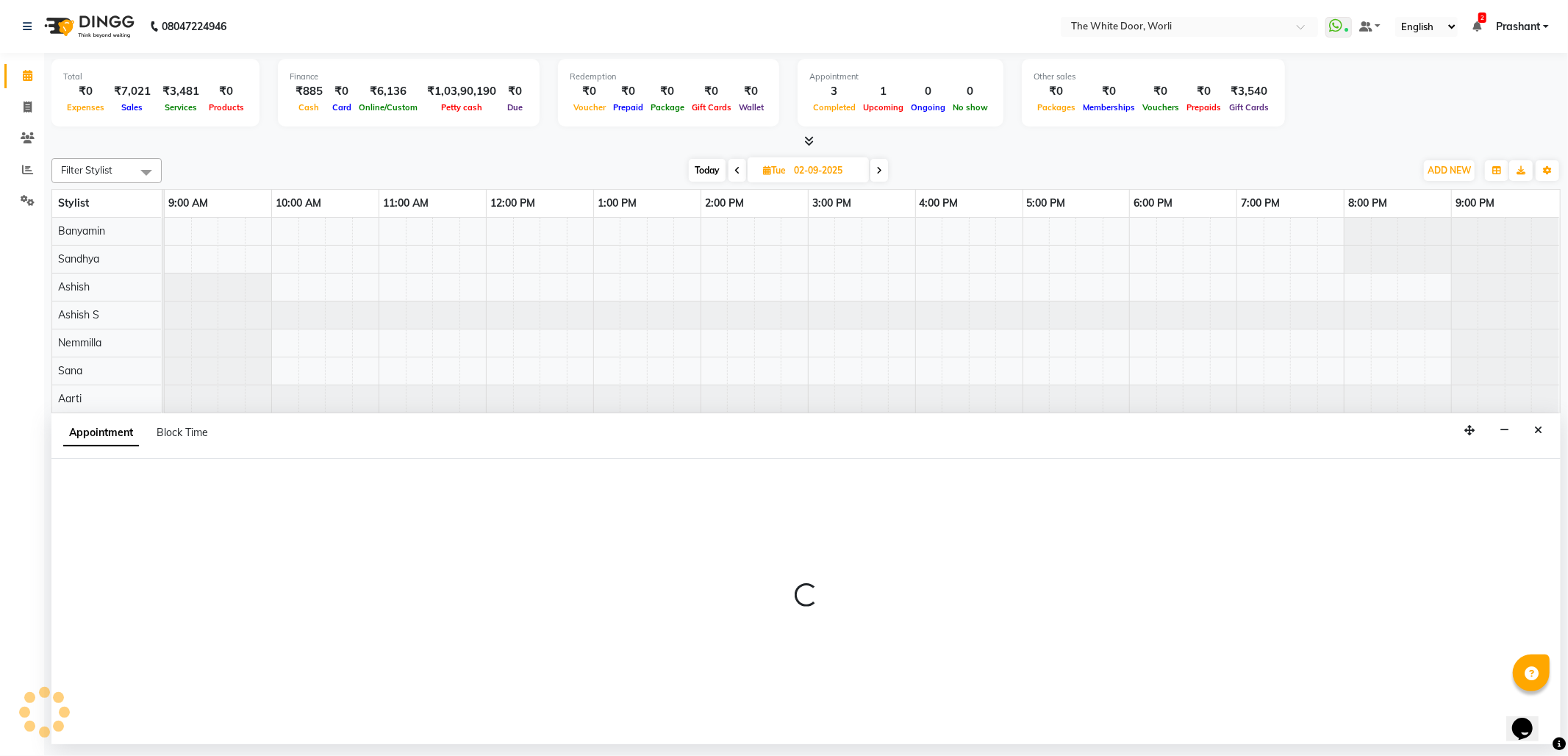
select select "83679"
select select "660"
select select "tentative"
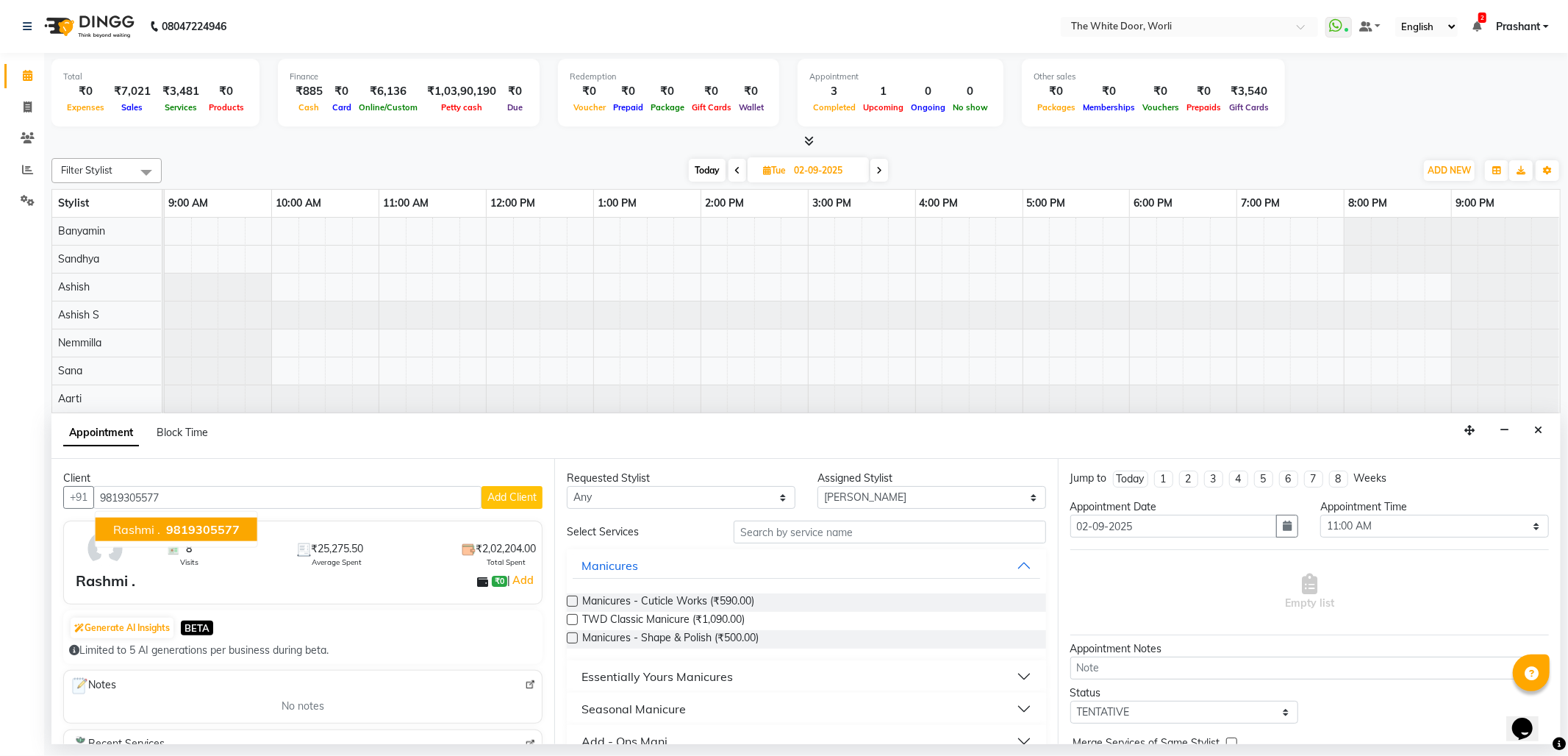
drag, startPoint x: 215, startPoint y: 526, endPoint x: 354, endPoint y: 482, distance: 145.8
click at [215, 526] on span "9819305577" at bounding box center [203, 529] width 73 height 15
type input "9819305577"
click at [724, 497] on select "Any Aarti Ashish Ashish S Banyamin Leyla Lash Nemmilla Pranali Rashid Salmani S…" at bounding box center [681, 497] width 229 height 23
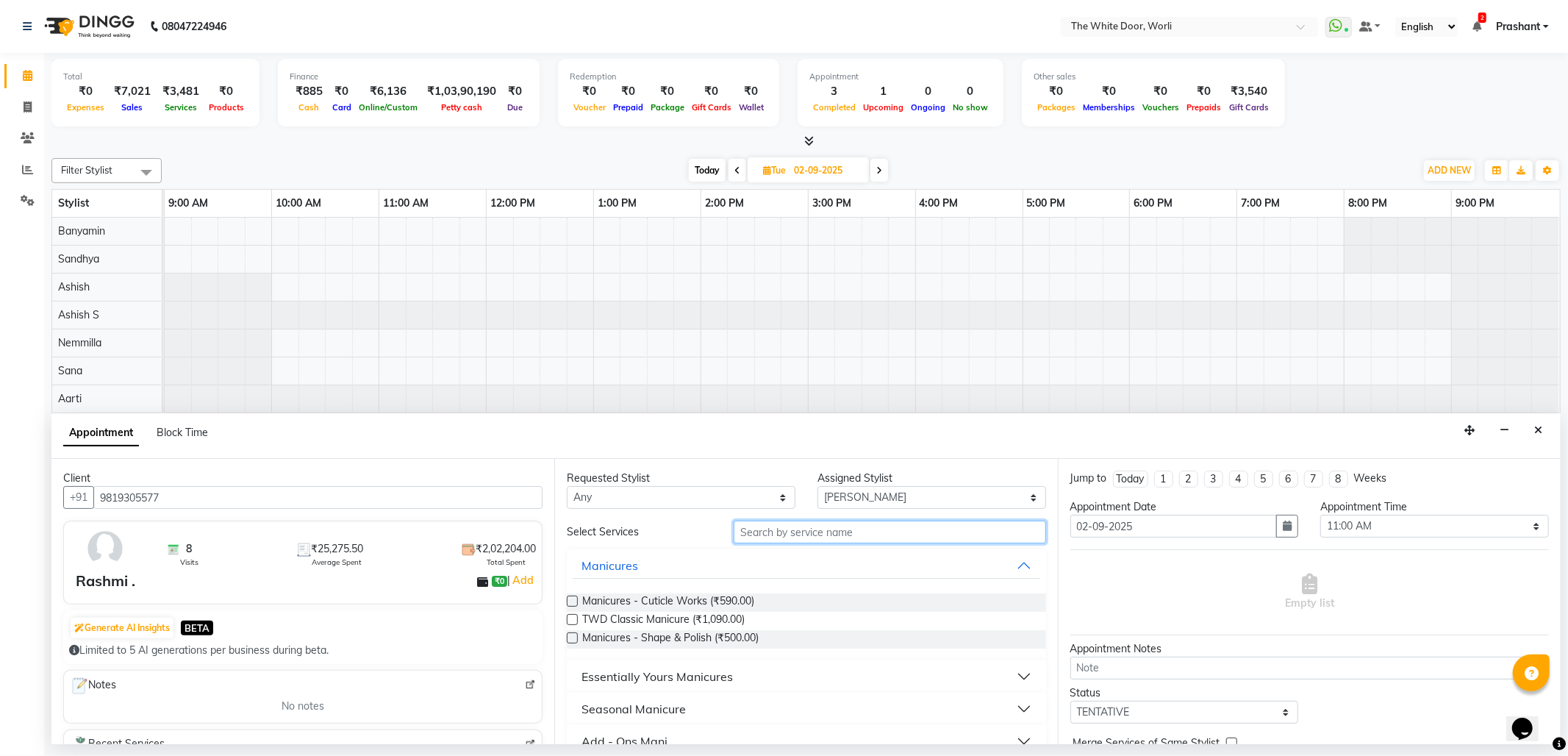
click at [857, 535] on input "text" at bounding box center [889, 531] width 312 height 23
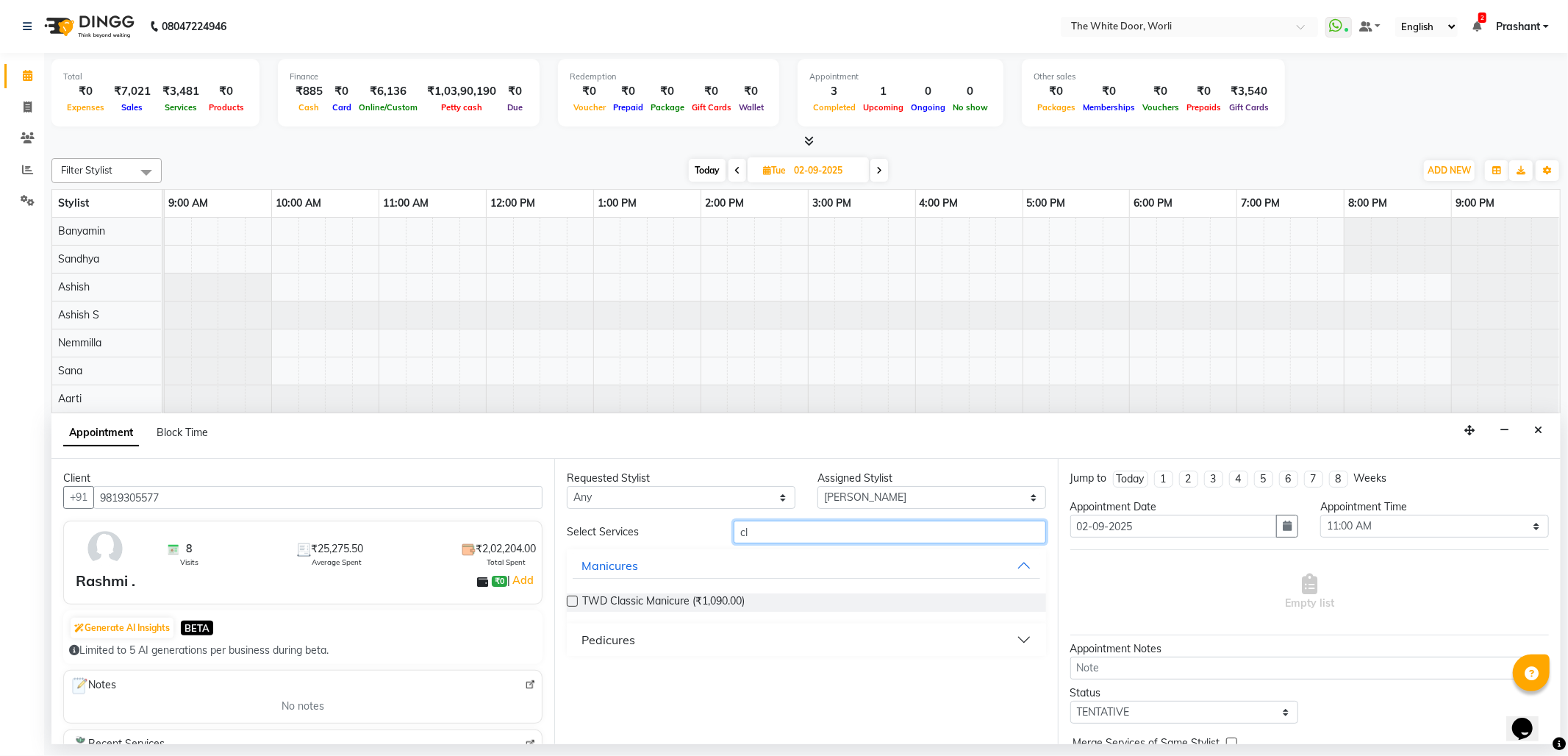
type input "c"
type input "classic"
click at [996, 642] on button "Pedicures" at bounding box center [806, 640] width 467 height 26
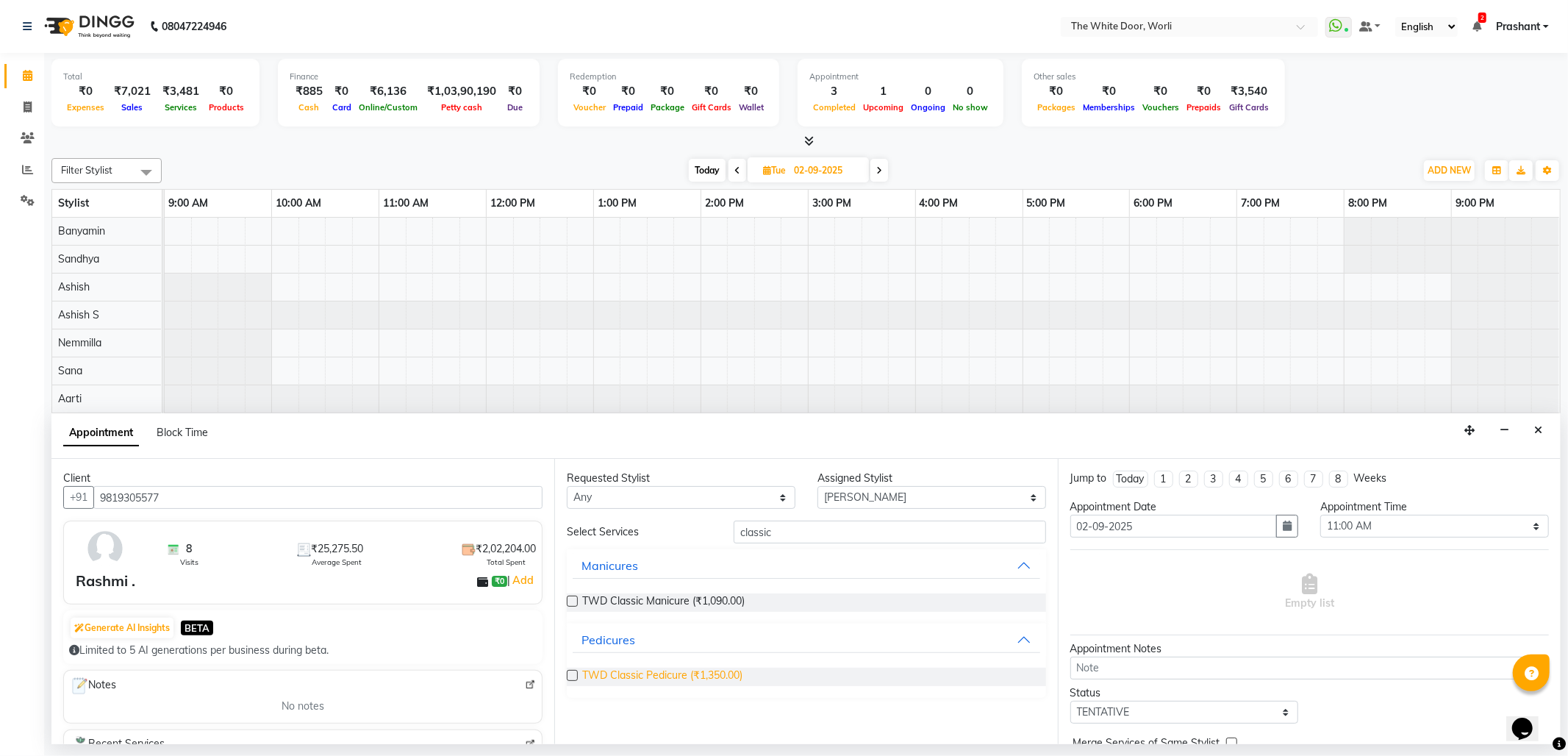
click at [739, 677] on span "TWD Classic Pedicure (₹1,350.00)" at bounding box center [662, 676] width 160 height 18
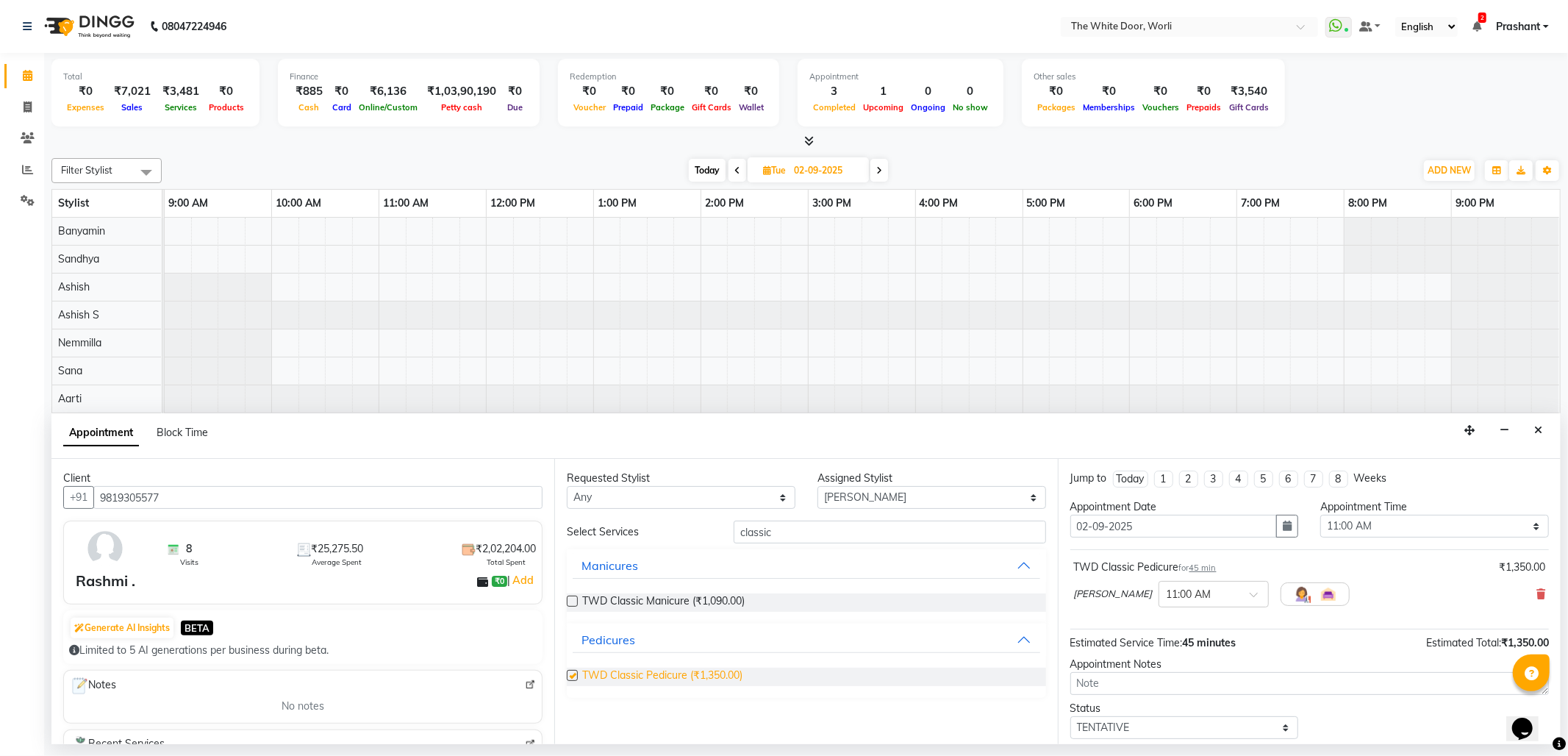
checkbox input "false"
click at [863, 502] on select "Select Aarti Ashish Ashish S Banyamin Leyla Lash Nemmilla Pranali Rashid Salman…" at bounding box center [932, 497] width 229 height 23
select select "22335"
click at [817, 487] on select "Select Aarti Ashish Ashish S Banyamin Leyla Lash Nemmilla Pranali Rashid Salman…" at bounding box center [932, 497] width 229 height 23
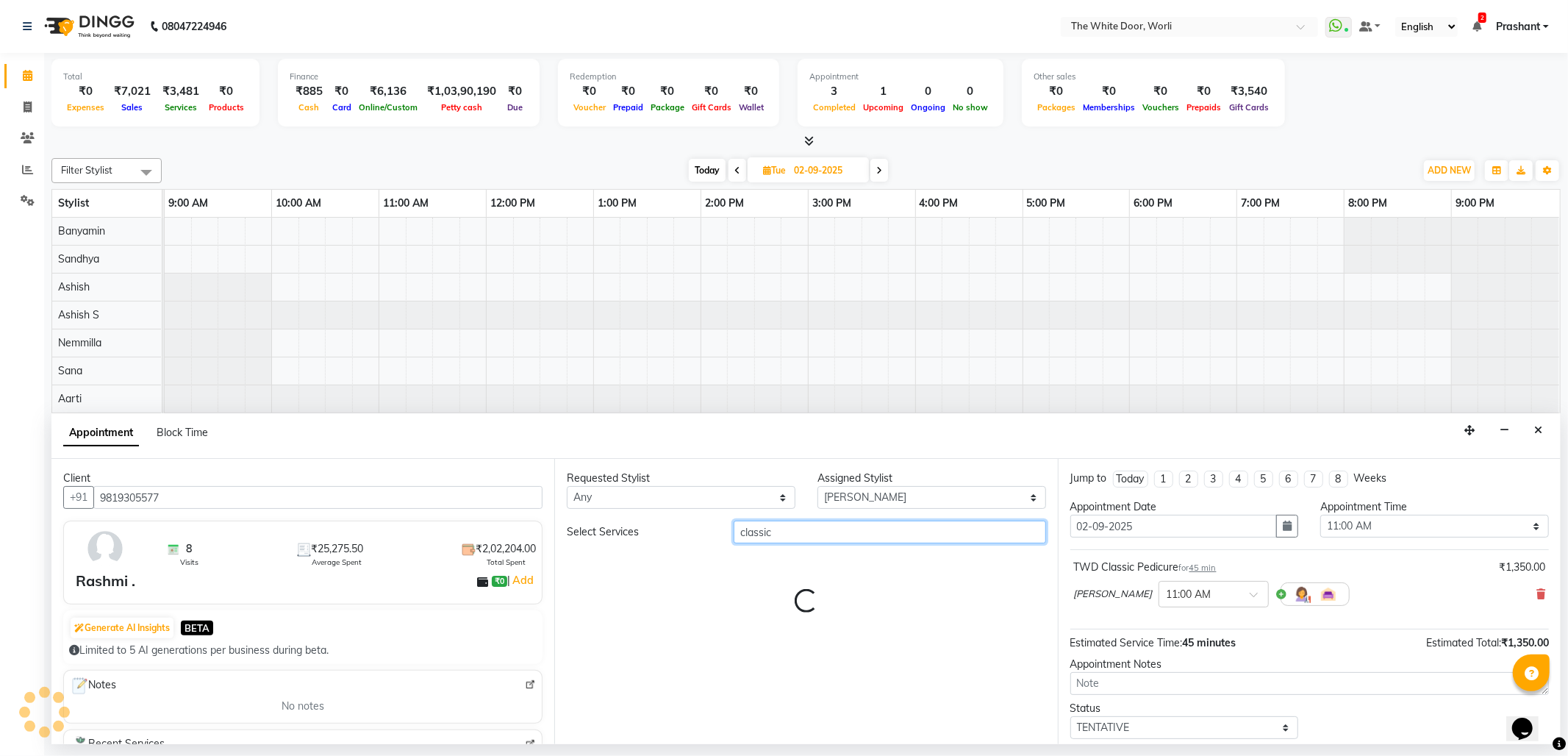
click at [817, 531] on input "classic" at bounding box center [889, 531] width 312 height 23
type input "classic mani"
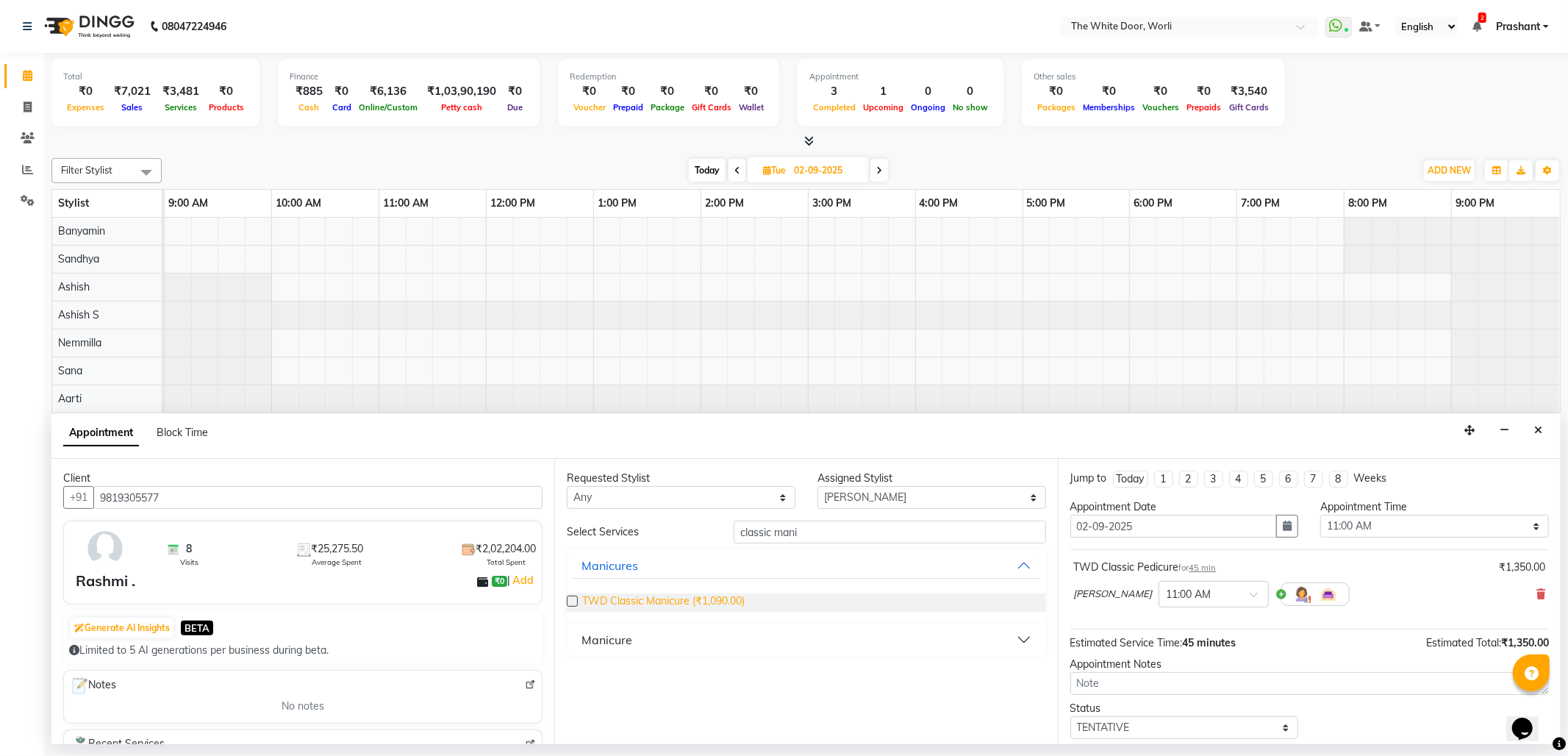
click at [745, 601] on span "TWD Classic Manicure (₹1,090.00)" at bounding box center [663, 602] width 163 height 18
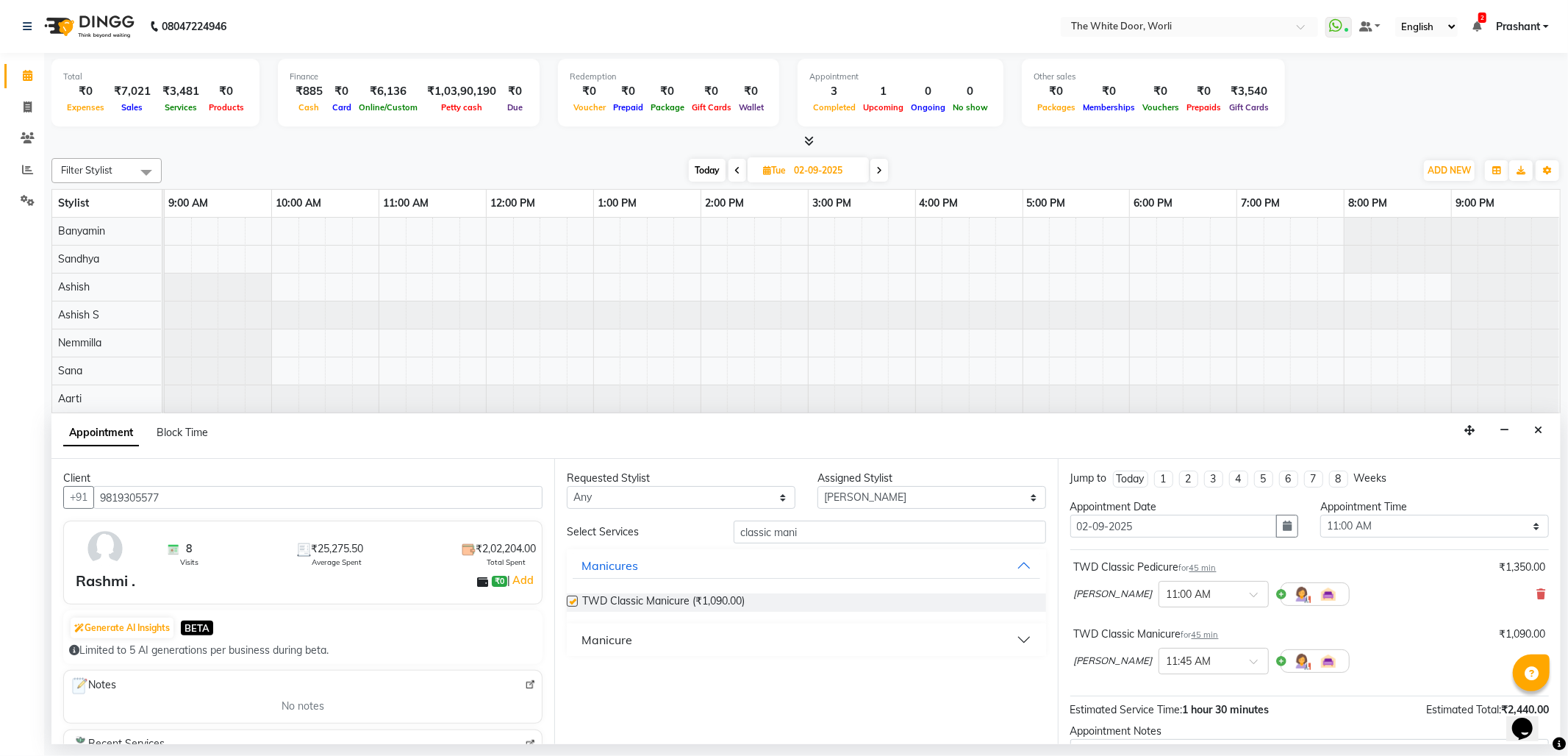
checkbox input "false"
click at [707, 498] on select "Any Aarti Ashish Ashish S Banyamin Leyla Lash Nemmilla Pranali Rashid Salmani S…" at bounding box center [681, 497] width 229 height 23
select select "22903"
click at [566, 487] on select "Any Aarti Ashish Ashish S Banyamin Leyla Lash Nemmilla Pranali Rashid Salmani S…" at bounding box center [681, 497] width 229 height 23
select select "22903"
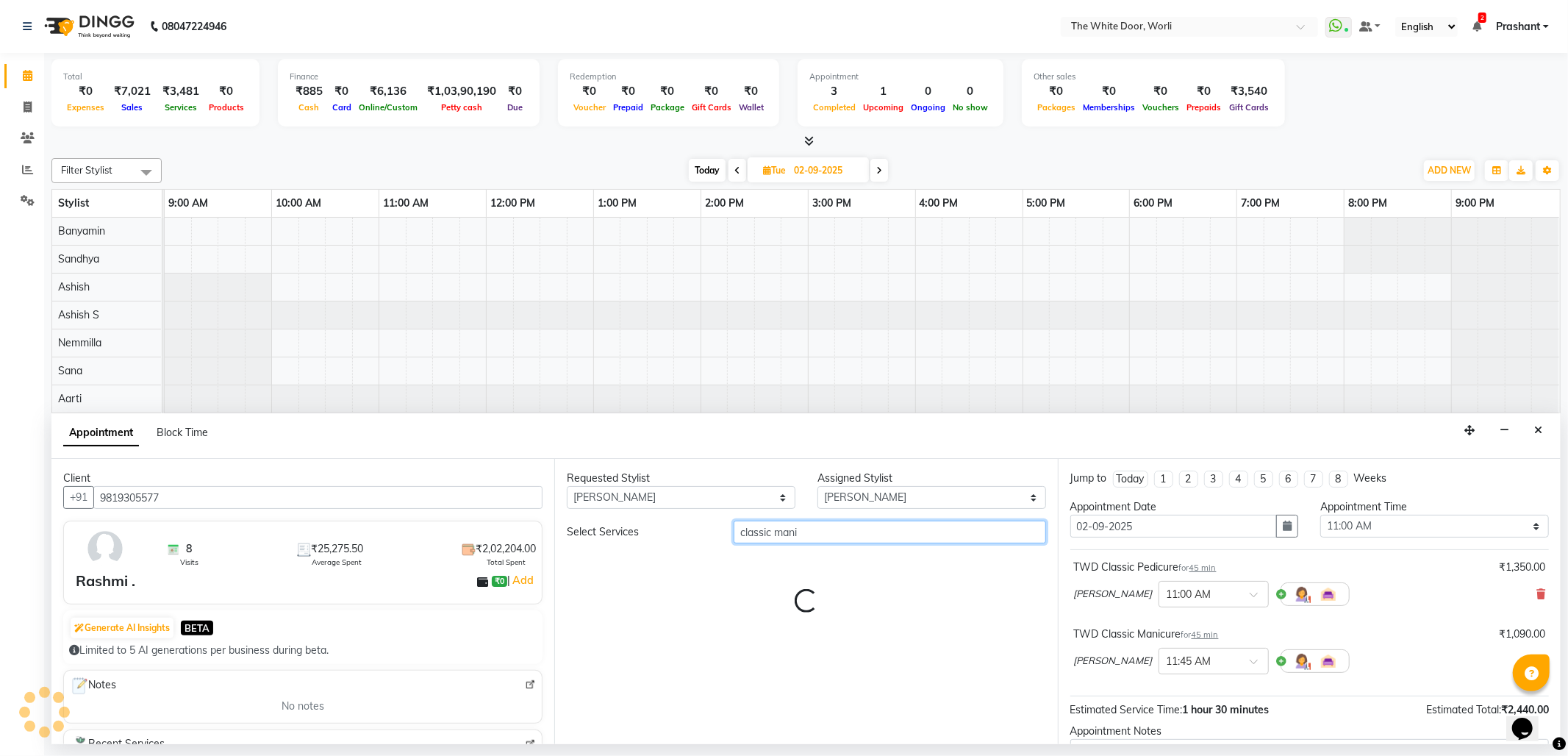
click at [798, 538] on input "classic mani" at bounding box center [889, 531] width 312 height 23
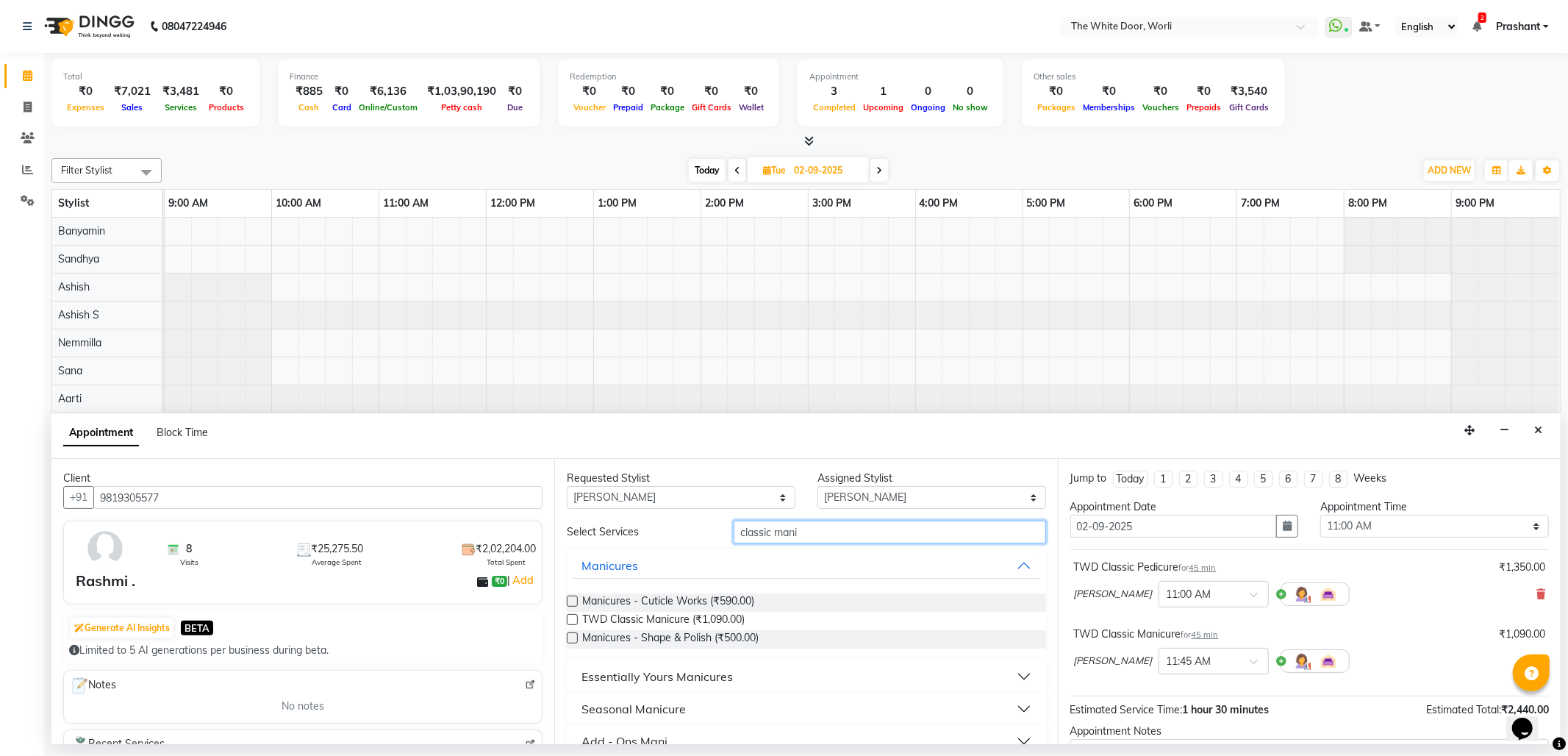
click at [798, 538] on input "classic mani" at bounding box center [889, 531] width 312 height 23
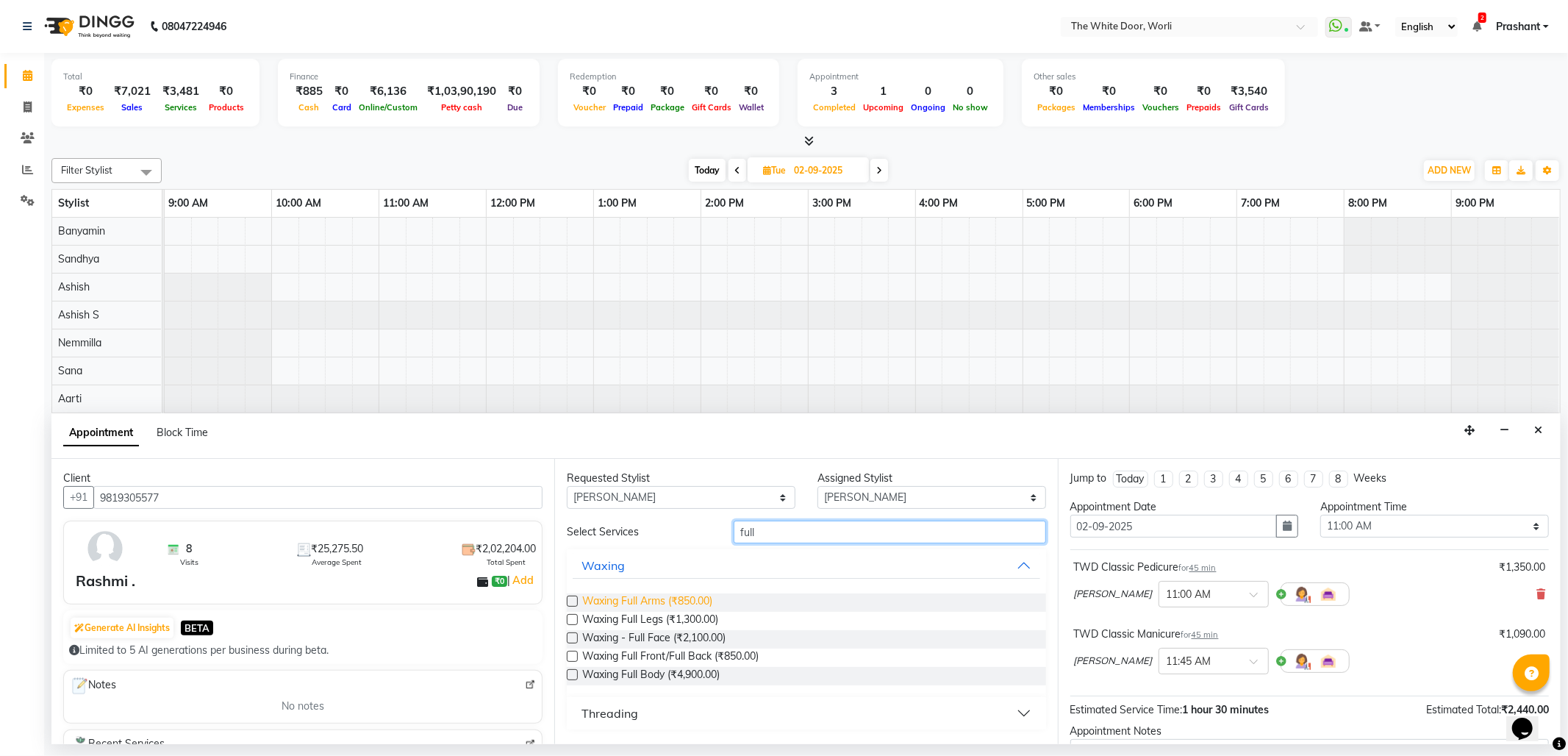
type input "full"
click at [636, 601] on span "Waxing Full Arms (₹850.00)" at bounding box center [647, 602] width 130 height 18
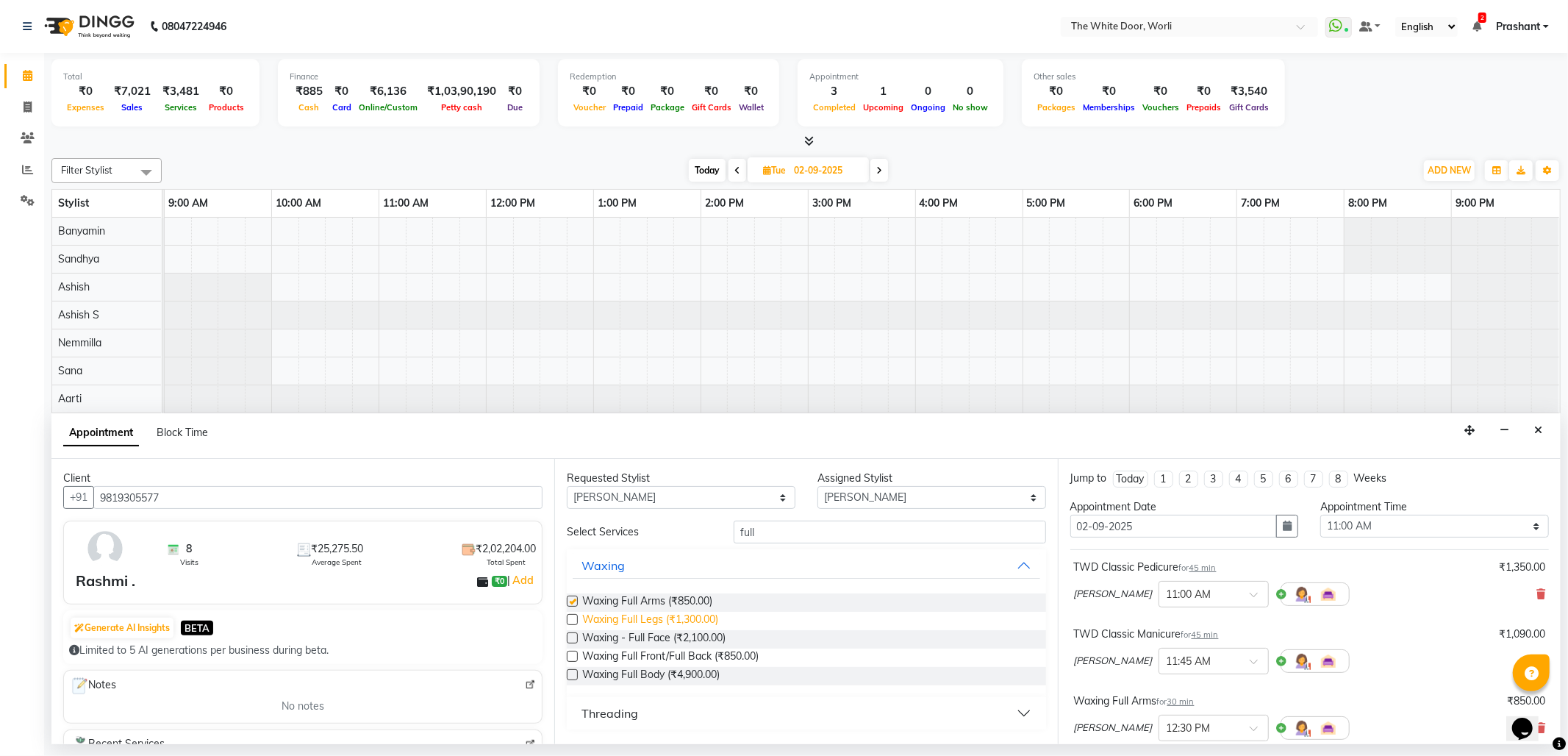
checkbox input "false"
click at [644, 619] on span "Waxing Full Legs (₹1,300.00)" at bounding box center [650, 621] width 136 height 18
checkbox input "false"
click at [769, 539] on input "full" at bounding box center [889, 531] width 312 height 23
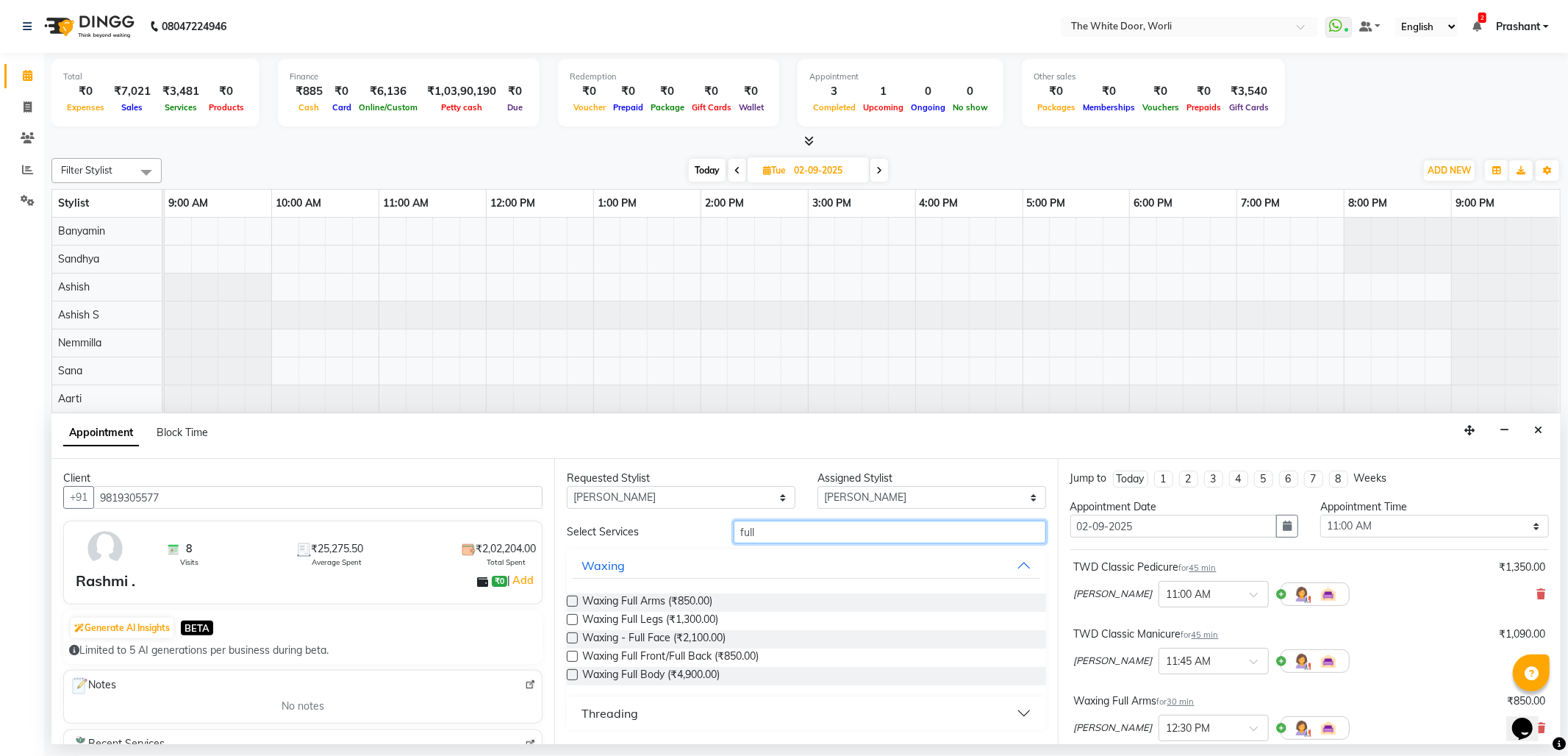
drag, startPoint x: 769, startPoint y: 539, endPoint x: 756, endPoint y: 522, distance: 21.4
click at [766, 537] on input "full" at bounding box center [889, 531] width 312 height 23
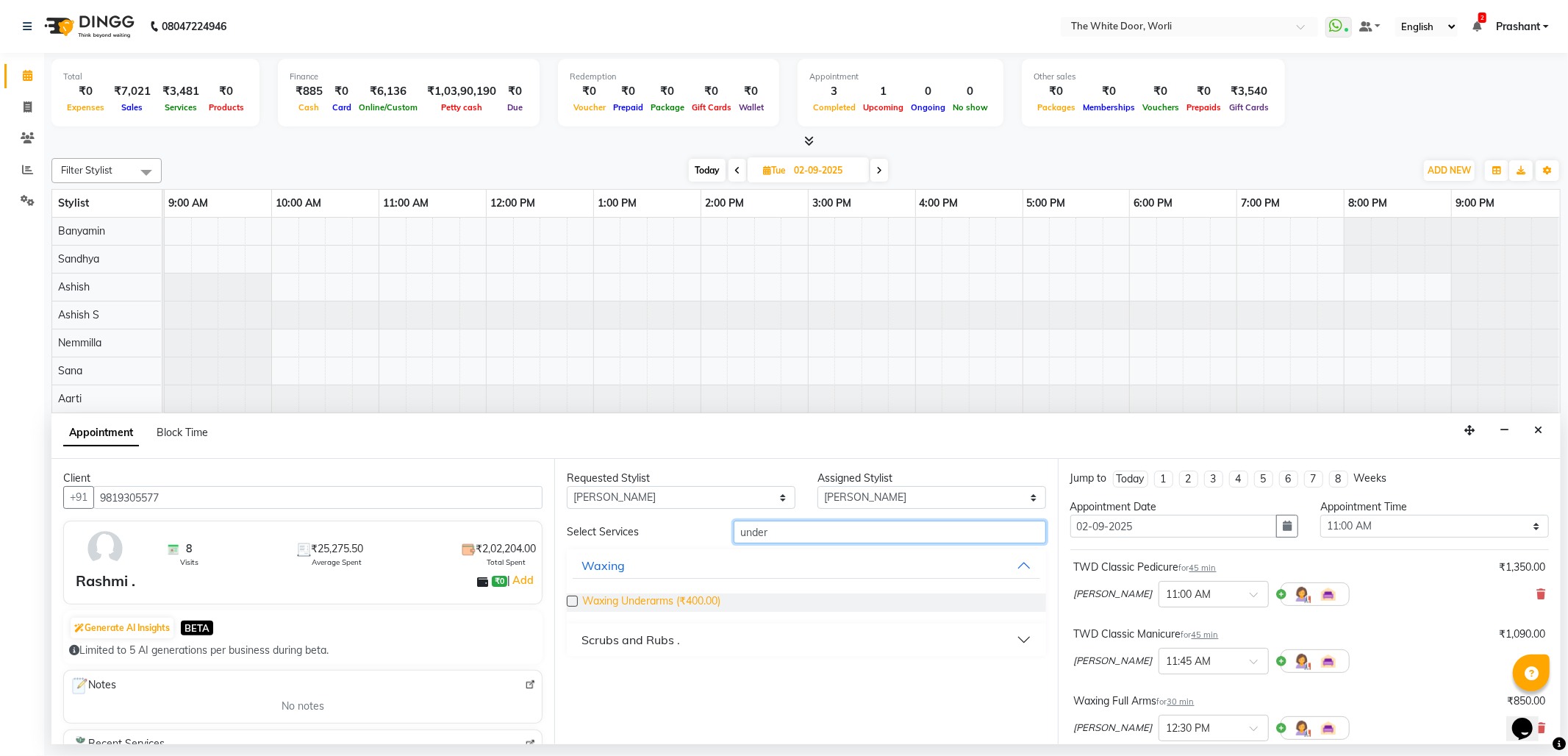
type input "under"
click at [701, 594] on span "Waxing Underarms (₹400.00)" at bounding box center [651, 602] width 138 height 18
checkbox input "false"
click at [783, 527] on input "under" at bounding box center [889, 531] width 312 height 23
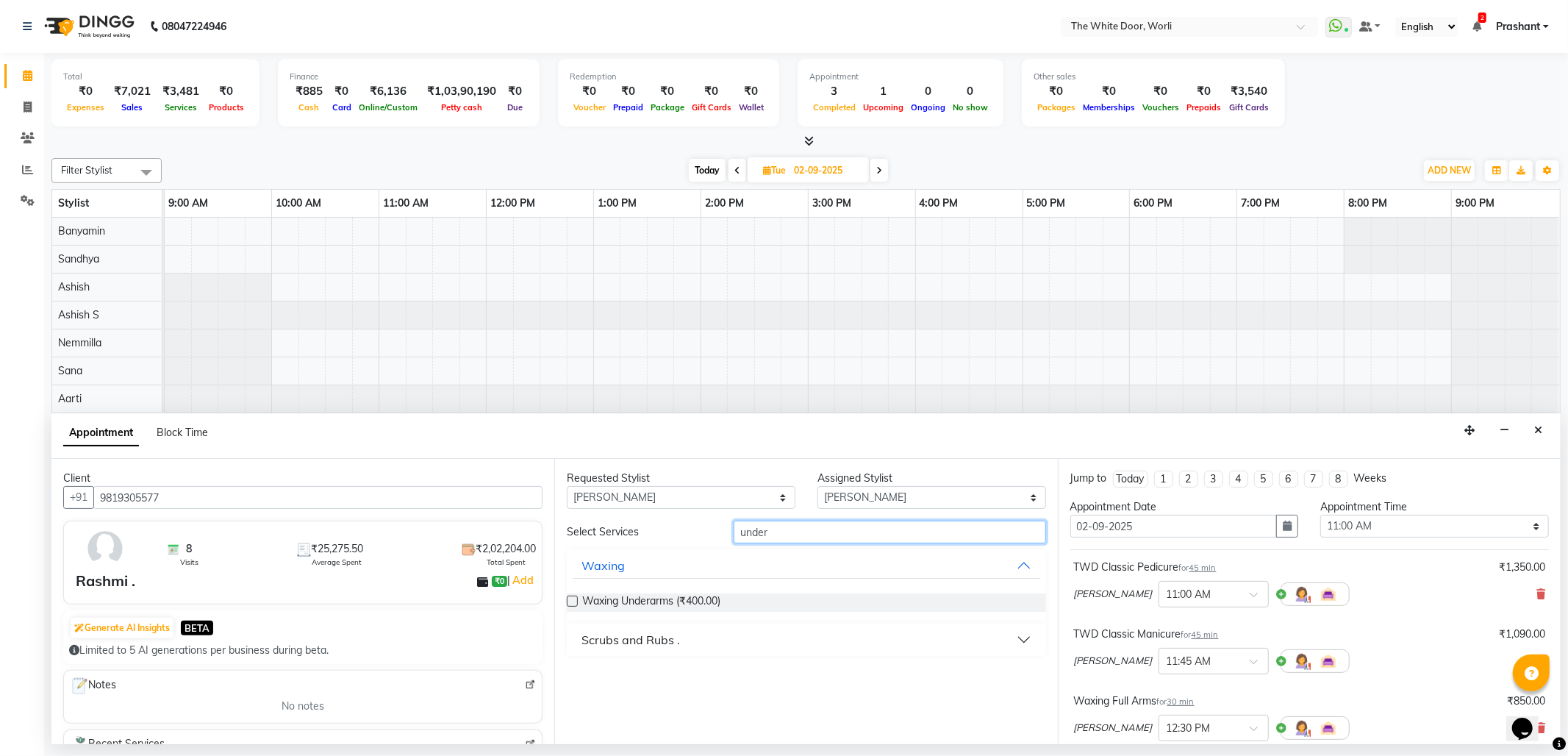
click at [783, 527] on input "under" at bounding box center [889, 531] width 312 height 23
type input "e"
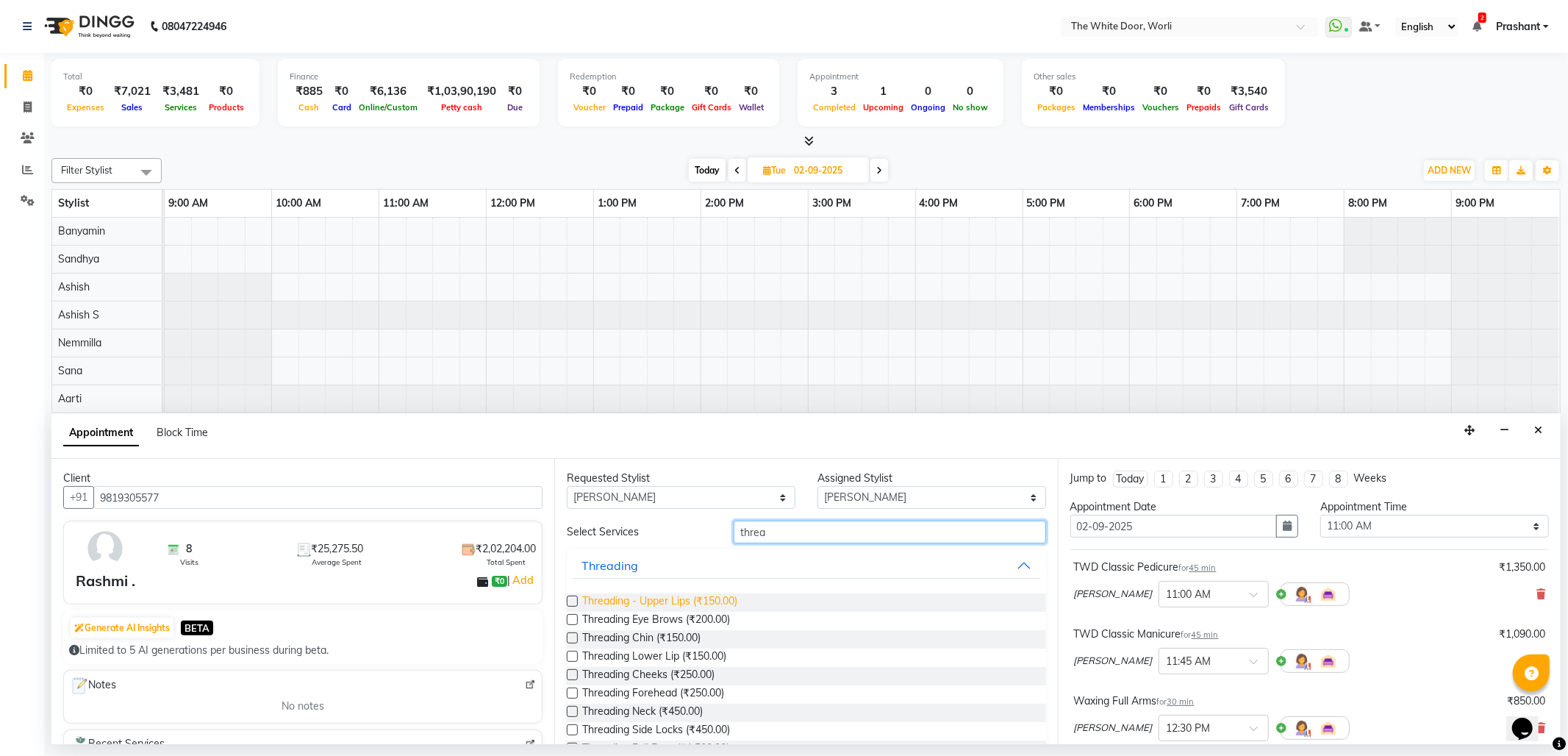
type input "threa"
click at [647, 601] on span "Threading - Upper Lips (₹150.00)" at bounding box center [659, 602] width 155 height 18
checkbox input "false"
click at [642, 613] on span "Threading Eye Brows (₹200.00)" at bounding box center [656, 621] width 148 height 18
checkbox input "false"
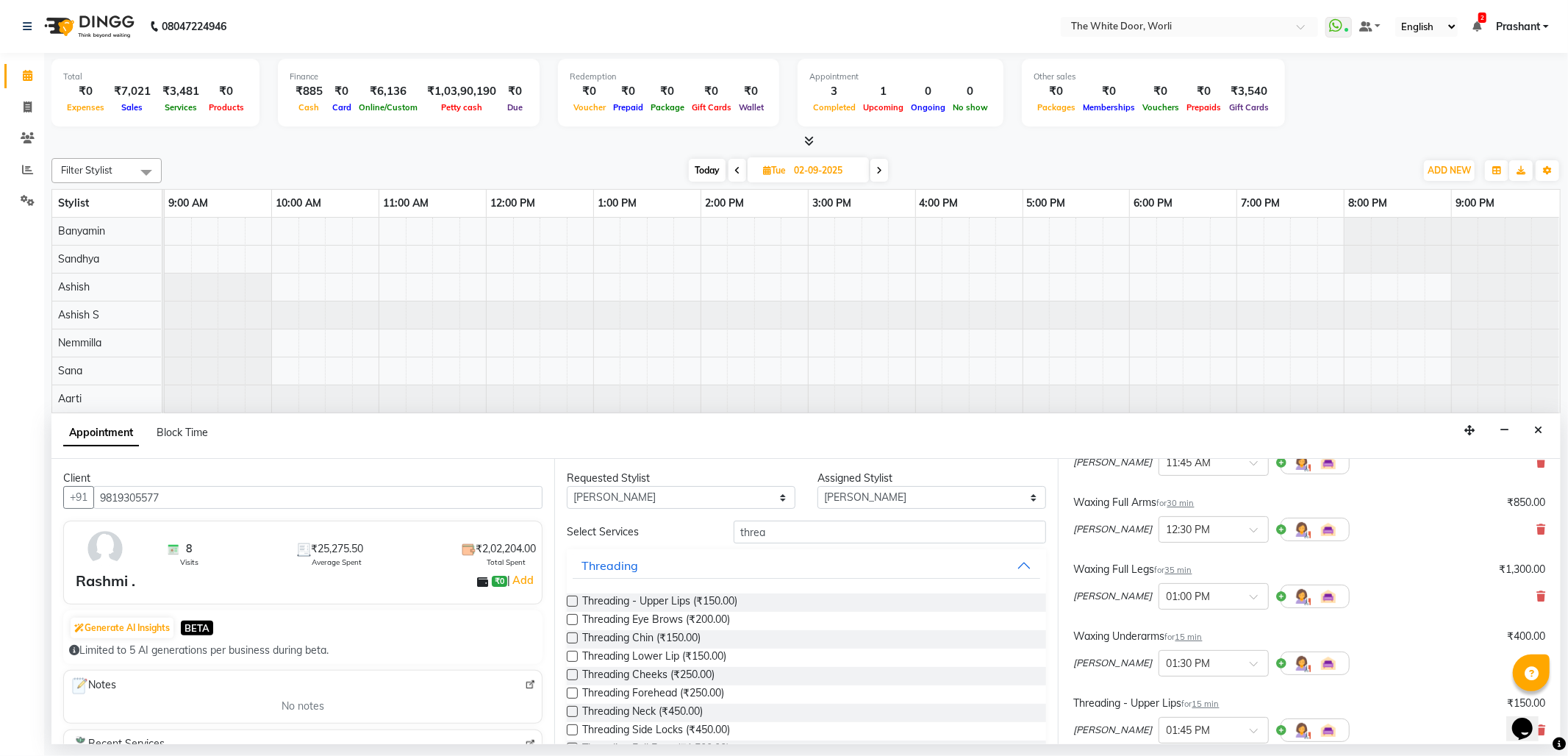
scroll to position [489, 0]
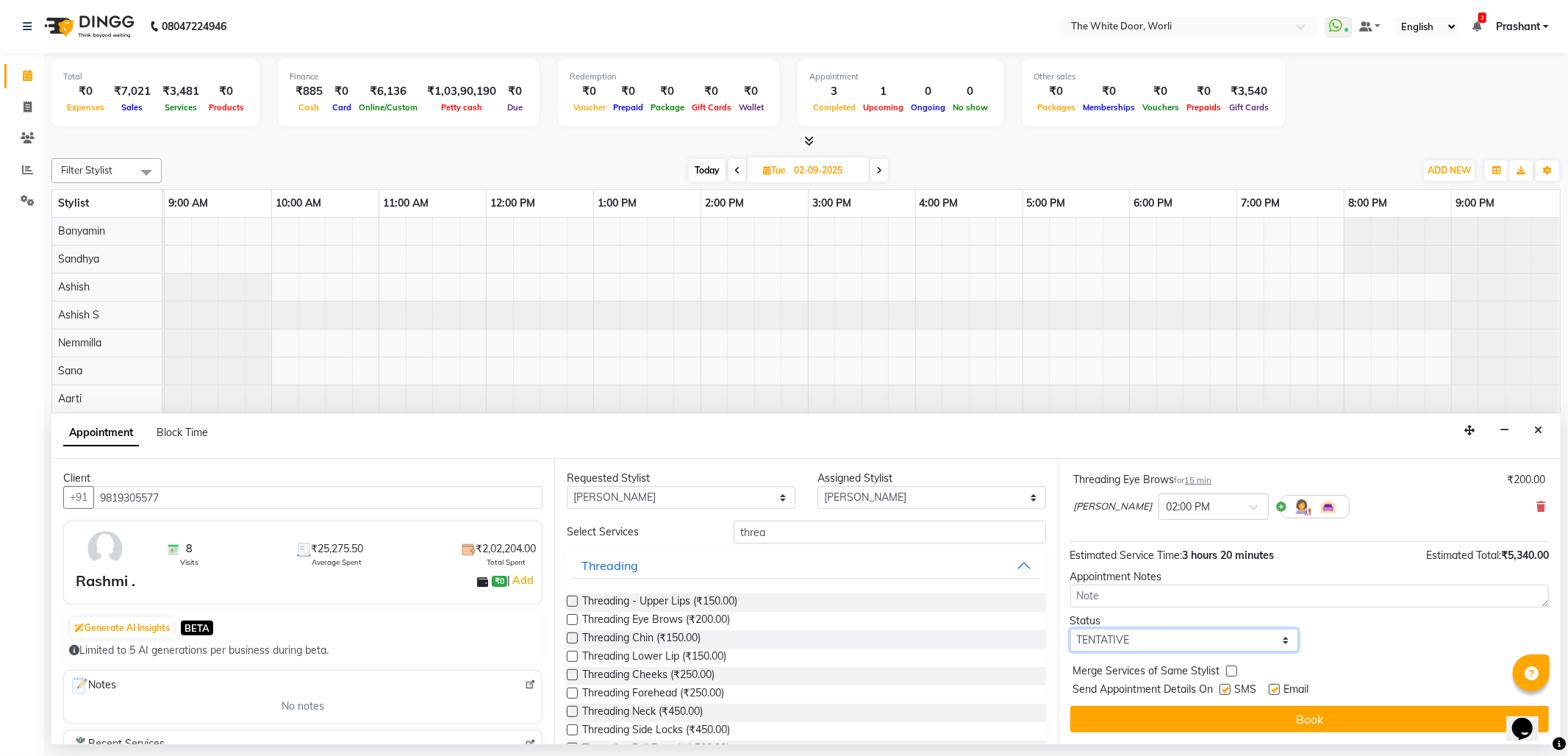
click at [1229, 642] on select "Select TENTATIVE CONFIRM UPCOMING" at bounding box center [1185, 640] width 229 height 23
select select "confirm booking"
click at [1071, 630] on select "Select TENTATIVE CONFIRM UPCOMING" at bounding box center [1185, 640] width 229 height 23
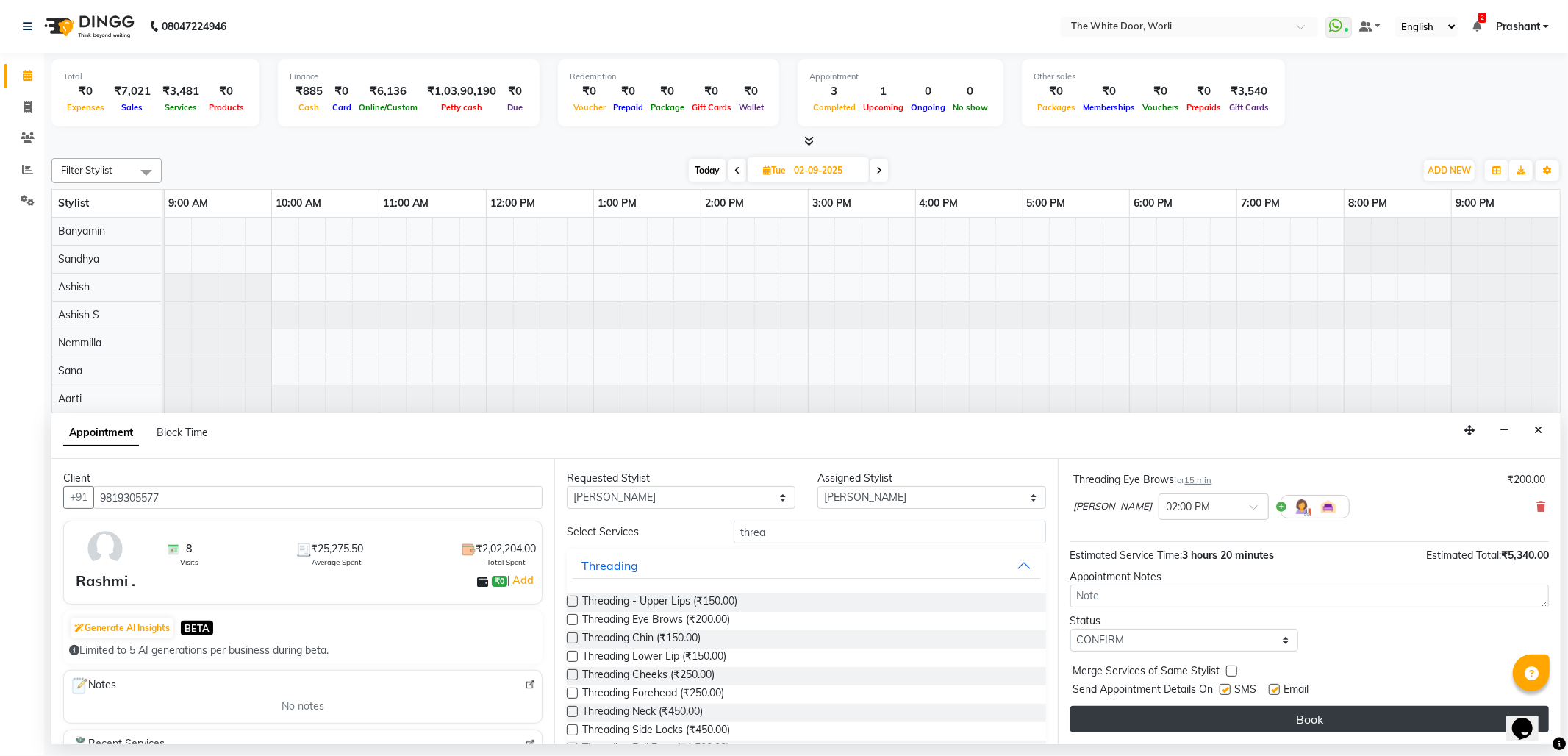
click at [1235, 714] on button "Book" at bounding box center [1310, 718] width 479 height 26
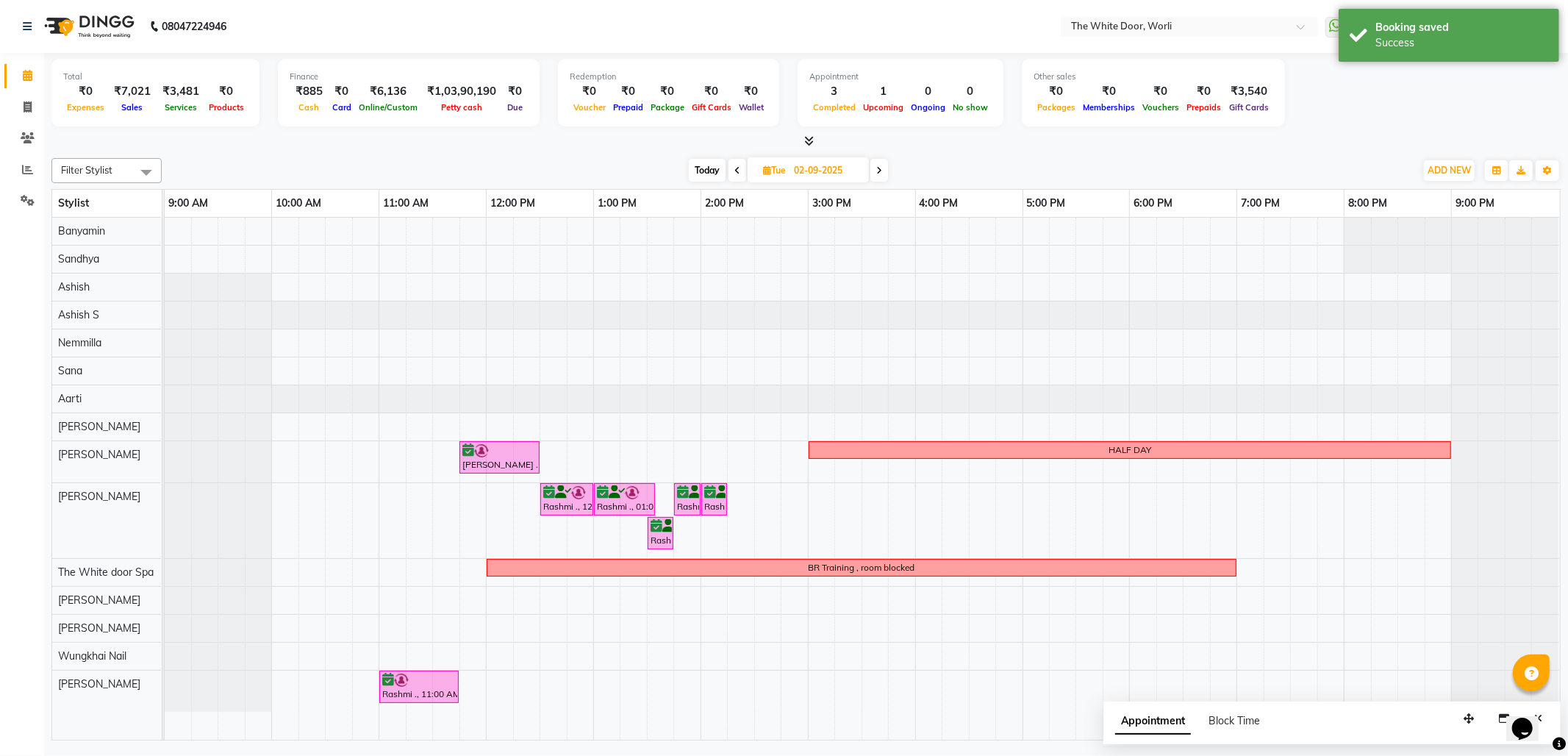
click at [700, 163] on span "Today" at bounding box center [707, 170] width 37 height 23
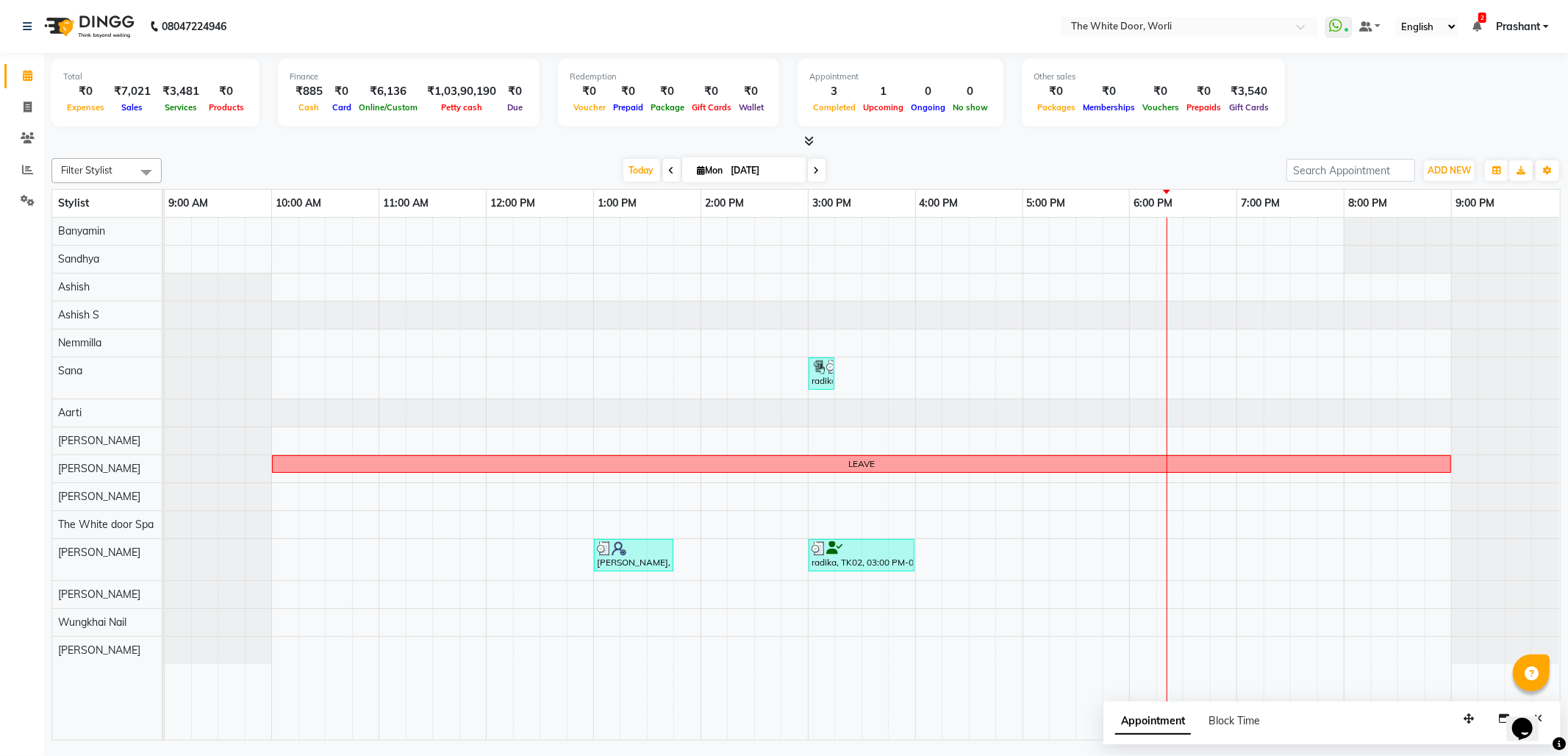
click at [814, 173] on icon at bounding box center [816, 170] width 6 height 9
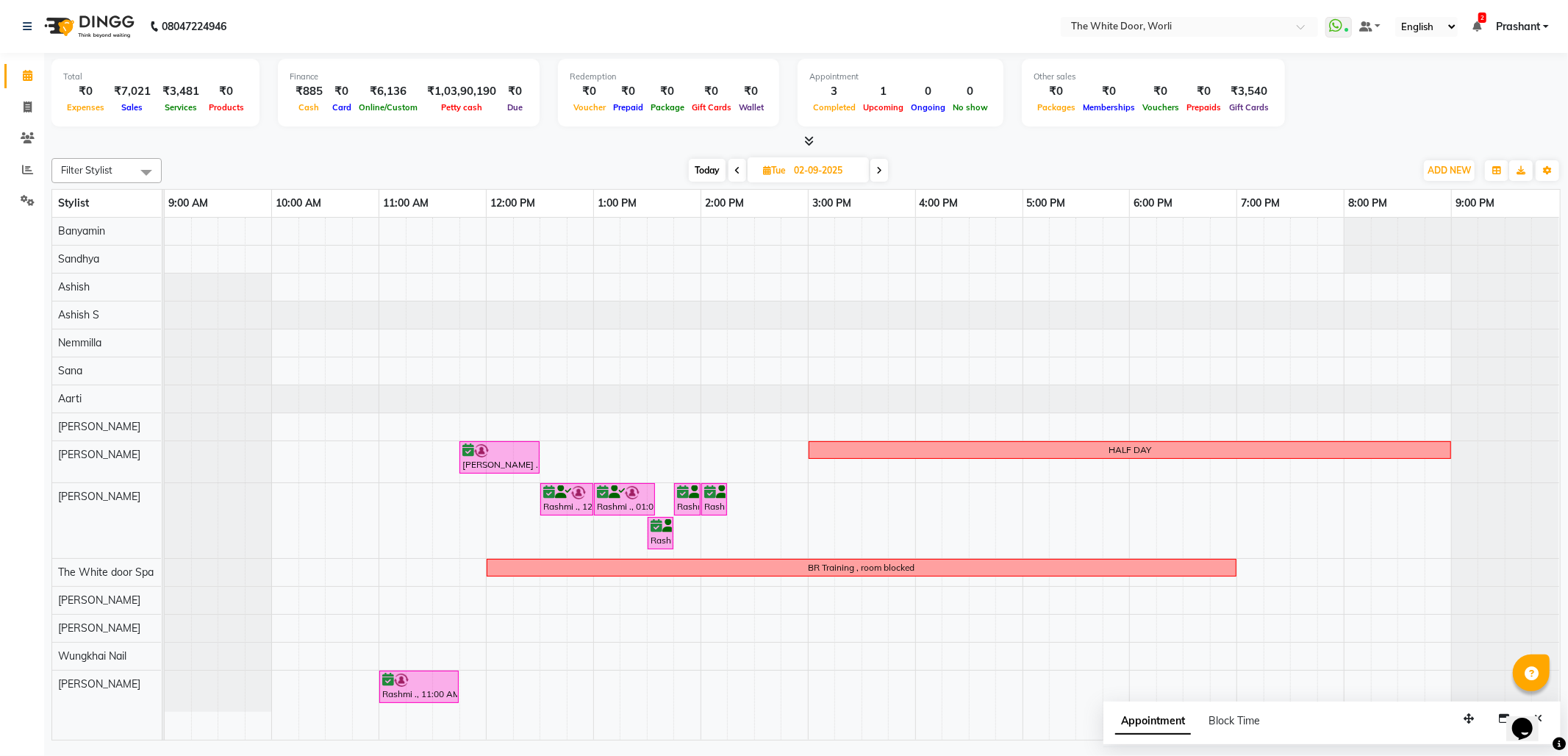
click at [888, 169] on span at bounding box center [879, 170] width 17 height 23
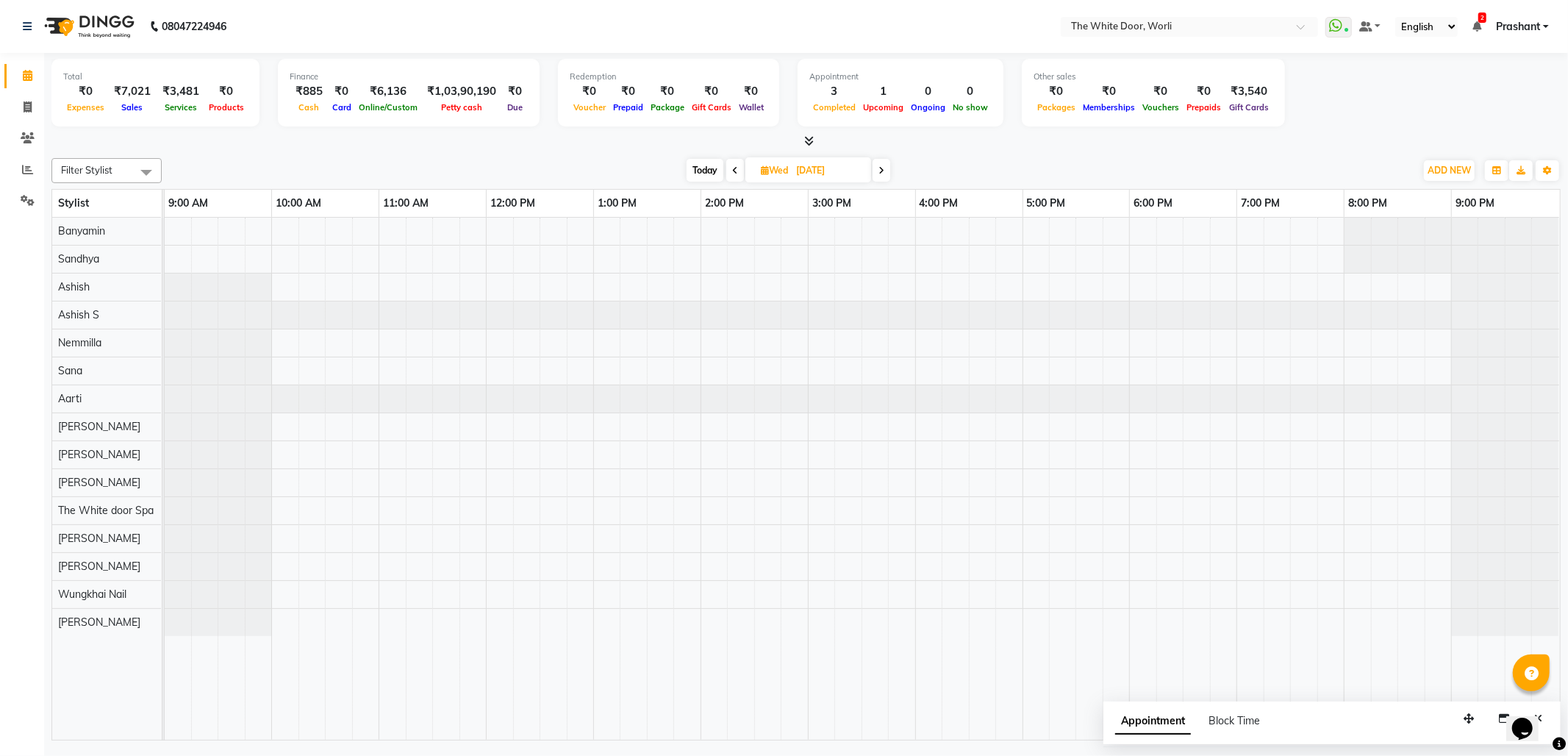
click at [890, 169] on span at bounding box center [881, 170] width 17 height 23
click at [890, 169] on div "Today Thu 04-09-2025" at bounding box center [788, 170] width 203 height 22
click at [881, 174] on icon at bounding box center [879, 170] width 6 height 9
click at [720, 168] on span "Today" at bounding box center [710, 170] width 37 height 23
type input "[DATE]"
